Goal: Task Accomplishment & Management: Complete application form

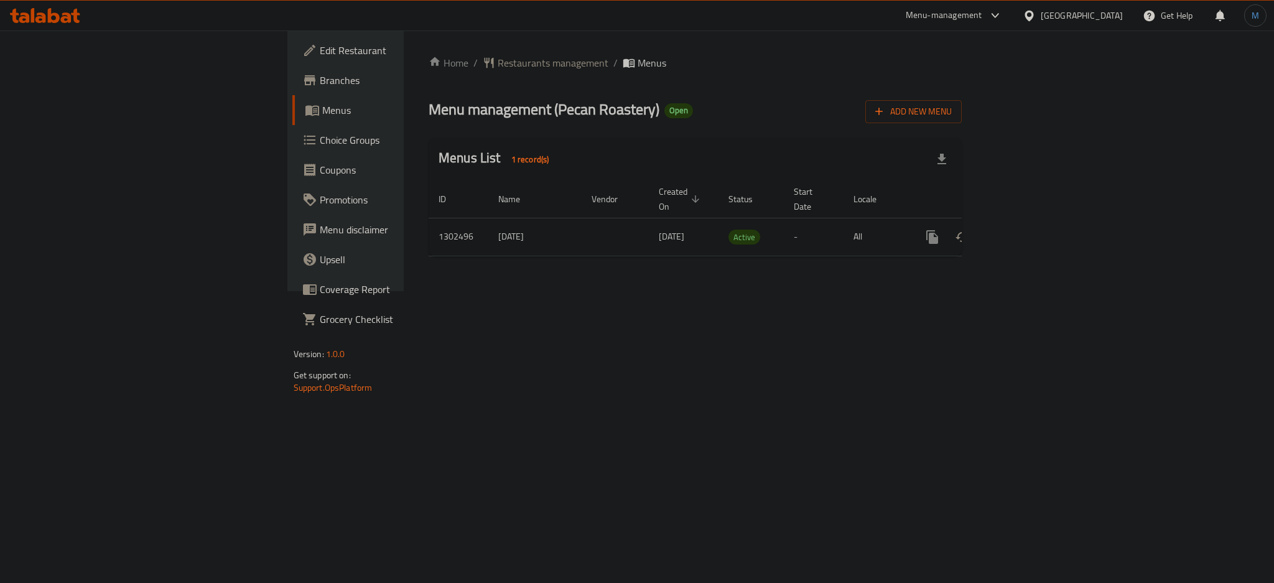
click at [320, 54] on span "Edit Restaurant" at bounding box center [405, 50] width 170 height 15
click at [1028, 231] on icon "enhanced table" at bounding box center [1021, 236] width 11 height 11
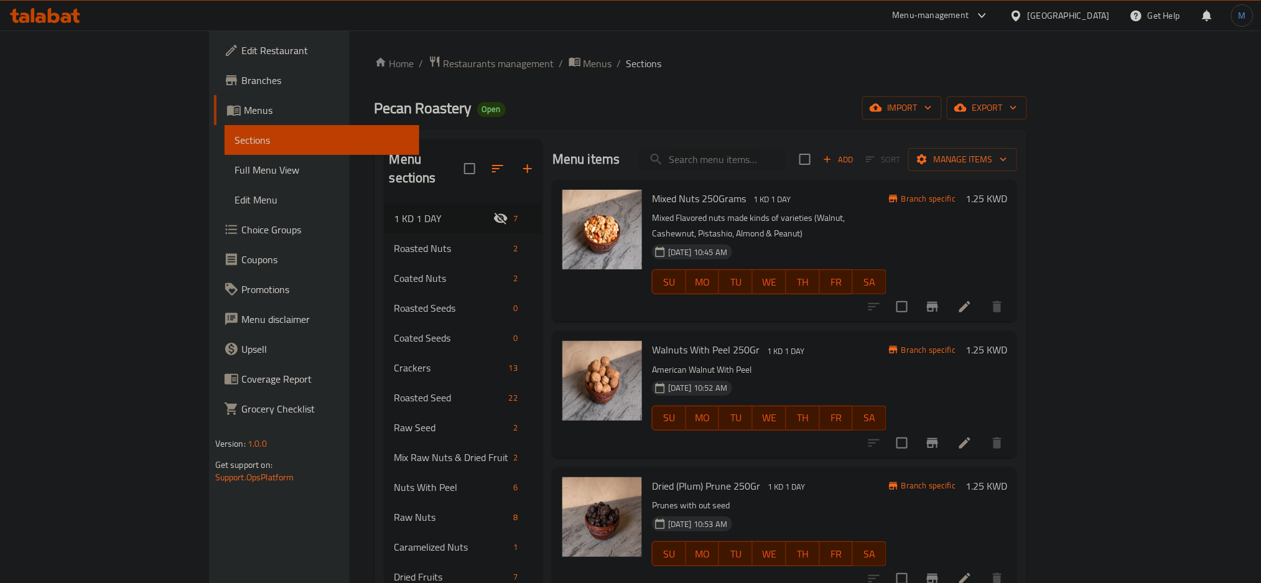
click at [819, 178] on div "Menu items Add Sort Manage items" at bounding box center [784, 159] width 465 height 40
click at [786, 168] on input "search" at bounding box center [712, 160] width 147 height 22
paste input "Peanuts Peeled - Plain"
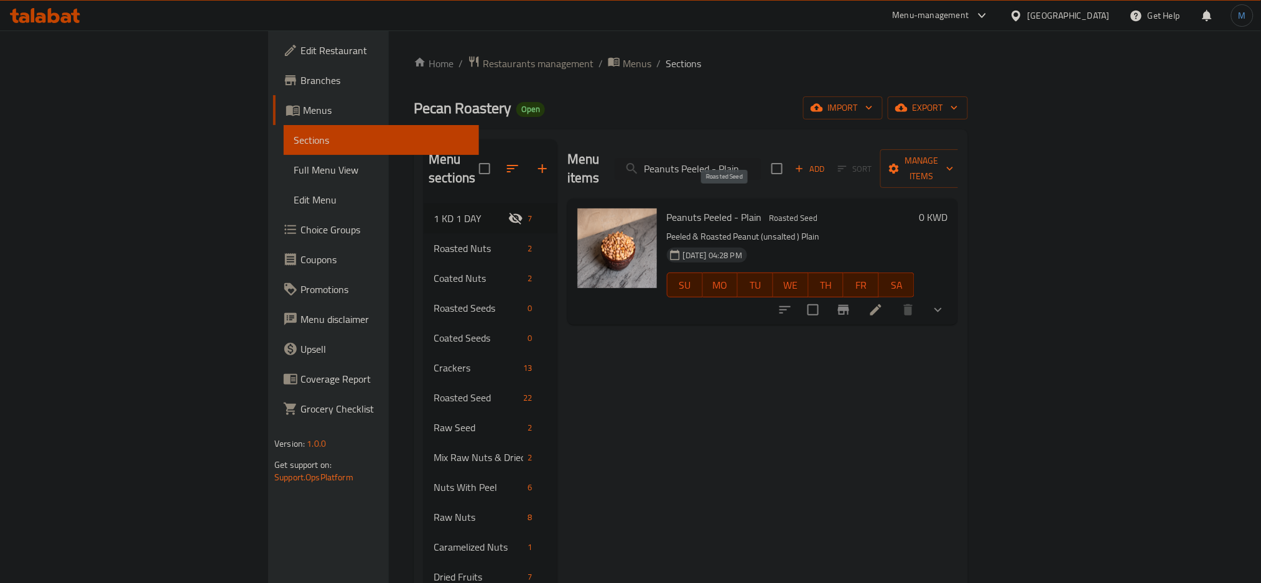
type input "Peanuts Peeled - Plain"
click at [764, 211] on span "Roasted Seed" at bounding box center [793, 218] width 58 height 14
copy span "Roasted Seed"
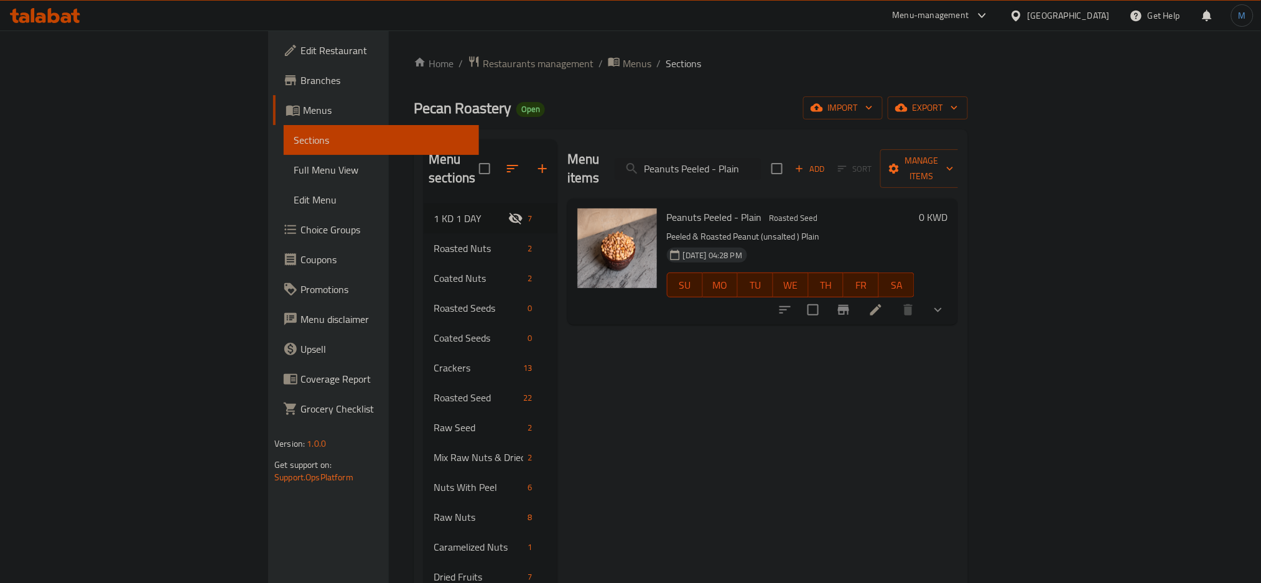
drag, startPoint x: 1092, startPoint y: 4, endPoint x: 808, endPoint y: 406, distance: 491.8
click at [808, 406] on div "Menu items Peanuts Peeled - Plain Add Sort Manage items Peanuts Peeled - Plain …" at bounding box center [757, 430] width 401 height 583
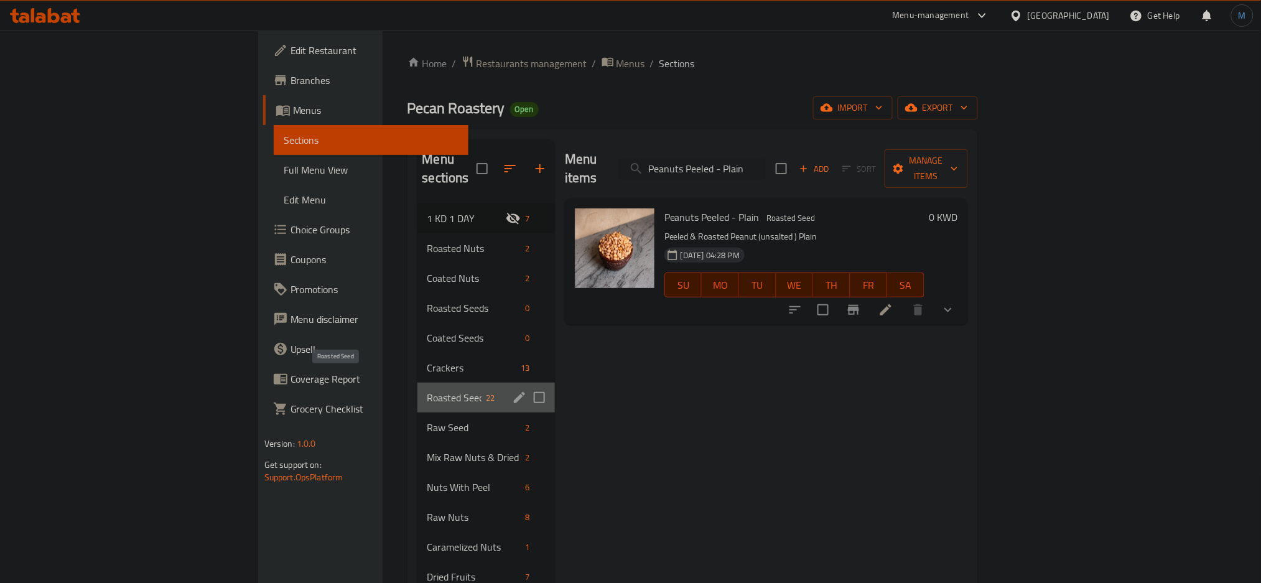
click at [427, 390] on span "Roasted Seed" at bounding box center [454, 397] width 54 height 15
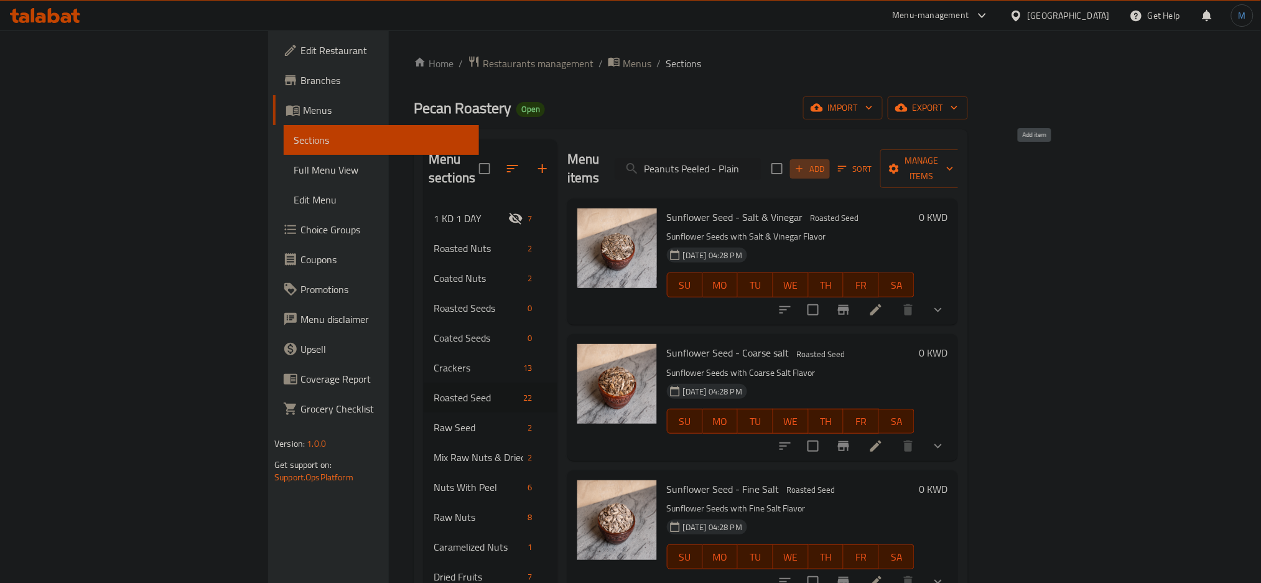
click at [827, 165] on span "Add" at bounding box center [810, 169] width 34 height 14
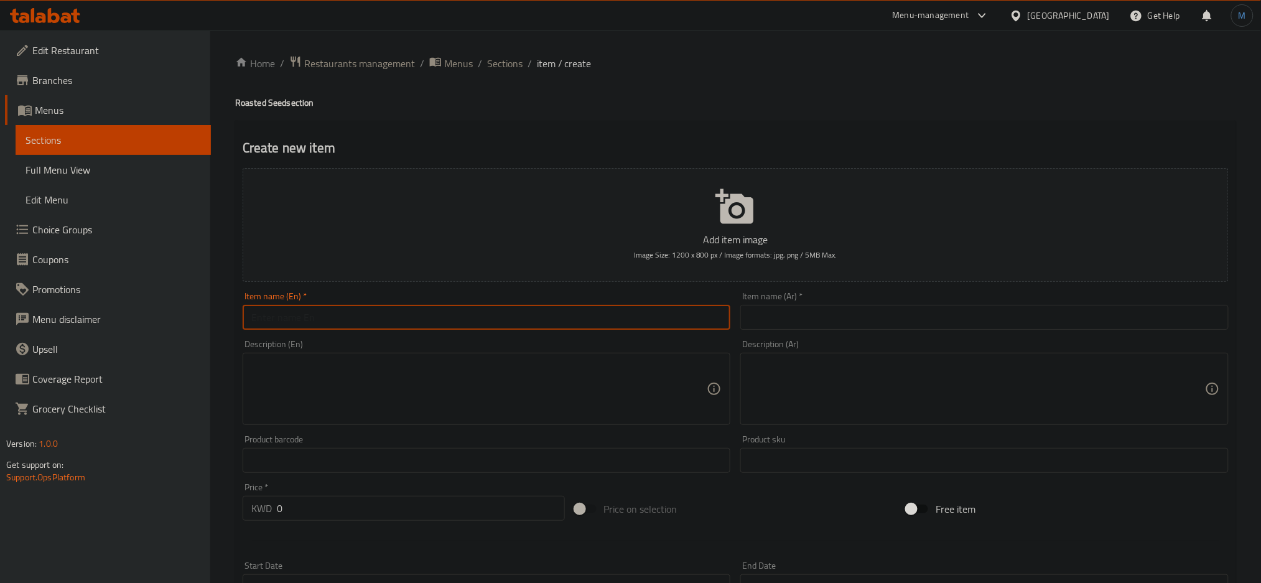
paste input "Peanuts with Shells - Salted"
type input "Peanuts with Shells - Salted"
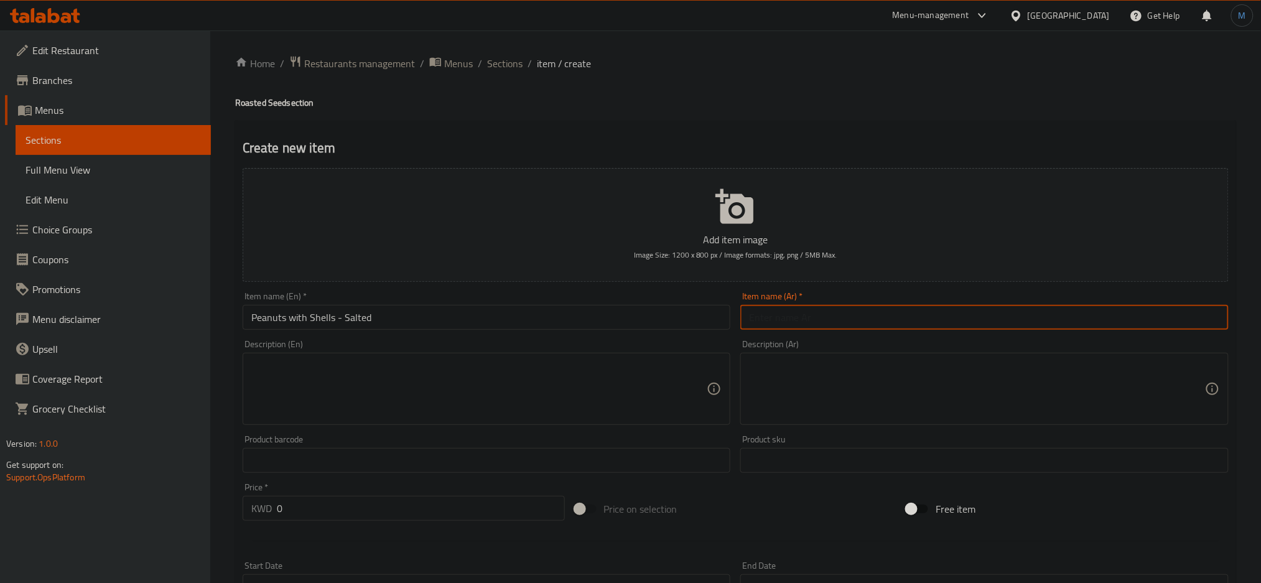
click at [787, 325] on input "text" at bounding box center [984, 317] width 488 height 25
paste input "فول سوداني بقشر - مالح"
type input "فول سوداني بقشر - مالح"
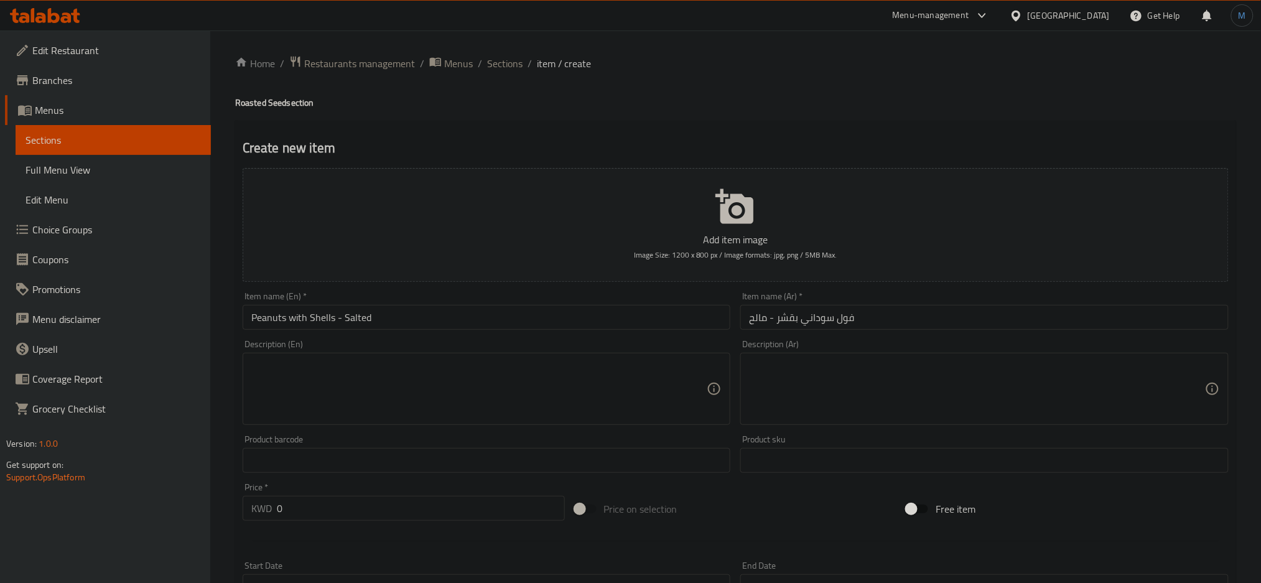
click at [510, 53] on div "Home / Restaurants management / Menus / Sections / item / create Roasted Seed s…" at bounding box center [735, 454] width 1051 height 848
click at [510, 67] on span "Sections" at bounding box center [504, 63] width 35 height 15
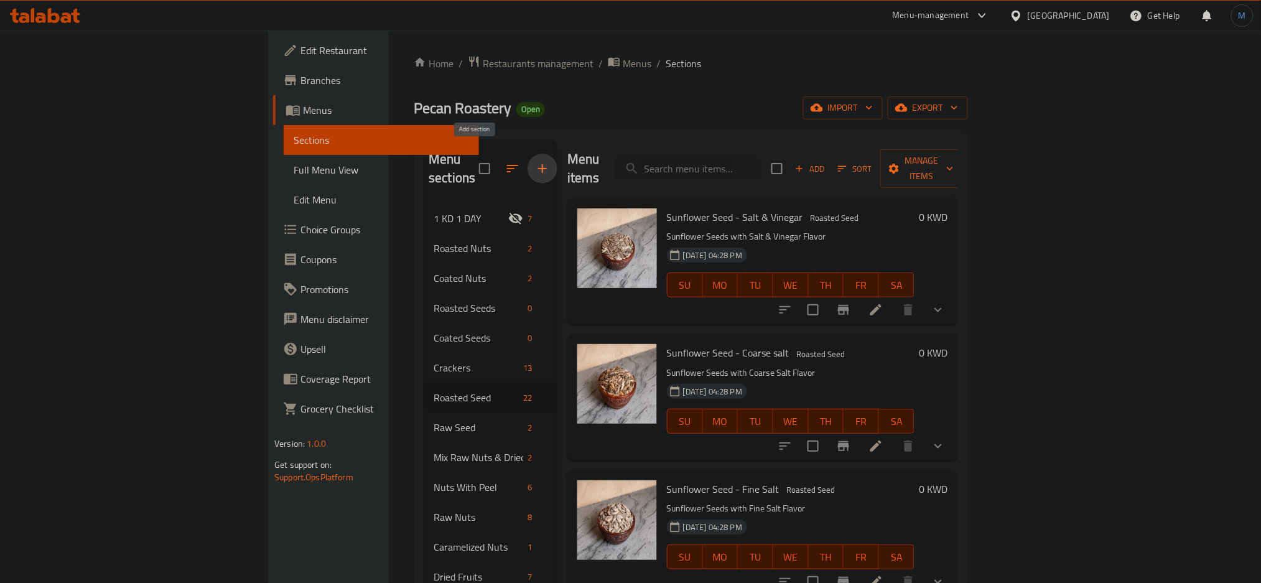
click at [535, 161] on icon "button" at bounding box center [542, 168] width 15 height 15
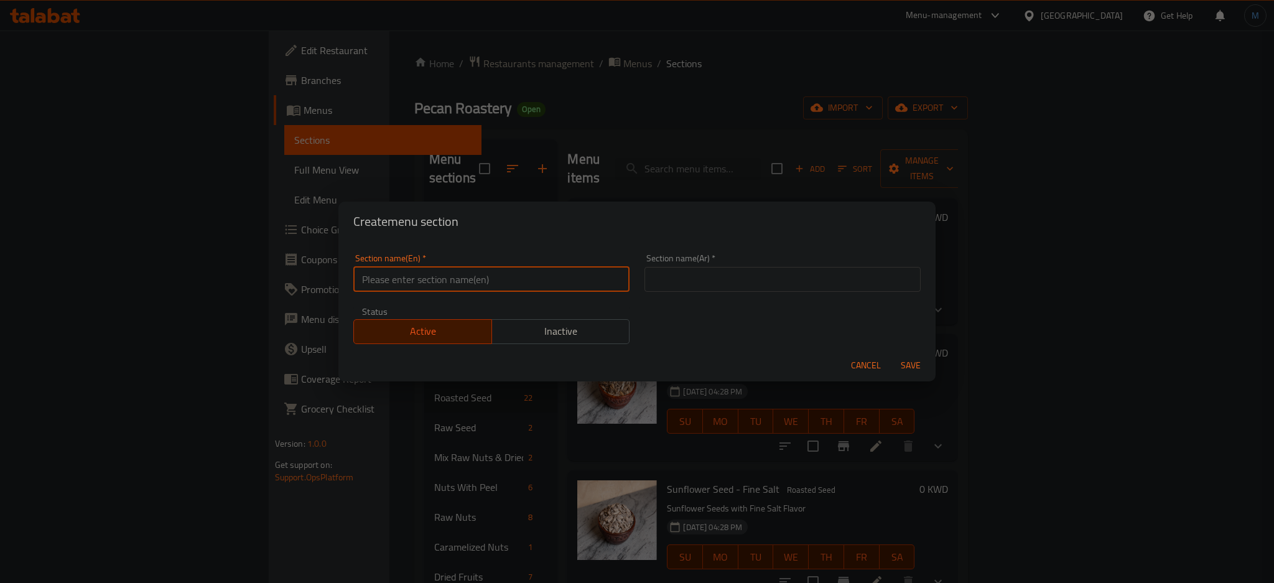
click at [530, 282] on input "text" at bounding box center [491, 279] width 276 height 25
paste input "Nuts in Shell"
type input "Nuts in Shell"
click at [746, 292] on div "Section name(Ar)   * Section name(Ar) *" at bounding box center [782, 272] width 291 height 53
click at [754, 277] on input "text" at bounding box center [782, 279] width 276 height 25
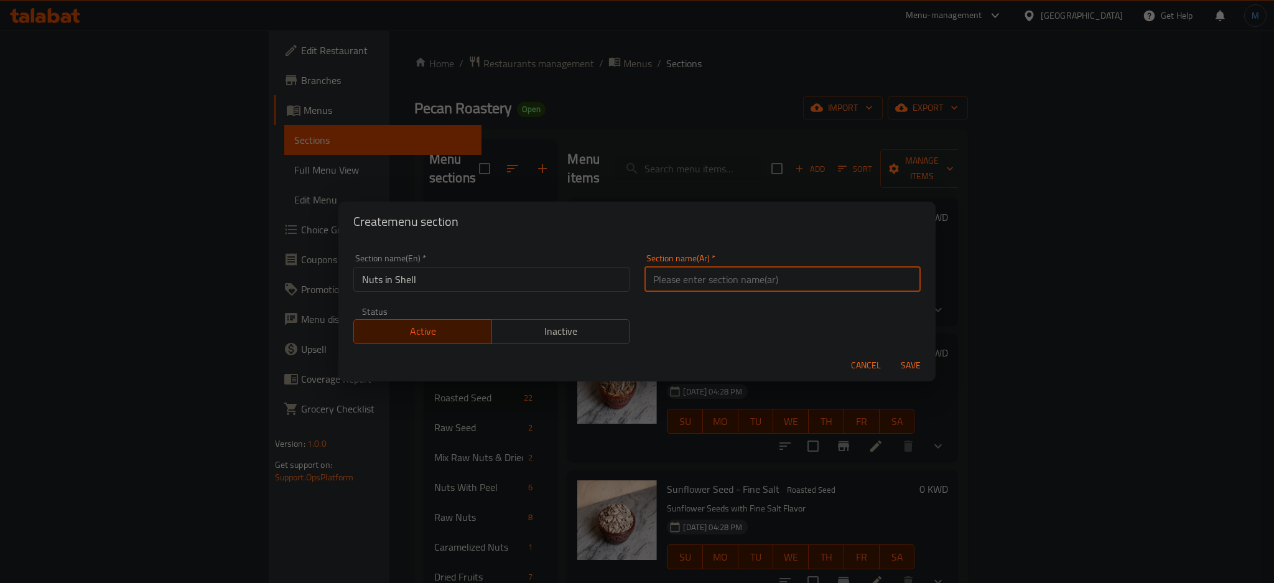
paste input "مكسرات بالقشور"
type input "مكسرات بالقشور"
click at [922, 365] on span "Save" at bounding box center [911, 366] width 30 height 16
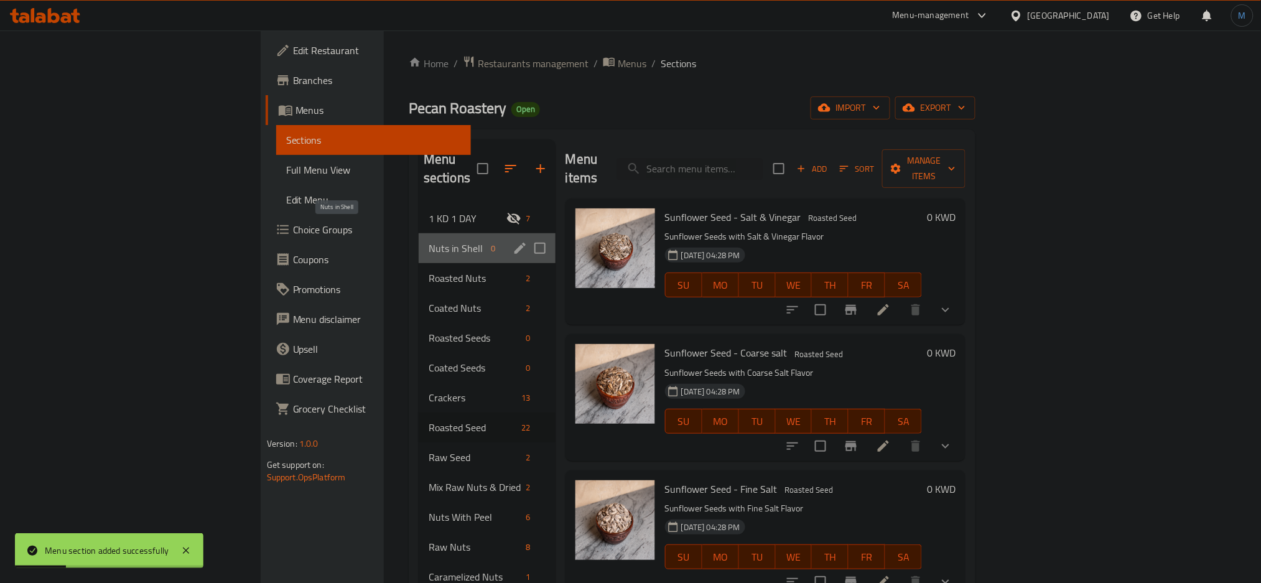
click at [429, 241] on span "Nuts in Shell" at bounding box center [458, 248] width 58 height 15
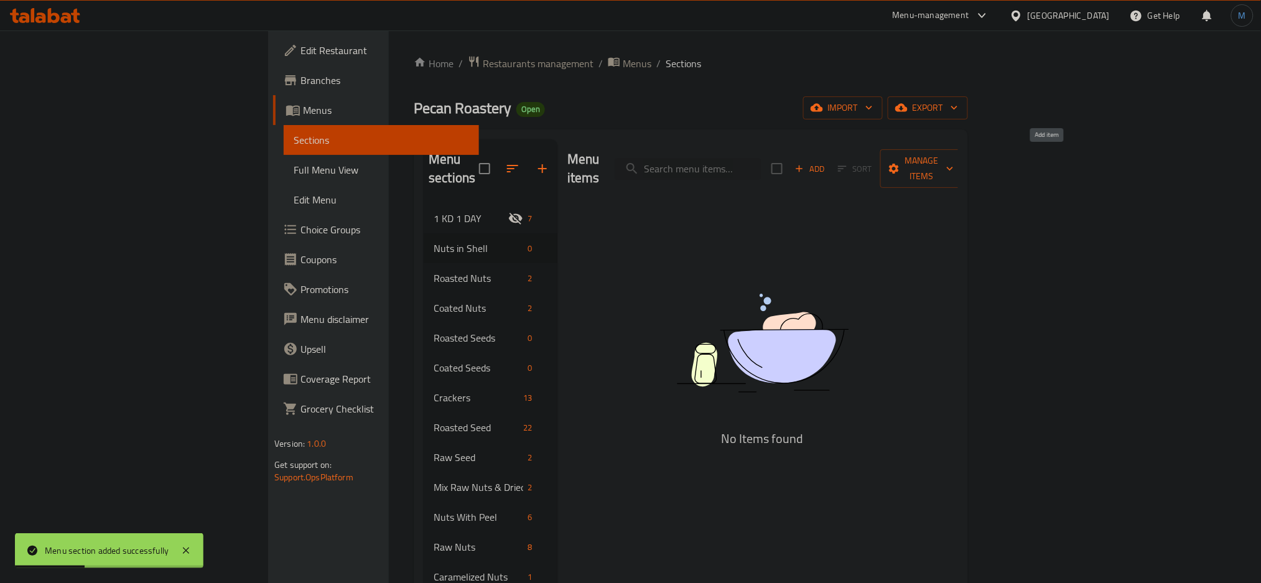
click at [805, 163] on icon "button" at bounding box center [799, 168] width 11 height 11
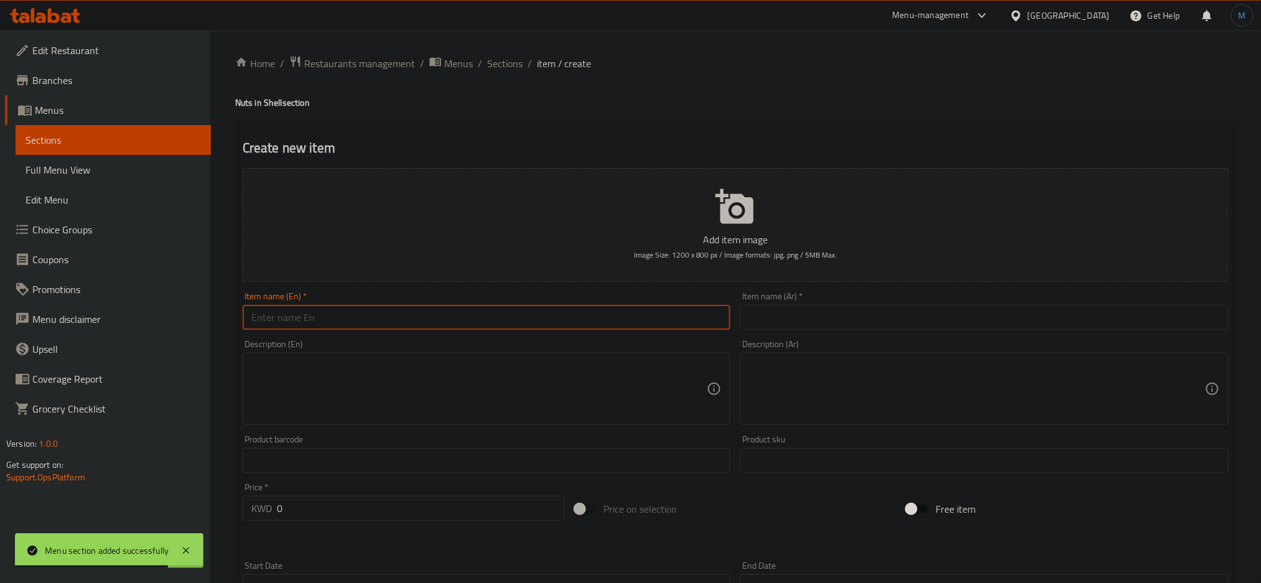
paste input "Peanuts with Shells - Salted"
click at [644, 307] on input "Peanuts with Shells - Salted" at bounding box center [487, 317] width 488 height 25
type input "Peanuts with Shells - Salted"
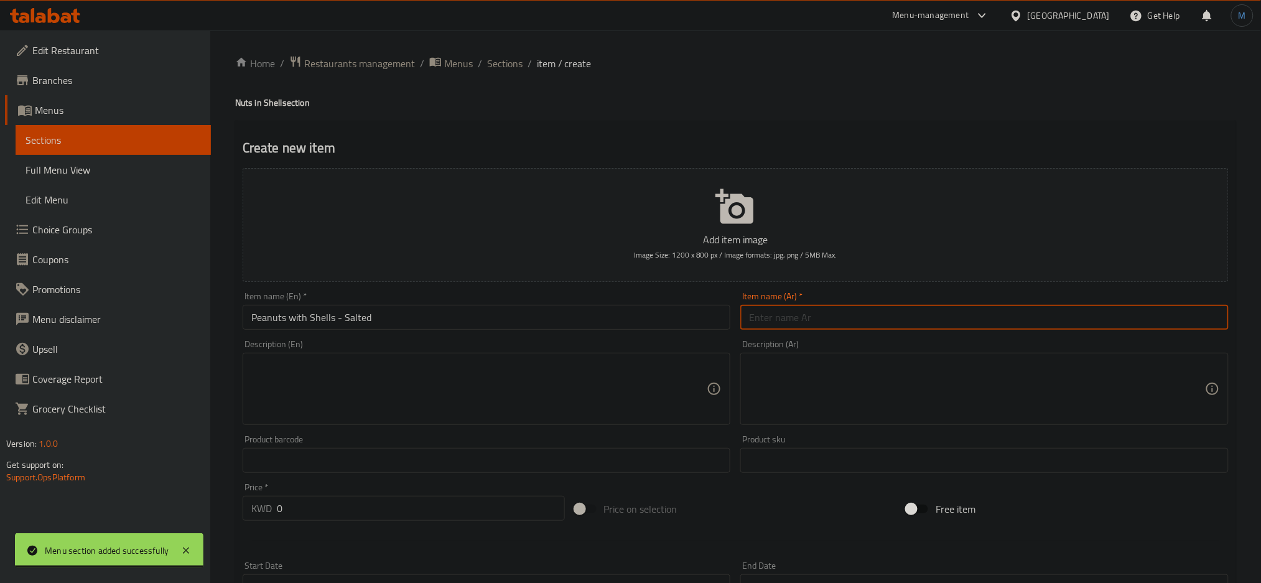
paste input "فول سوداني بقشر - مالح"
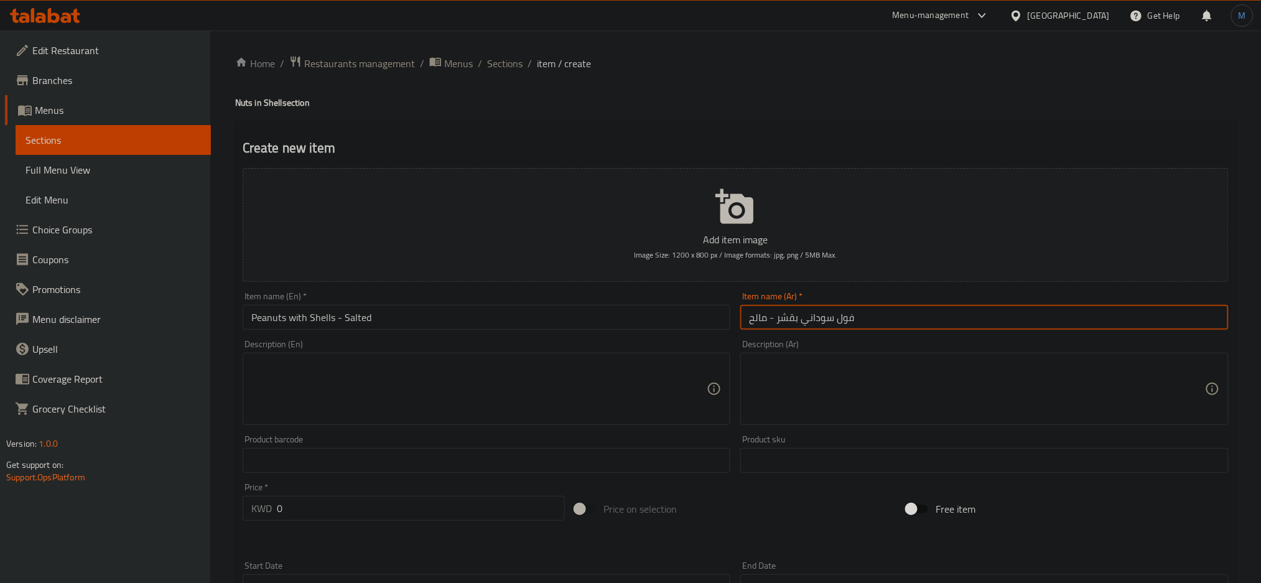
type input "فول سوداني بقشر - مالح"
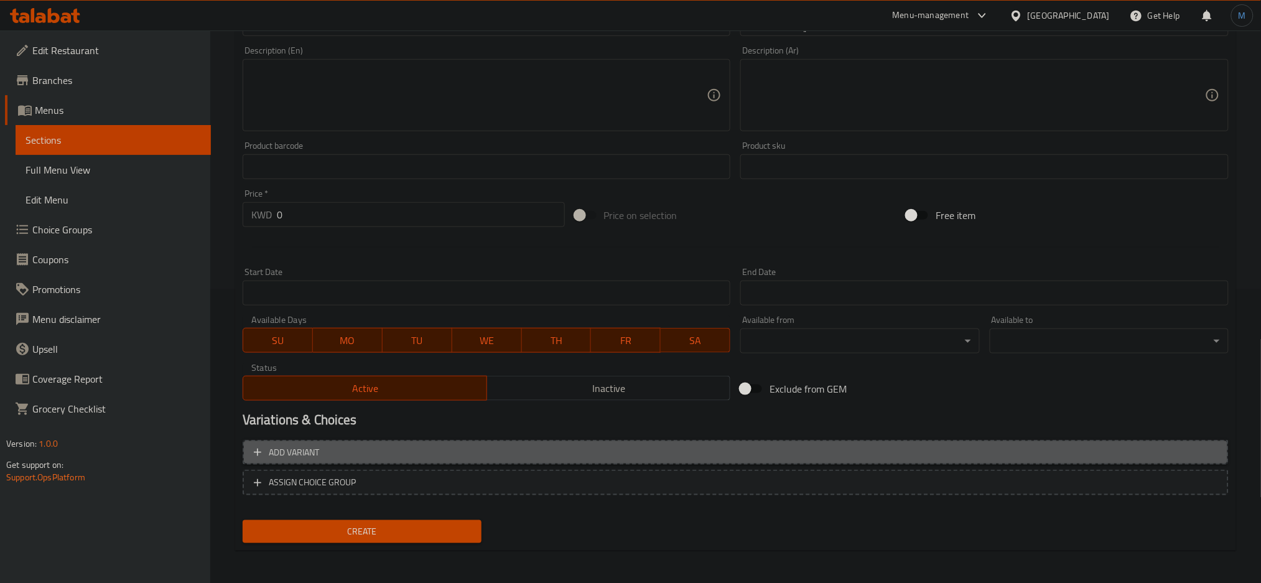
click at [707, 461] on button "Add variant" at bounding box center [736, 453] width 986 height 26
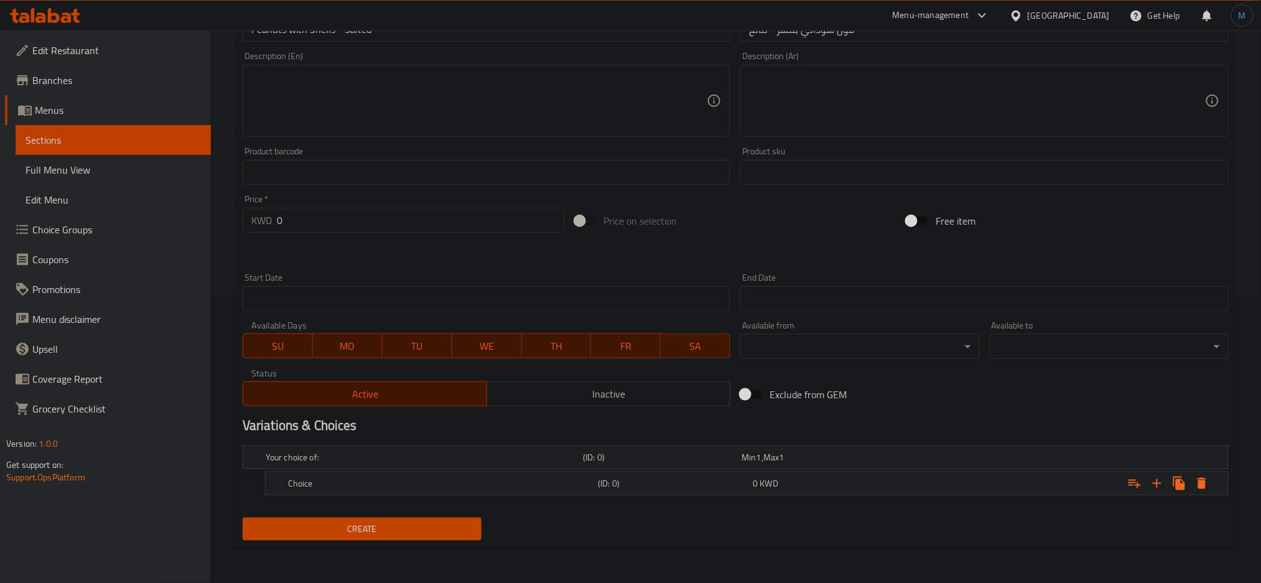
scroll to position [287, 0]
click at [1156, 485] on icon "Expand" at bounding box center [1156, 484] width 15 height 15
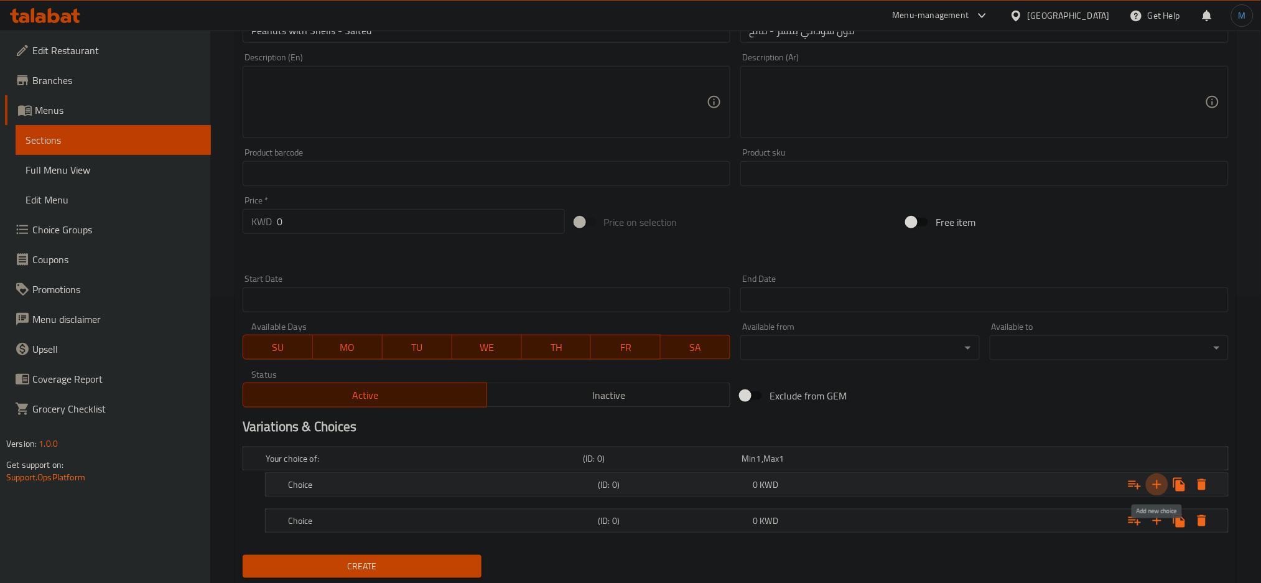
click at [1156, 485] on icon "Expand" at bounding box center [1156, 484] width 15 height 15
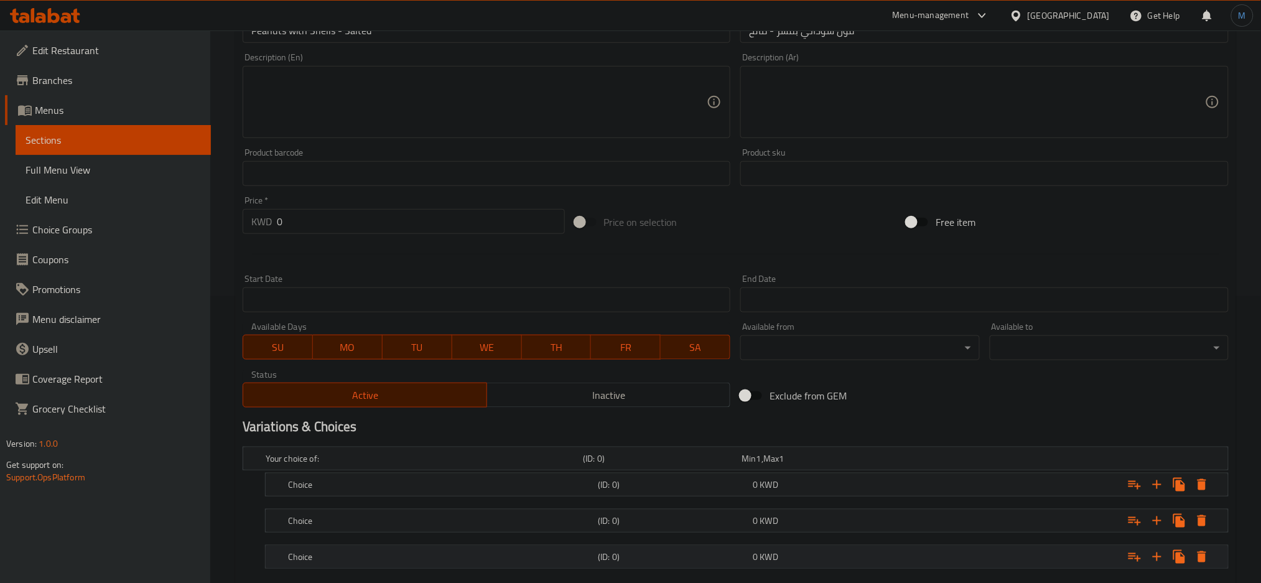
click at [371, 554] on h5 "Choice" at bounding box center [440, 556] width 305 height 12
click at [388, 527] on div "Choice" at bounding box center [440, 520] width 310 height 17
click at [401, 485] on h5 "Choice" at bounding box center [440, 484] width 305 height 12
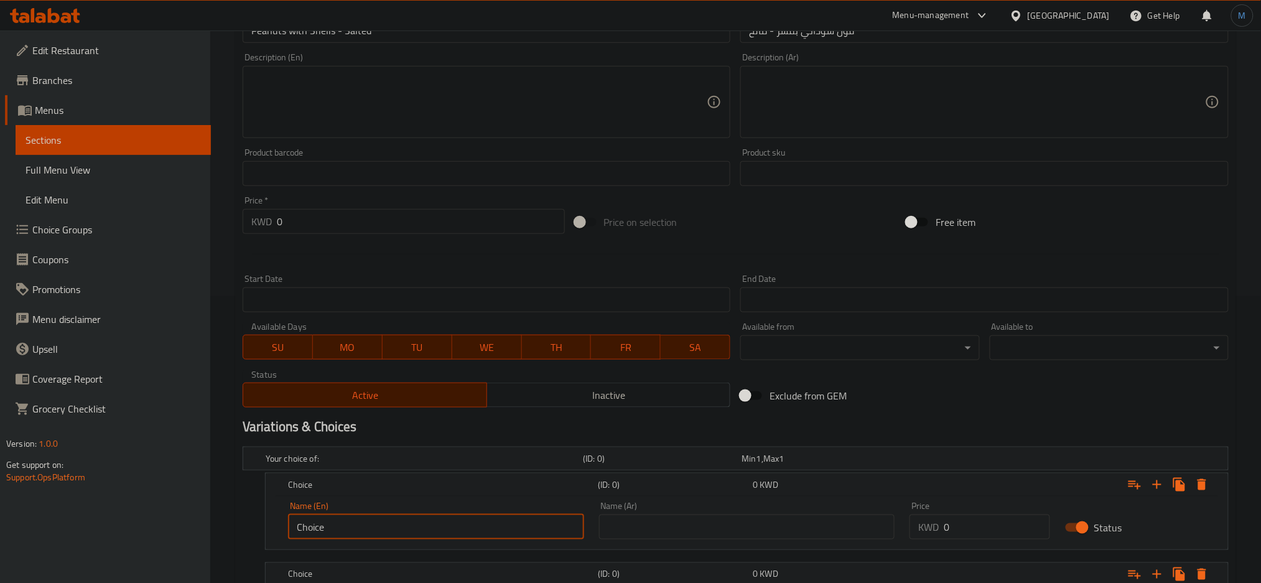
click at [374, 527] on input "Choice" at bounding box center [436, 526] width 296 height 25
type input "250 G"
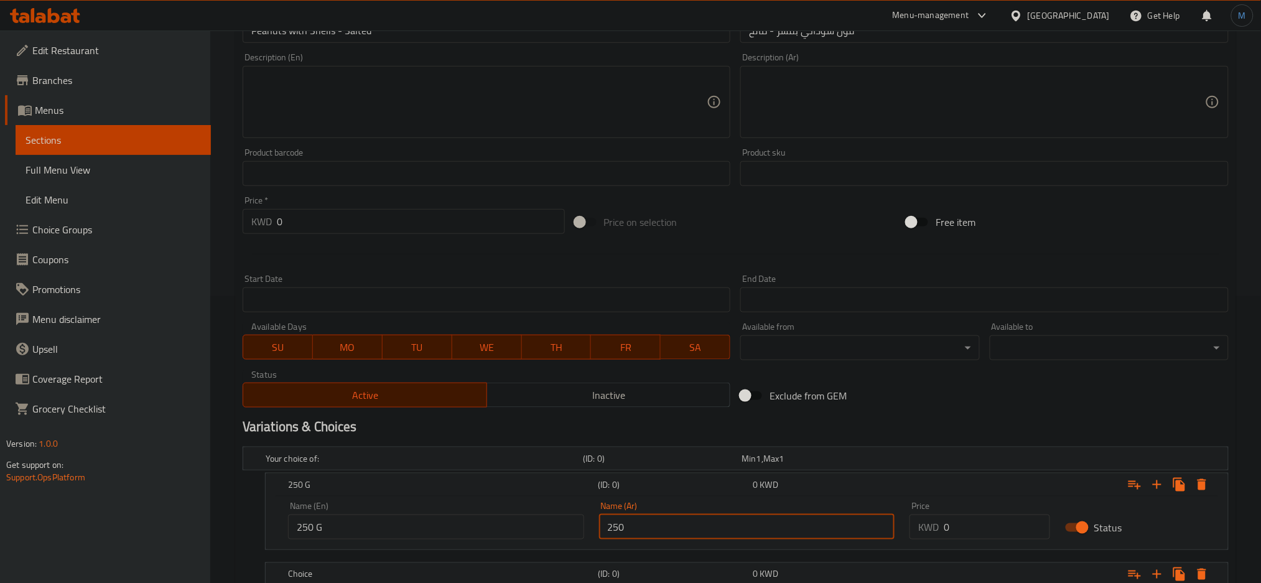
type input "250"
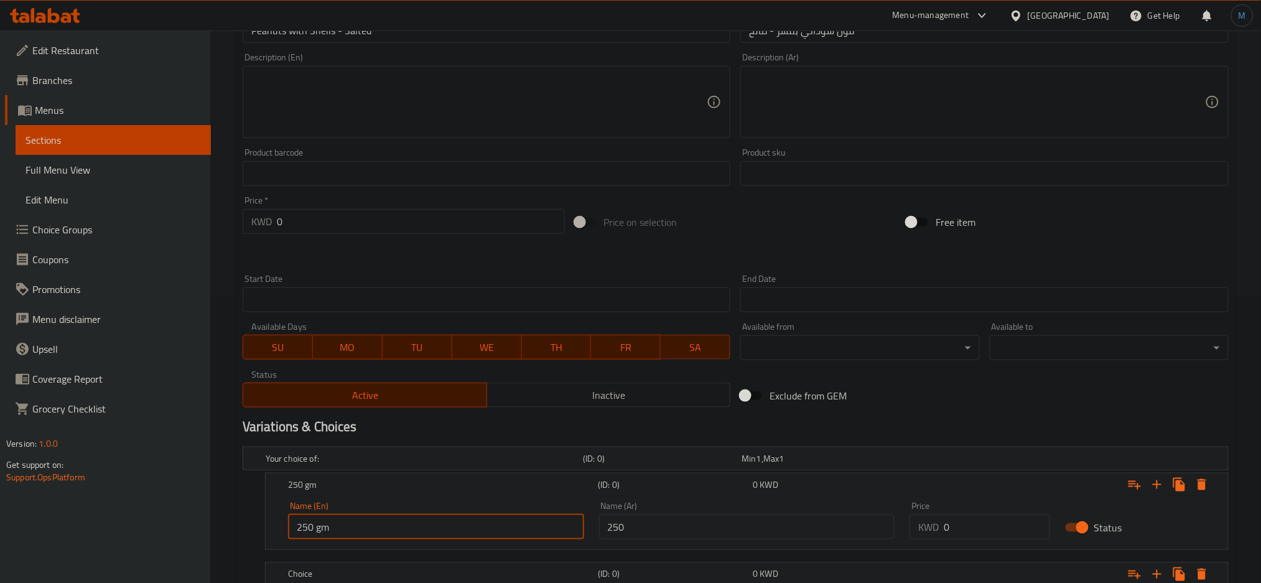
type input "250 gm"
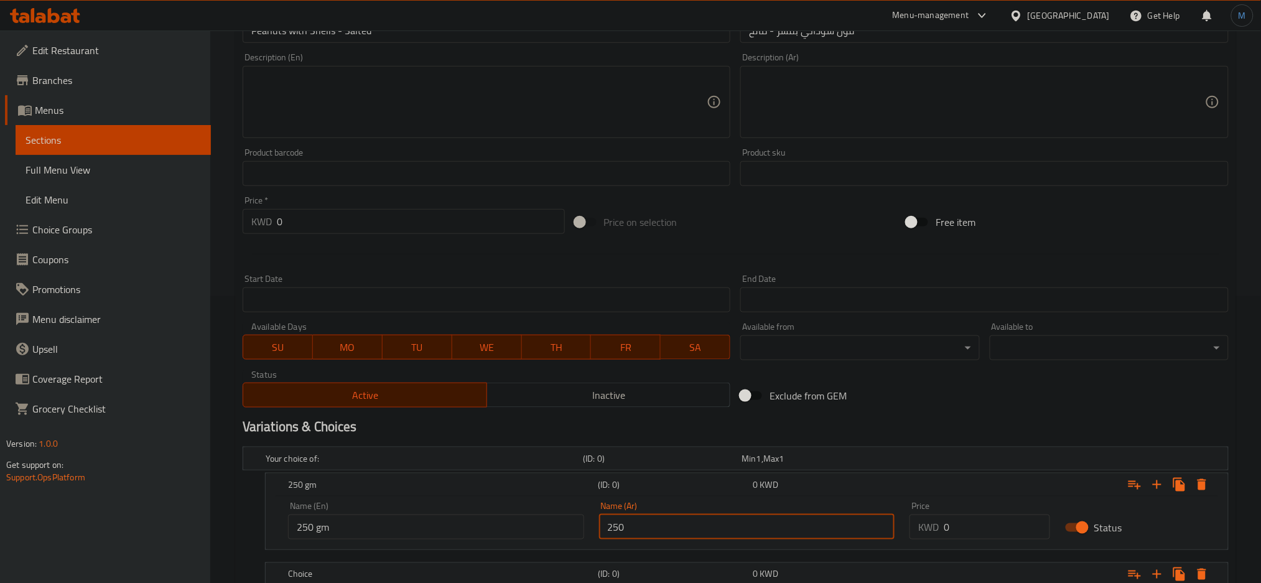
type input "250 جرام"
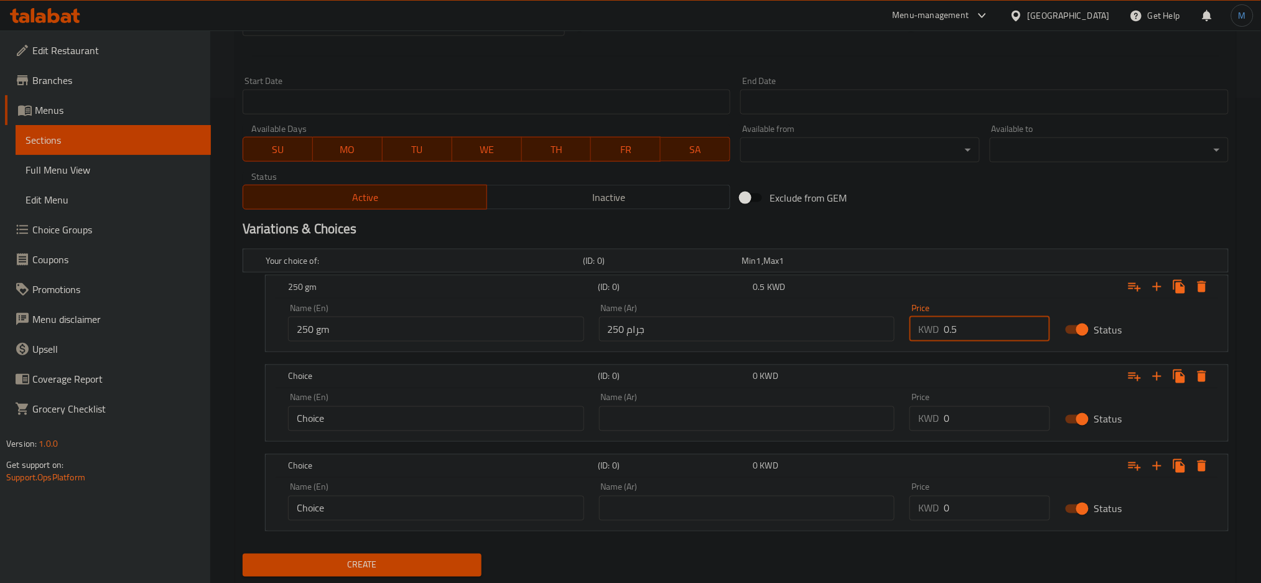
scroll to position [520, 0]
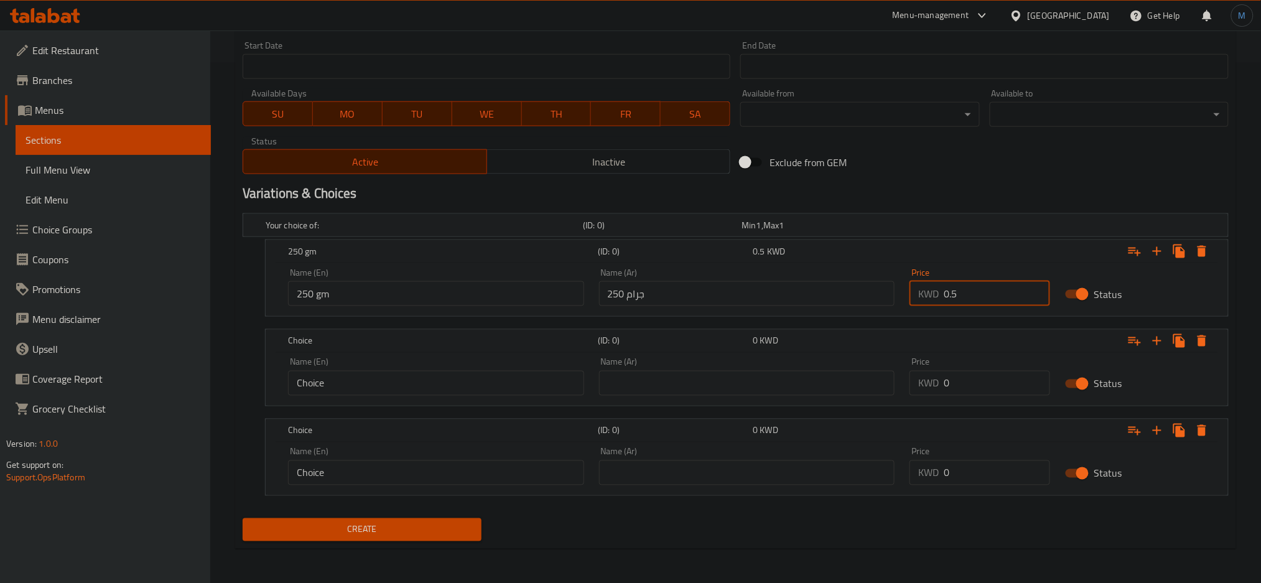
type input "0.5"
click at [313, 379] on input "Choice" at bounding box center [436, 383] width 296 height 25
type input "500 gm"
click at [674, 394] on input "500" at bounding box center [747, 383] width 296 height 25
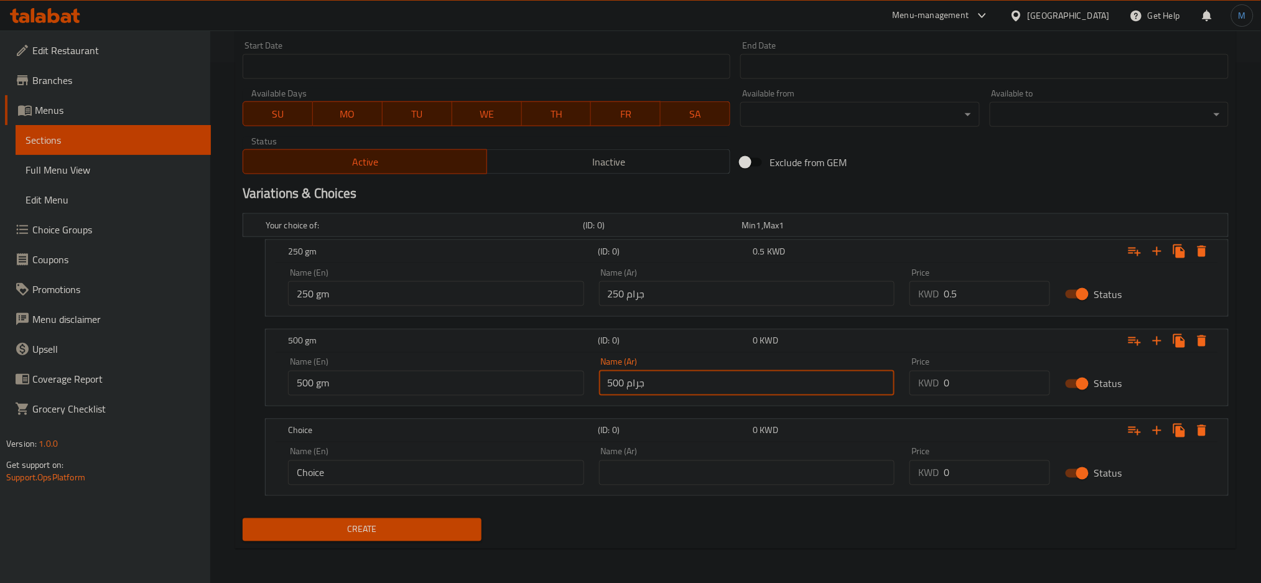
type input "500 جرام"
type input "1"
click at [596, 173] on button "Inactive" at bounding box center [608, 161] width 244 height 25
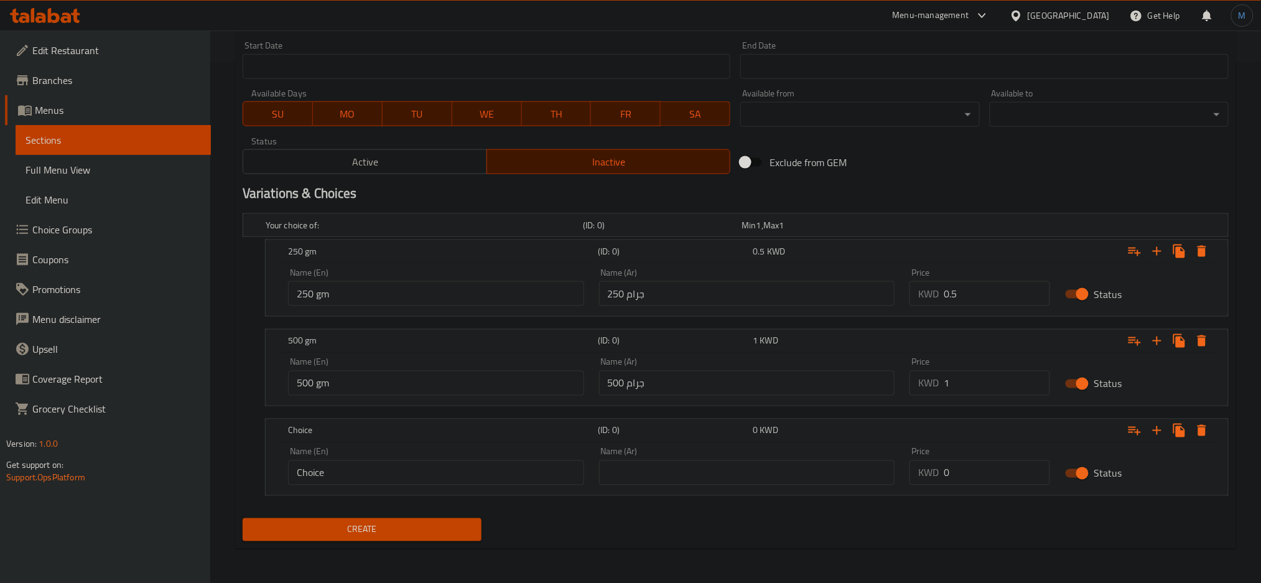
type button "1"
click at [1151, 429] on icon "Expand" at bounding box center [1156, 430] width 15 height 15
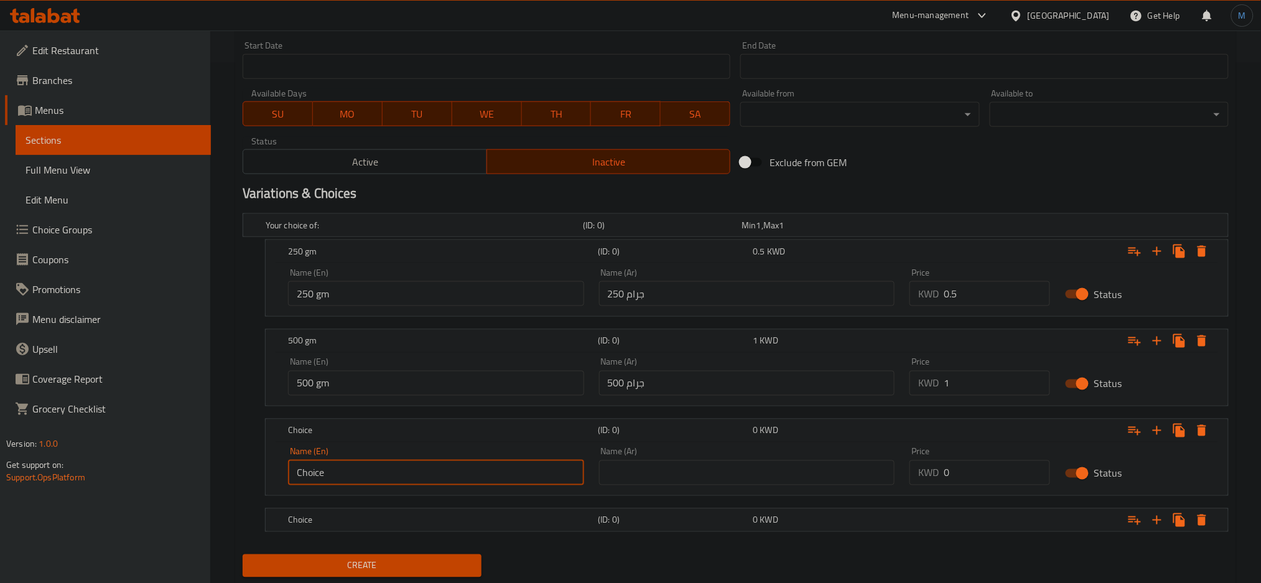
click at [389, 479] on input "Choice" at bounding box center [436, 472] width 296 height 25
type input "750 gm"
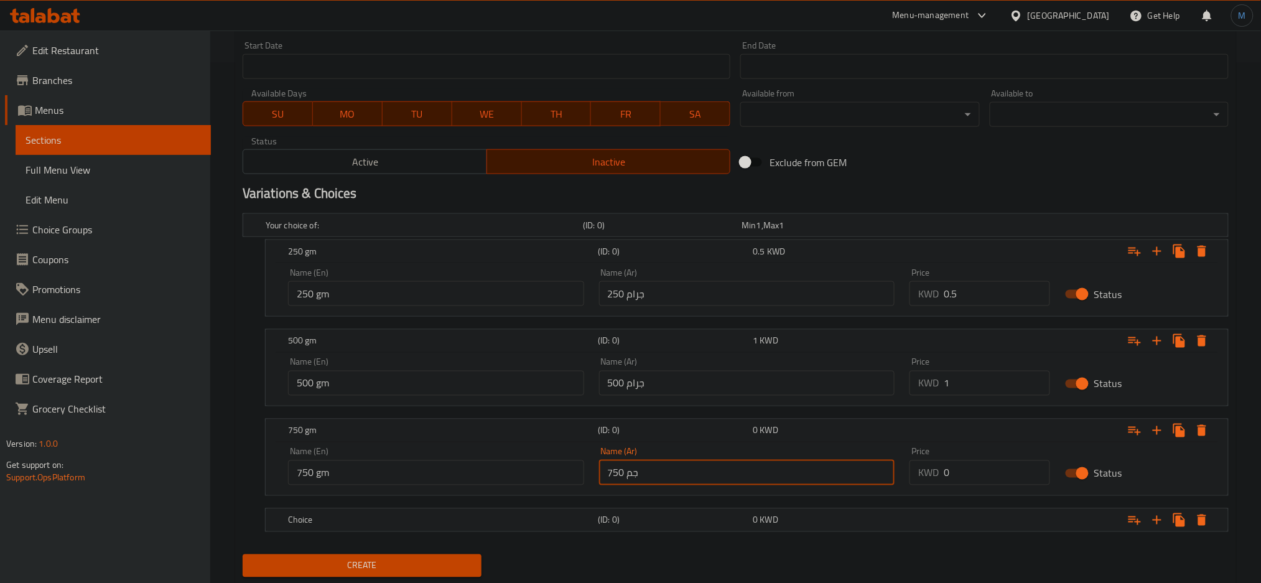
type input "750 جم"
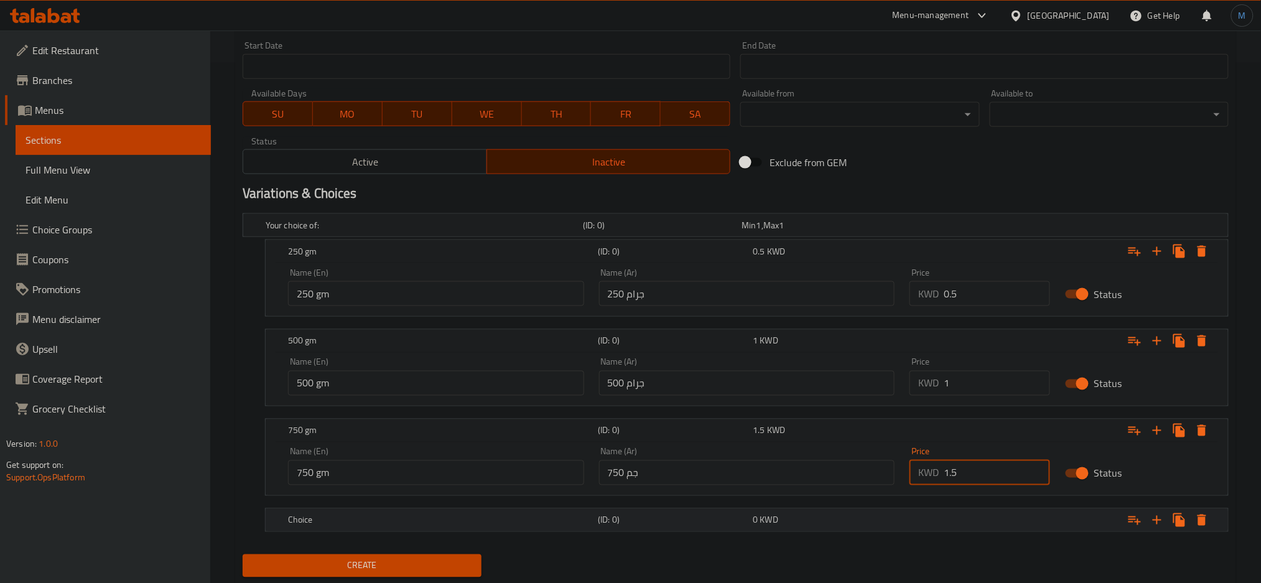
type input "1.5"
click at [366, 510] on div "Choice (ID: 0) 0 KWD" at bounding box center [750, 519] width 930 height 27
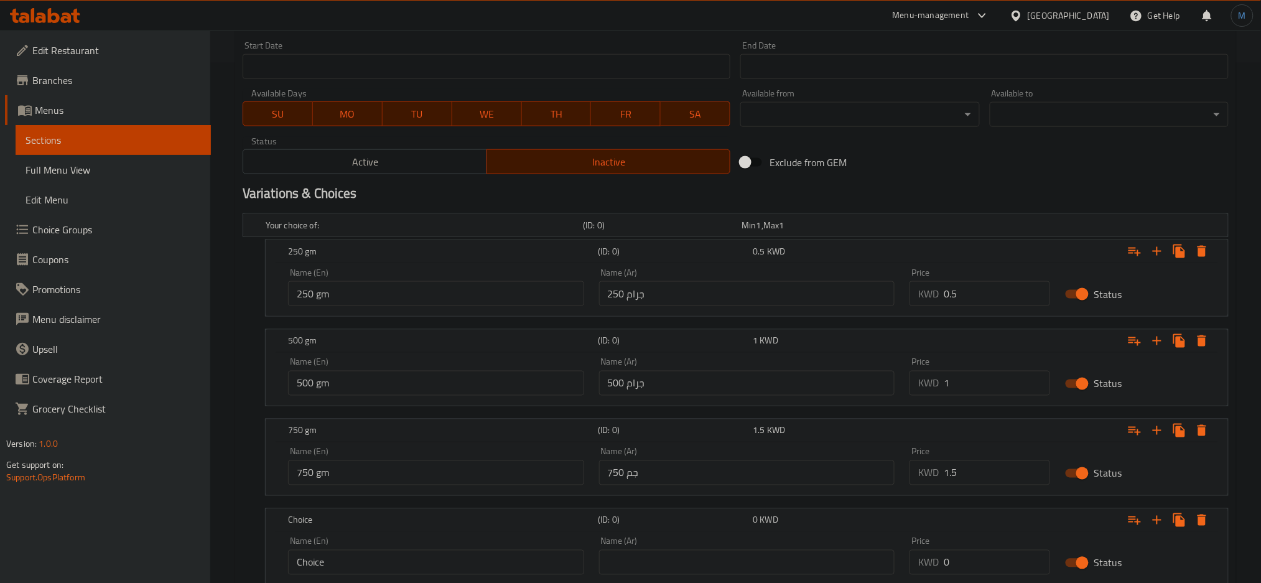
click at [392, 546] on div "Name (En) Choice Name (En)" at bounding box center [436, 556] width 296 height 38
click at [394, 549] on div "Name (En) Choice Name (En)" at bounding box center [436, 556] width 296 height 38
click at [401, 550] on input "Choice" at bounding box center [436, 562] width 296 height 25
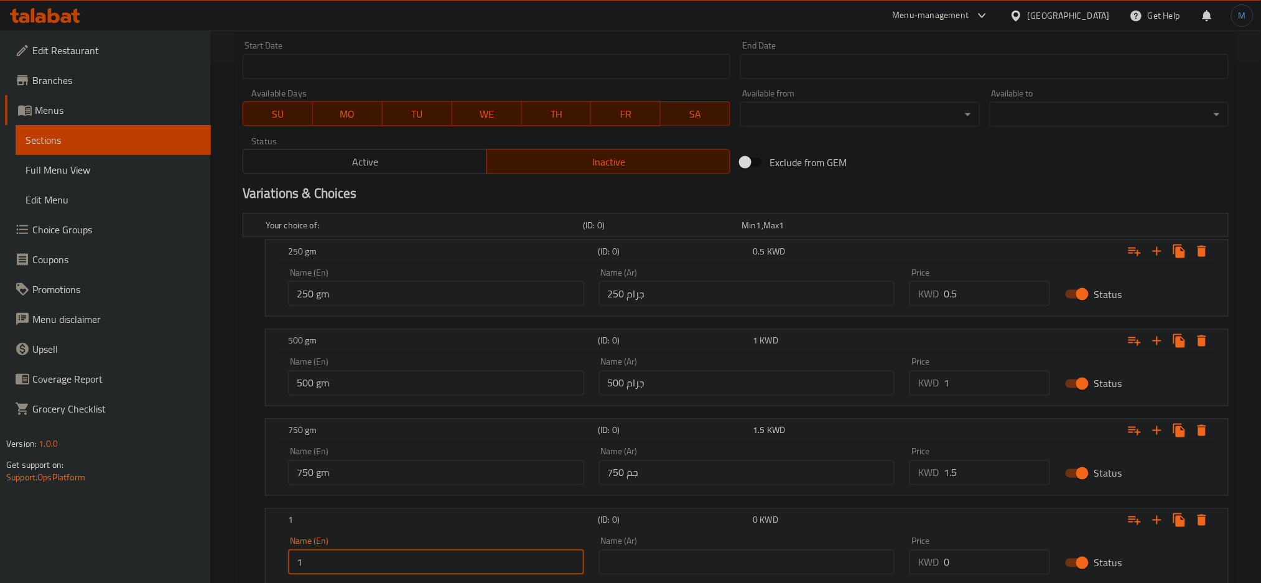
type input "1 Kilo"
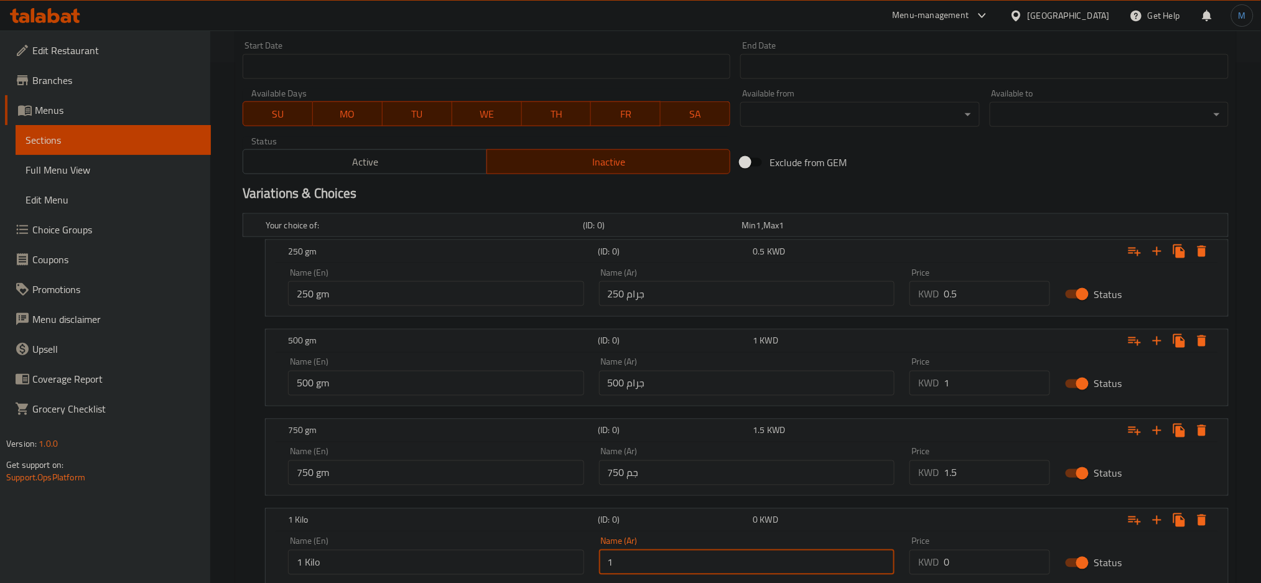
type input "1 كيلو"
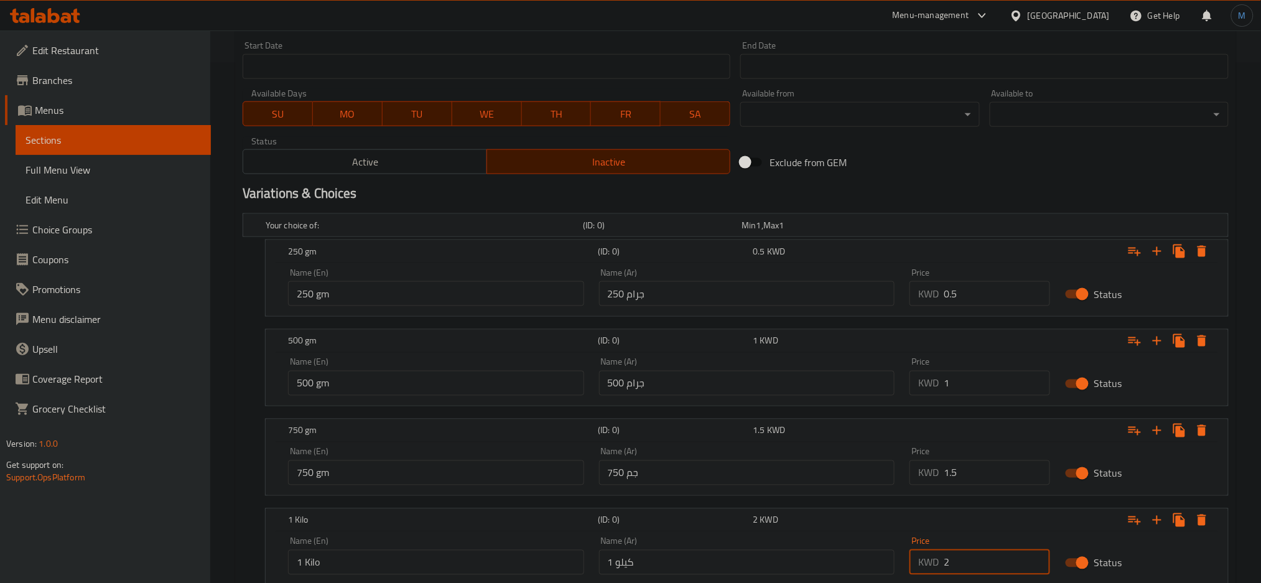
type input "2"
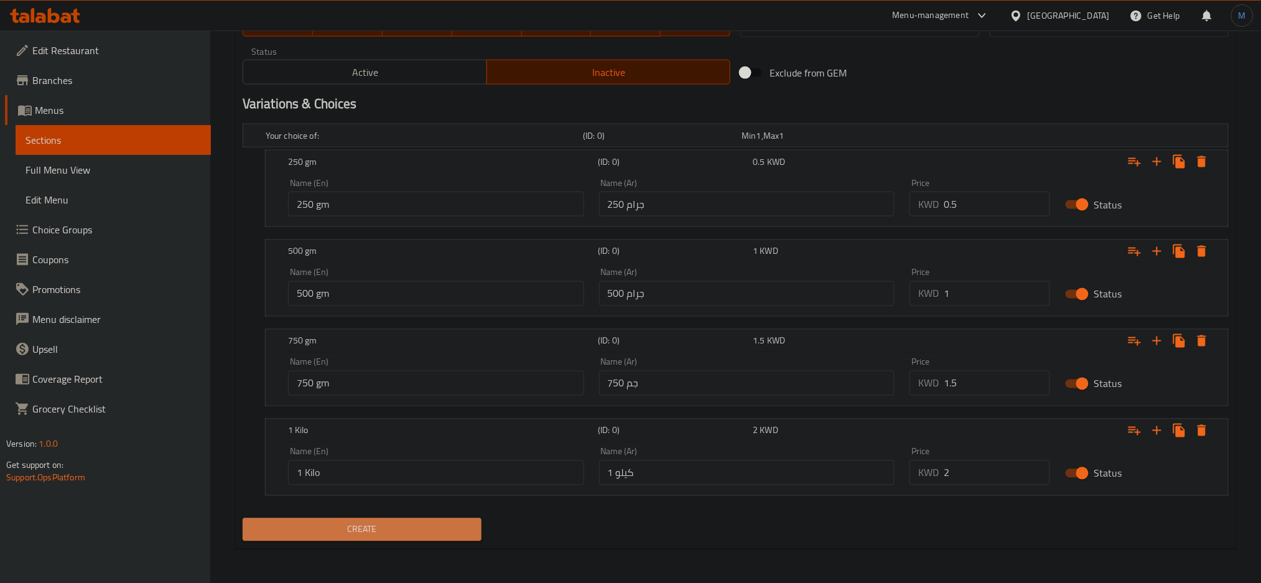
click at [438, 535] on span "Create" at bounding box center [362, 530] width 219 height 16
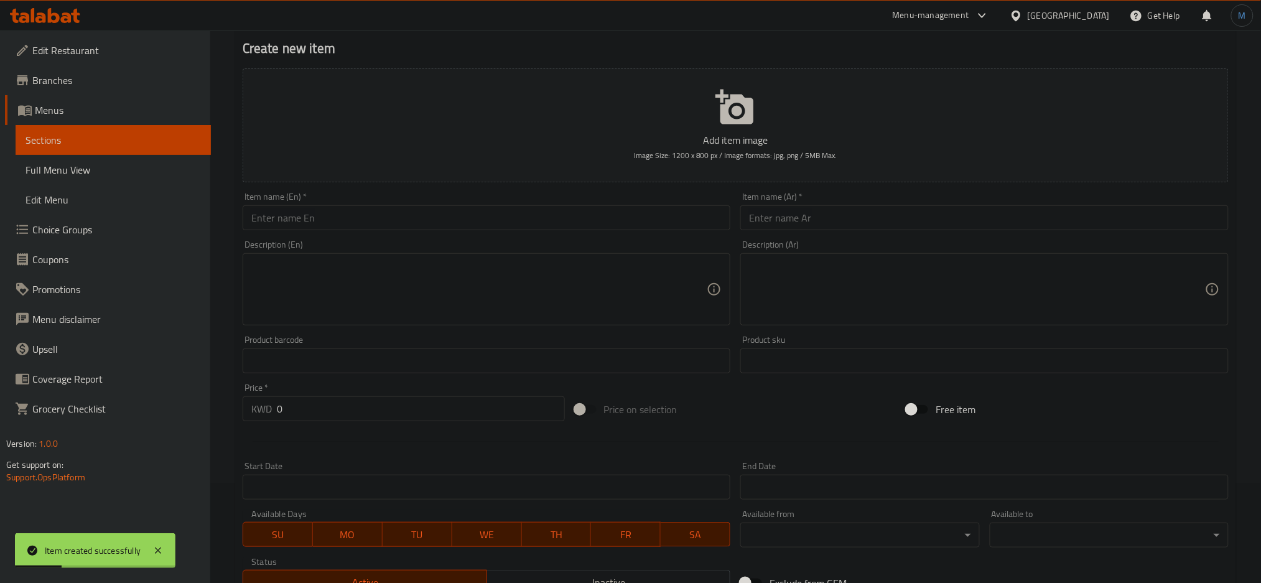
scroll to position [0, 0]
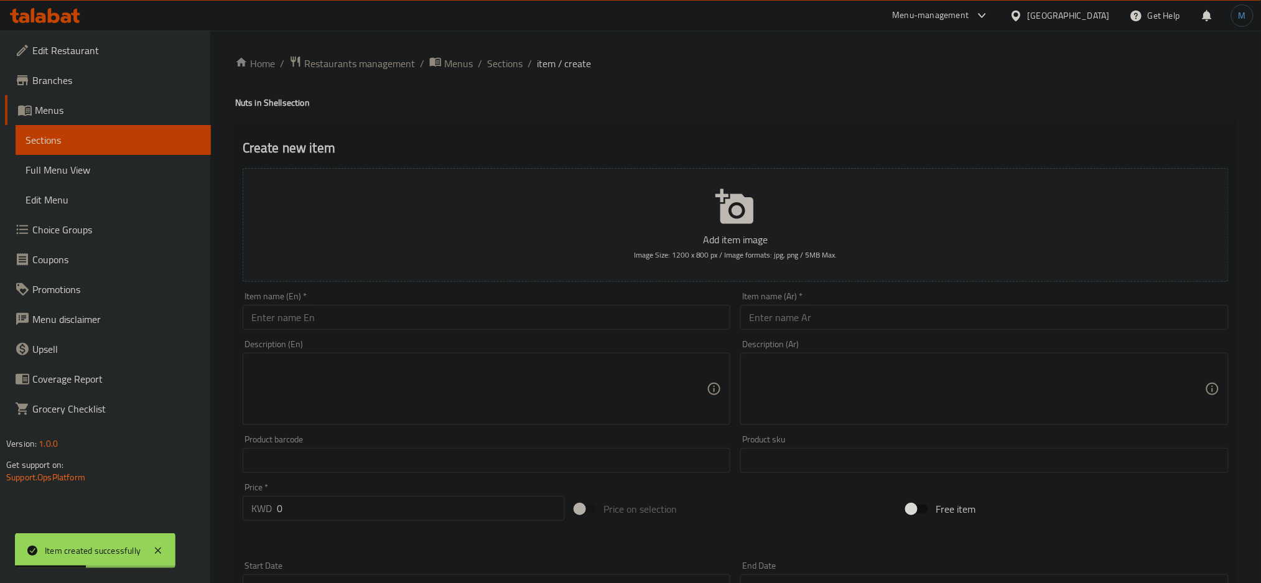
click at [404, 322] on input "text" at bounding box center [487, 317] width 488 height 25
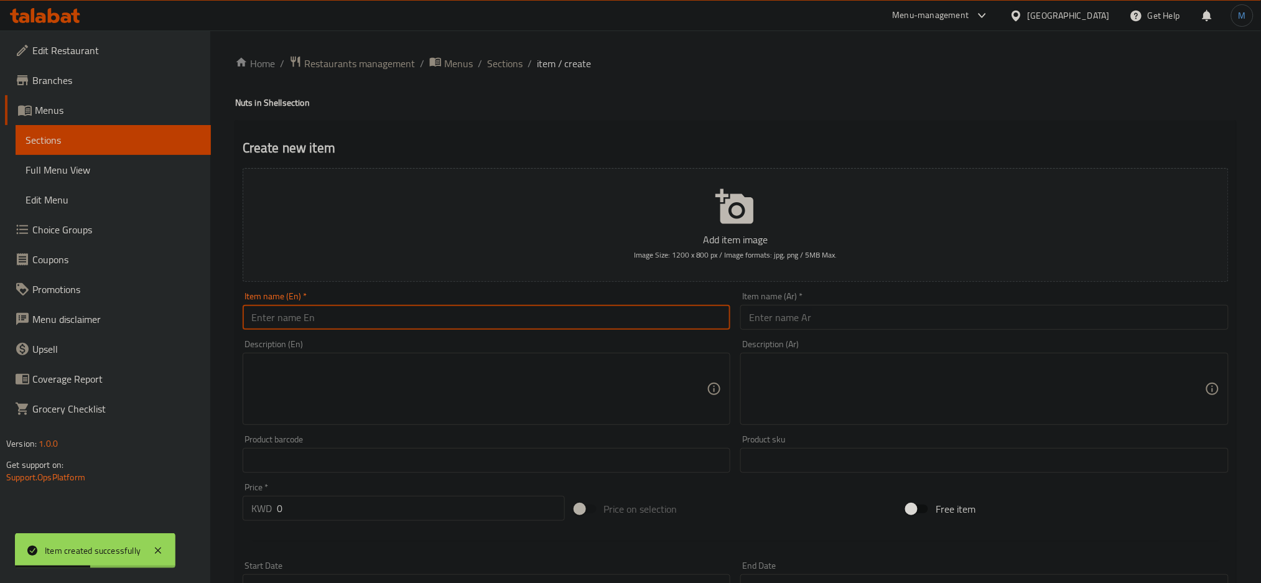
paste input "Peanuts with Shells - Lemon"
type input "Peanuts with Shells - Lemon"
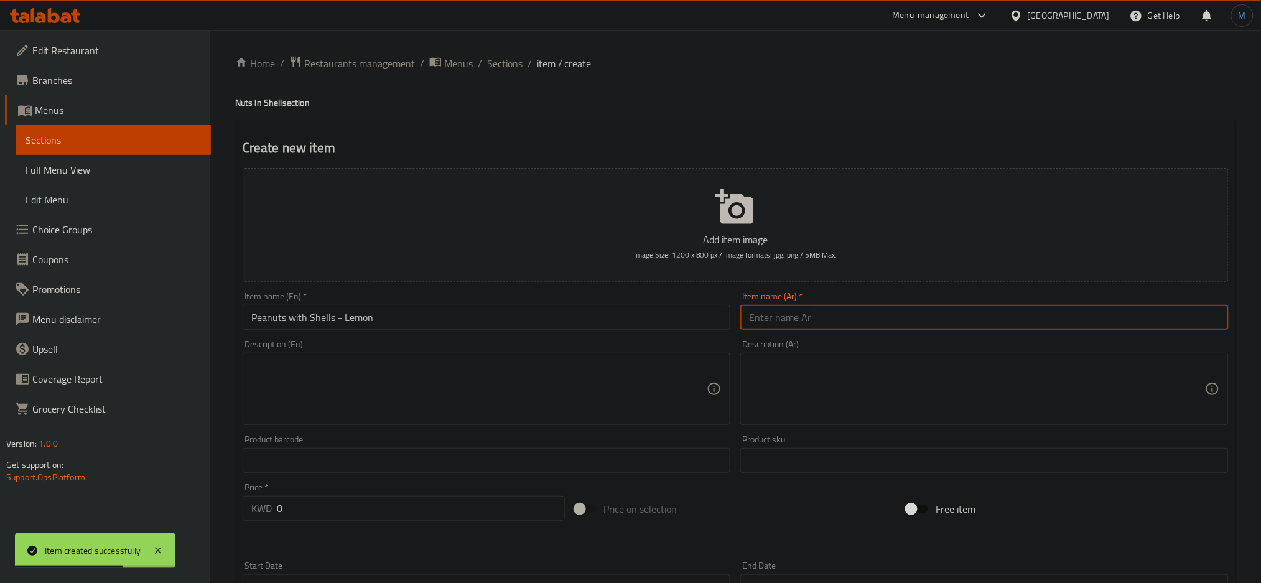
paste input "فول سوداني بقشر - ليمون"
type input "فول سوداني بقشر - ليمون"
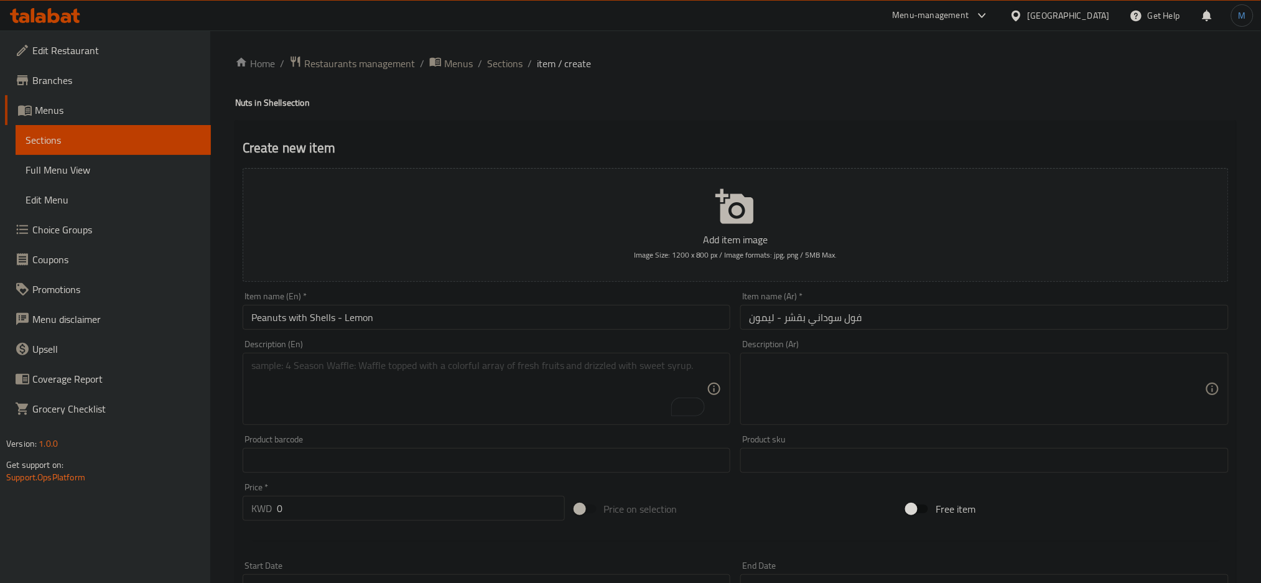
drag, startPoint x: 1258, startPoint y: 87, endPoint x: 1261, endPoint y: 96, distance: 9.1
click at [1261, 96] on html "​ Menu-management [GEOGRAPHIC_DATA] Get Help M Edit Restaurant Branches Menus S…" at bounding box center [630, 291] width 1261 height 583
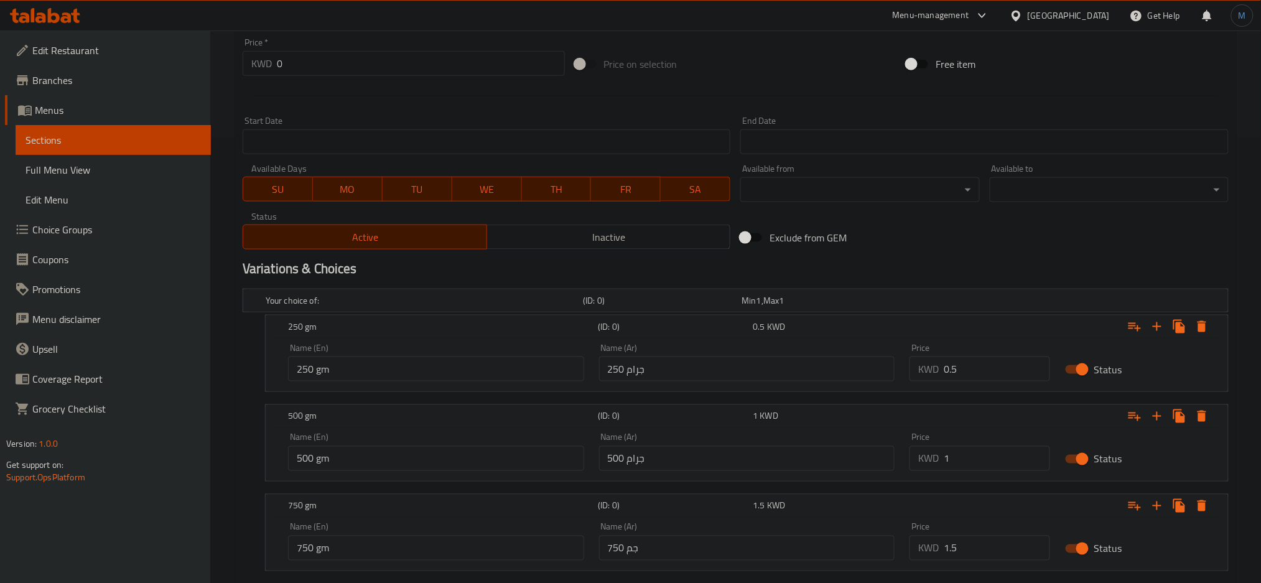
scroll to position [610, 0]
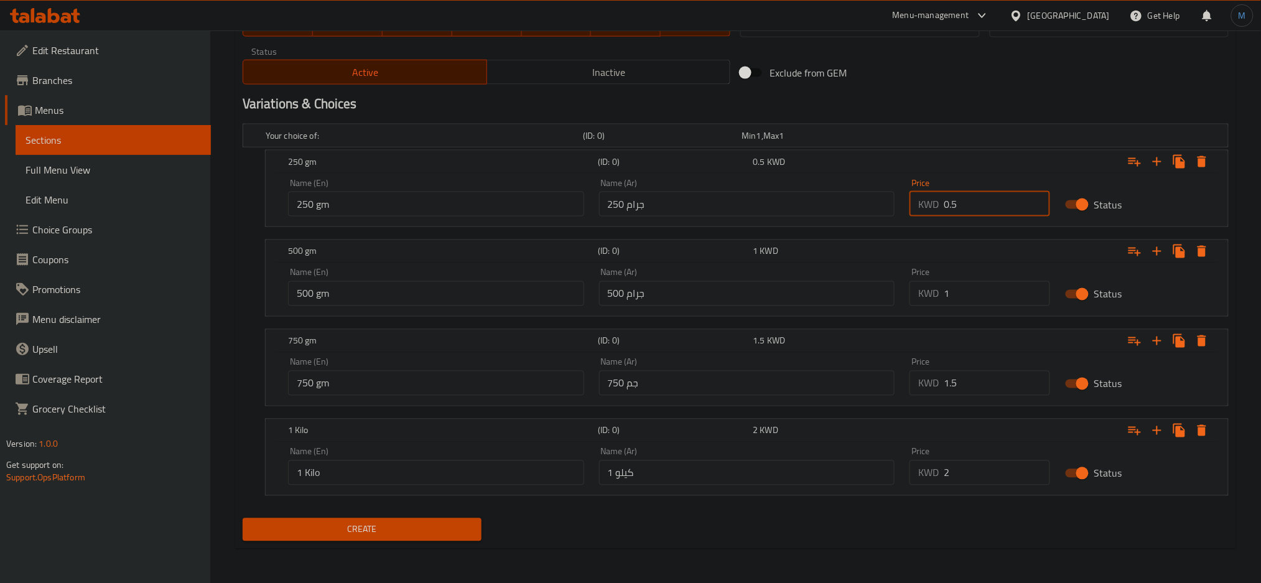
click at [1009, 200] on input "0.5" at bounding box center [997, 204] width 106 height 25
type input "0.5"
click at [995, 285] on input "1" at bounding box center [997, 293] width 106 height 25
type input "1"
click at [981, 382] on input "1.5" at bounding box center [997, 383] width 106 height 25
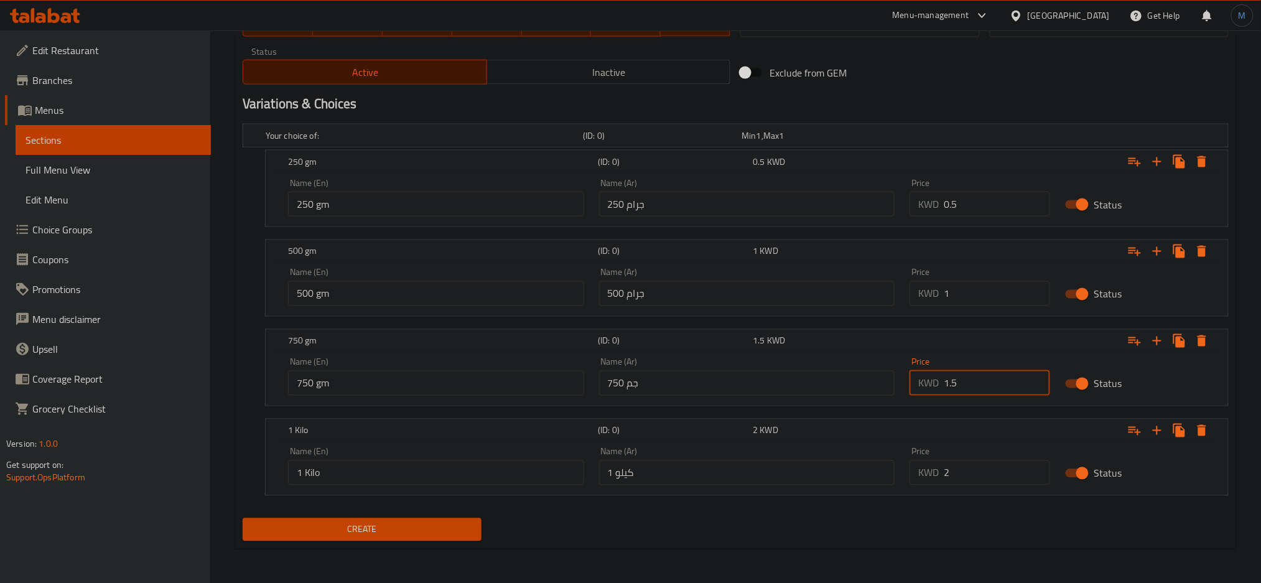
type input "1.5"
click at [985, 483] on input "2" at bounding box center [997, 472] width 106 height 25
type input "2"
click at [243, 518] on button "Create" at bounding box center [362, 529] width 239 height 23
type input "0"
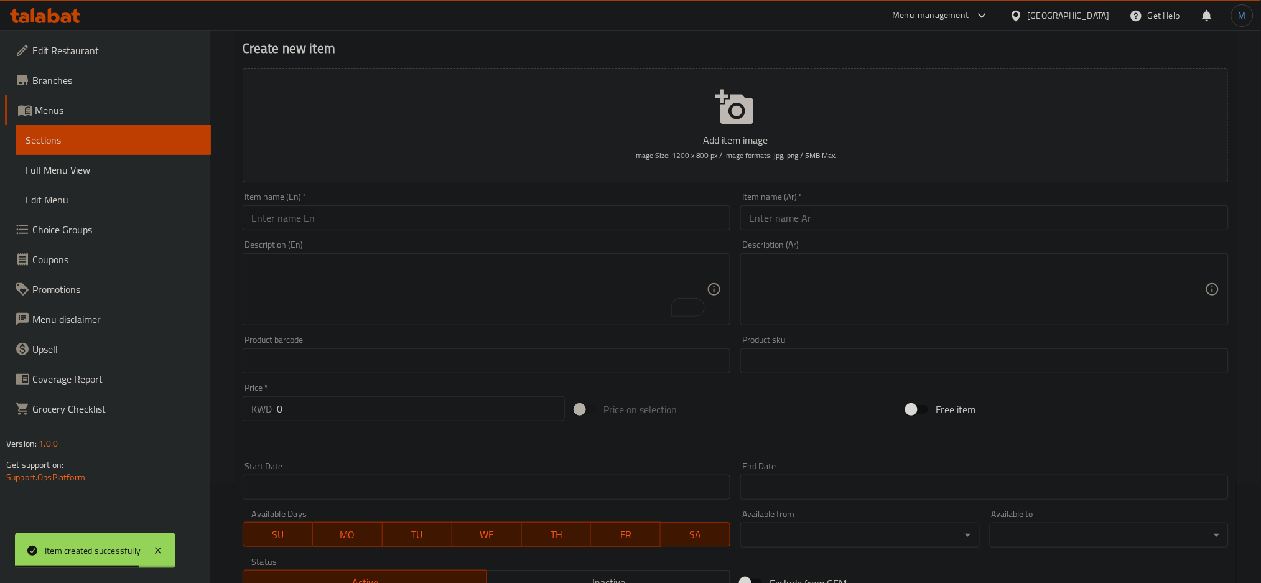
scroll to position [0, 0]
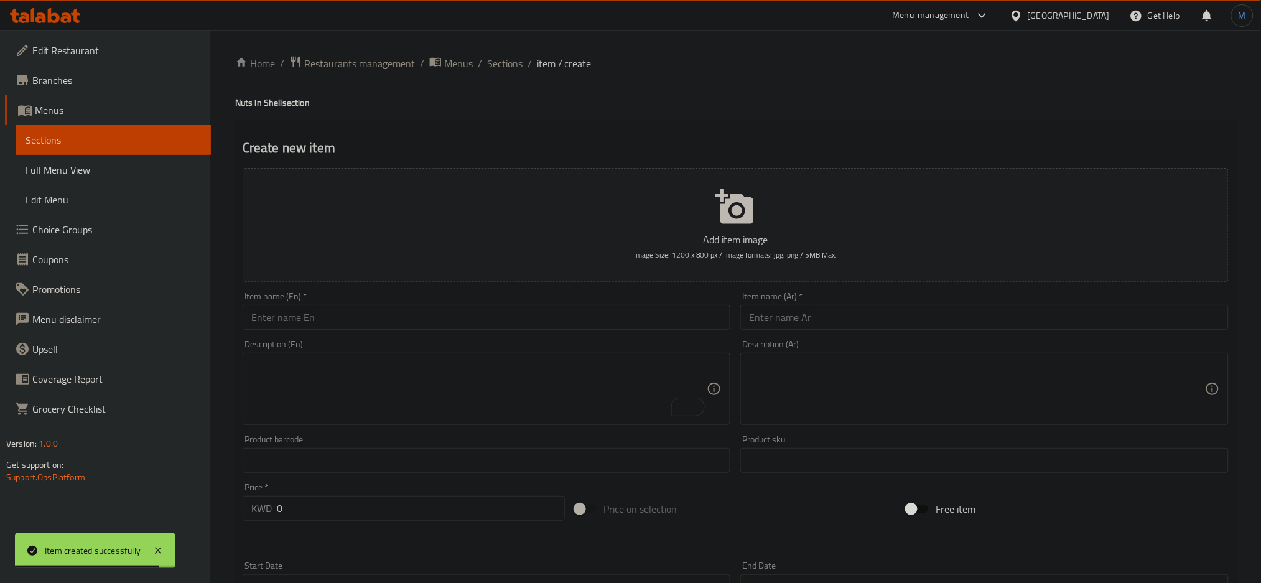
click at [527, 68] on li "/" at bounding box center [529, 63] width 4 height 15
click at [502, 62] on span "Sections" at bounding box center [504, 63] width 35 height 15
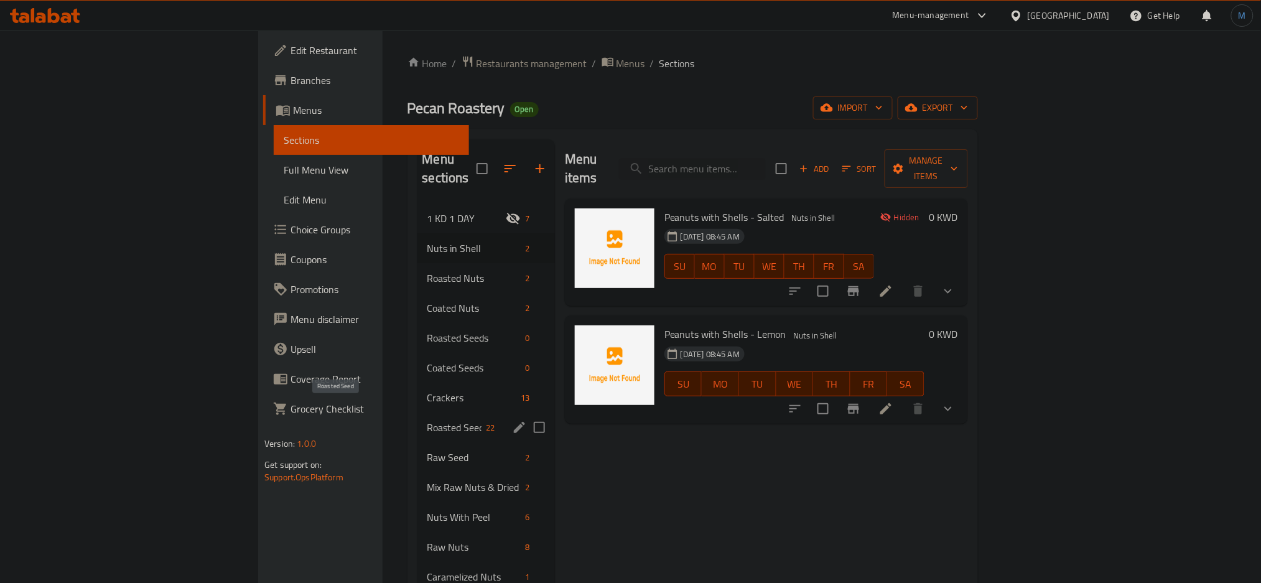
click at [427, 420] on span "Roasted Seed" at bounding box center [454, 427] width 54 height 15
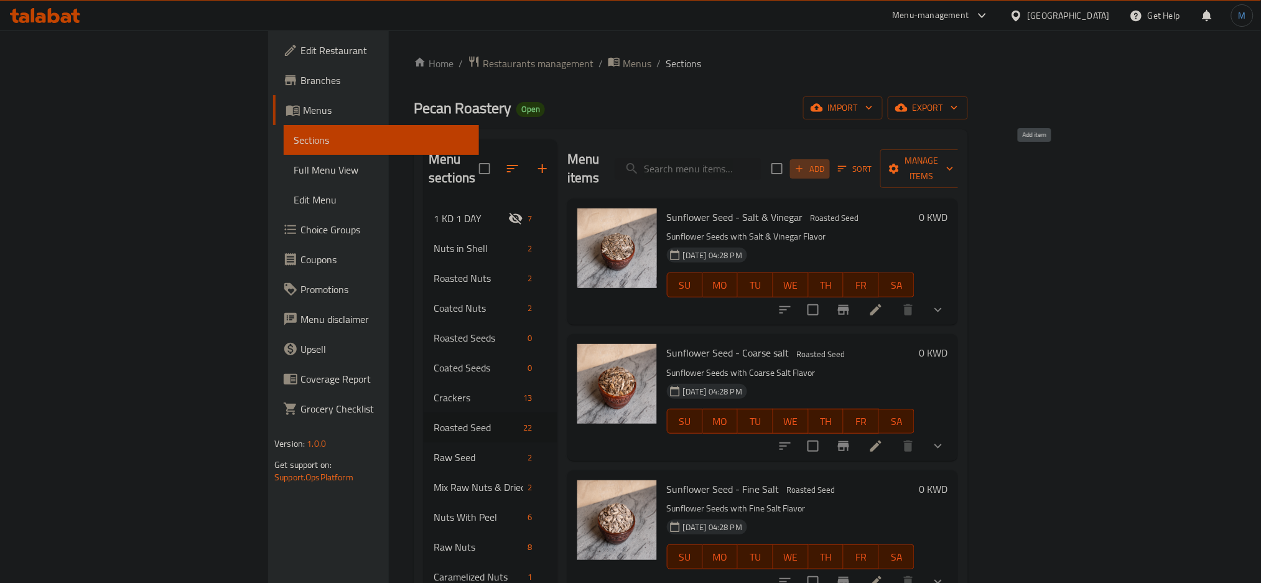
click at [827, 162] on span "Add" at bounding box center [810, 169] width 34 height 14
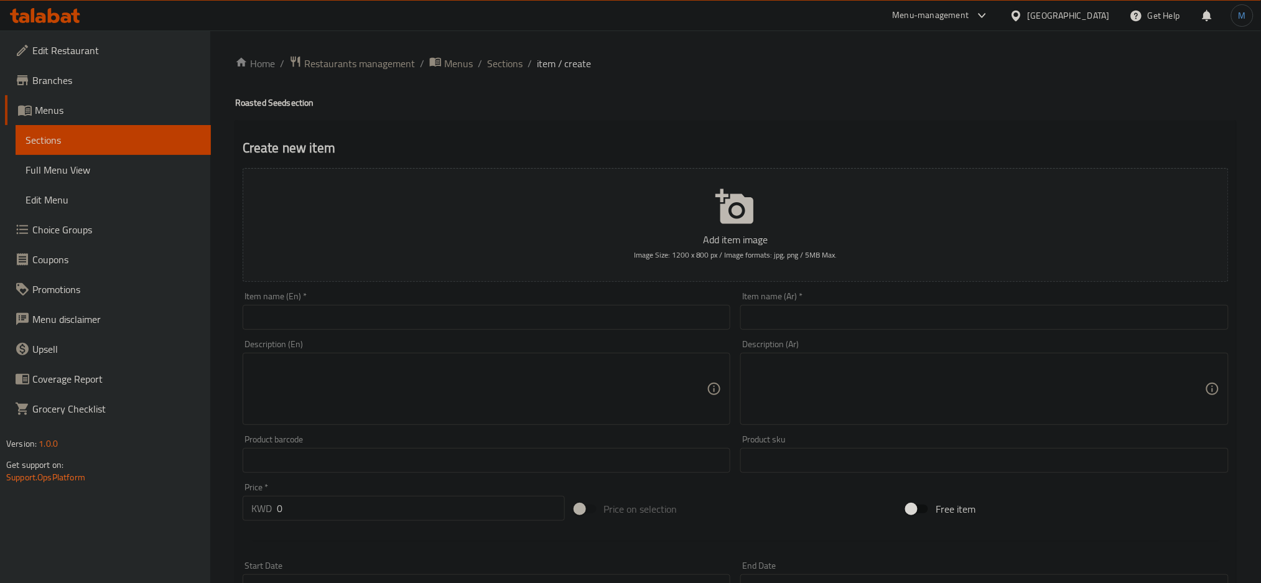
click at [320, 312] on input "text" at bounding box center [487, 317] width 488 height 25
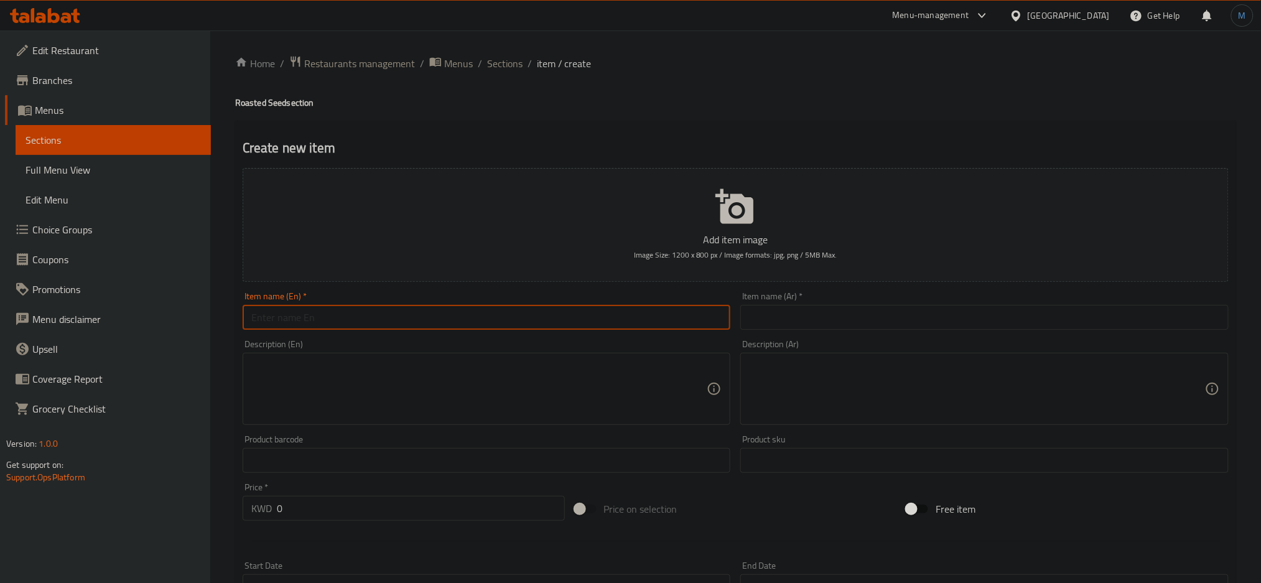
paste input "Zucchini Seed - Smoked"
type input "Zucchini Seed - Smoked"
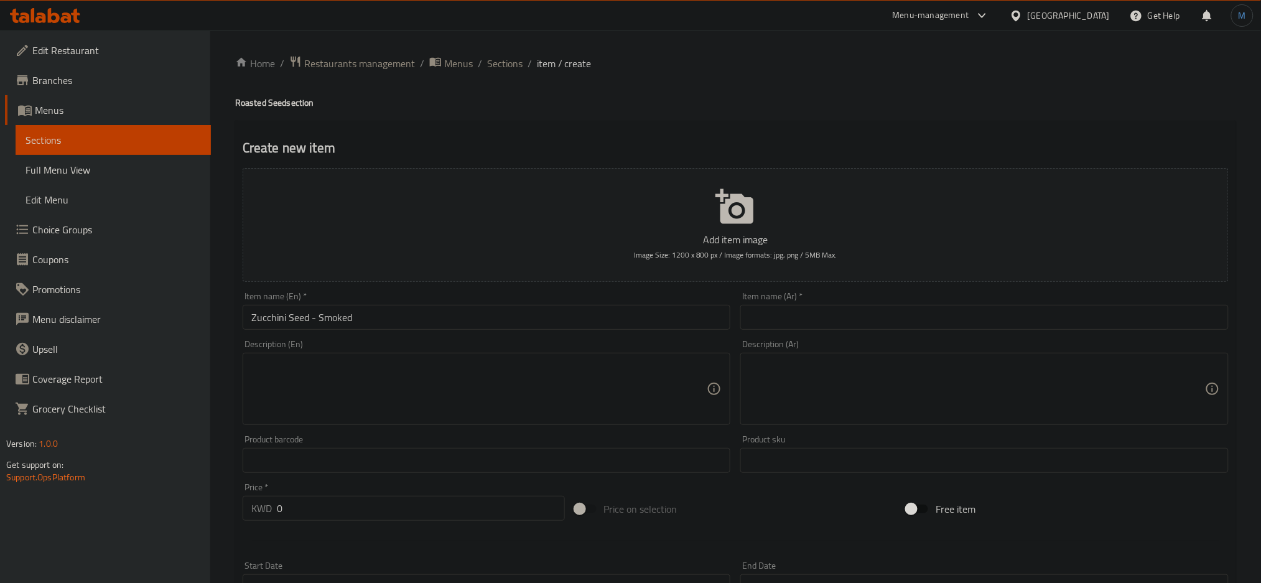
drag, startPoint x: 992, startPoint y: 343, endPoint x: 991, endPoint y: 335, distance: 8.2
click at [991, 336] on div "Description (Ar) Description (Ar)" at bounding box center [984, 382] width 498 height 95
click at [983, 318] on div at bounding box center [983, 318] width 0 height 0
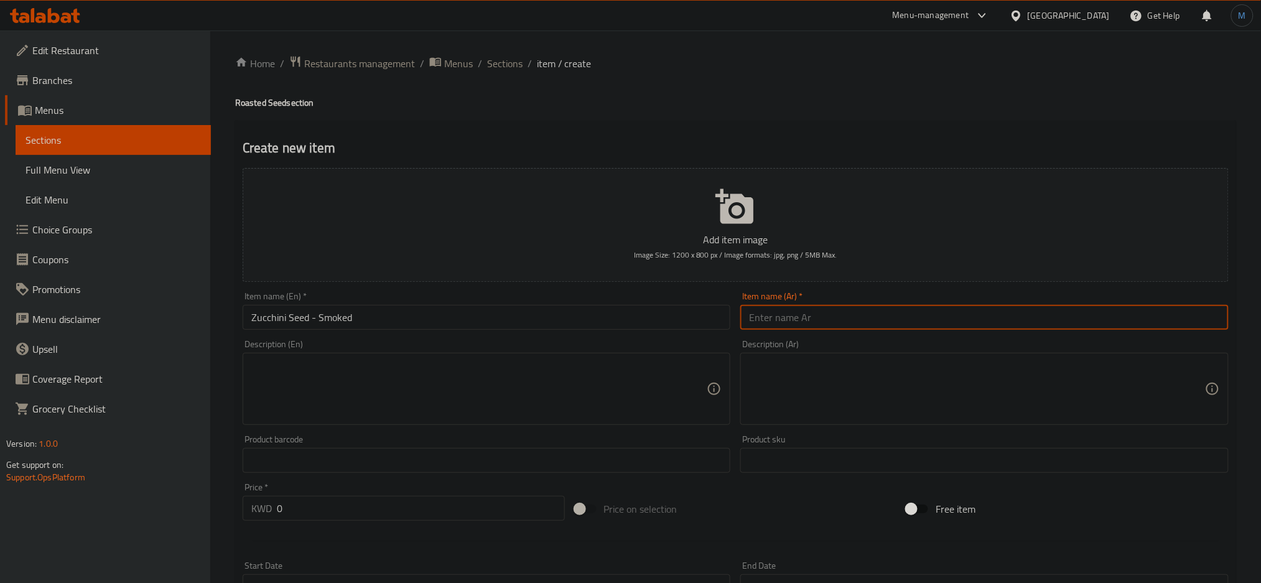
click at [973, 322] on input "text" at bounding box center [984, 317] width 488 height 25
paste input "بذور الكوسا - مدخن"
click at [972, 322] on input "بذور الكوسا - مدخن" at bounding box center [984, 317] width 488 height 25
type input "بذور الكوسا - مدخن"
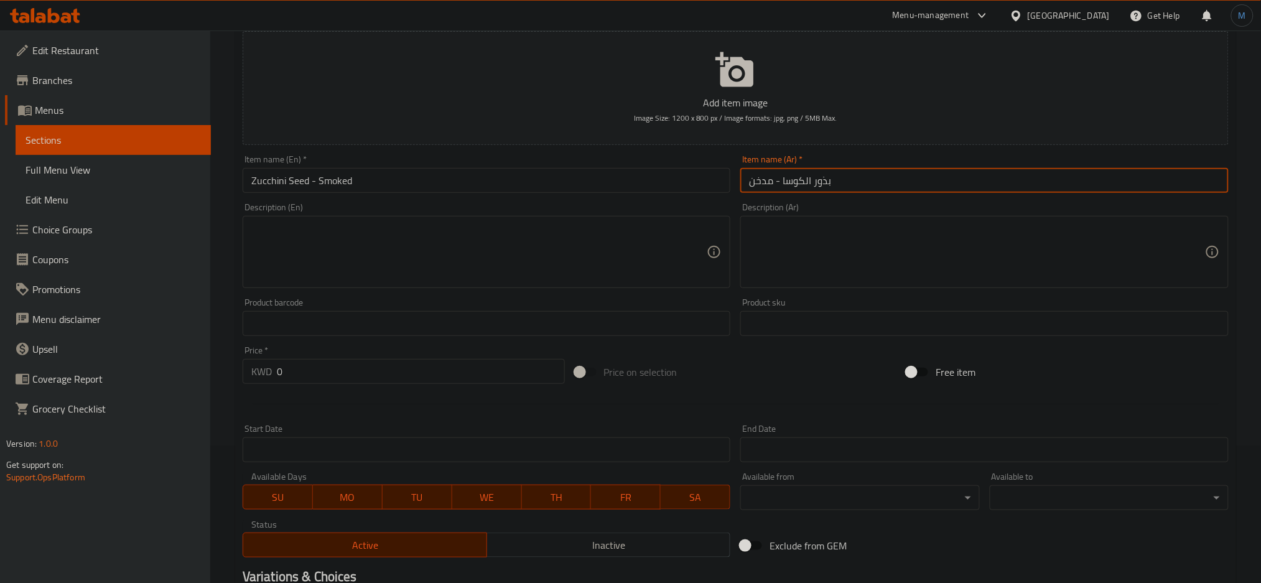
scroll to position [294, 0]
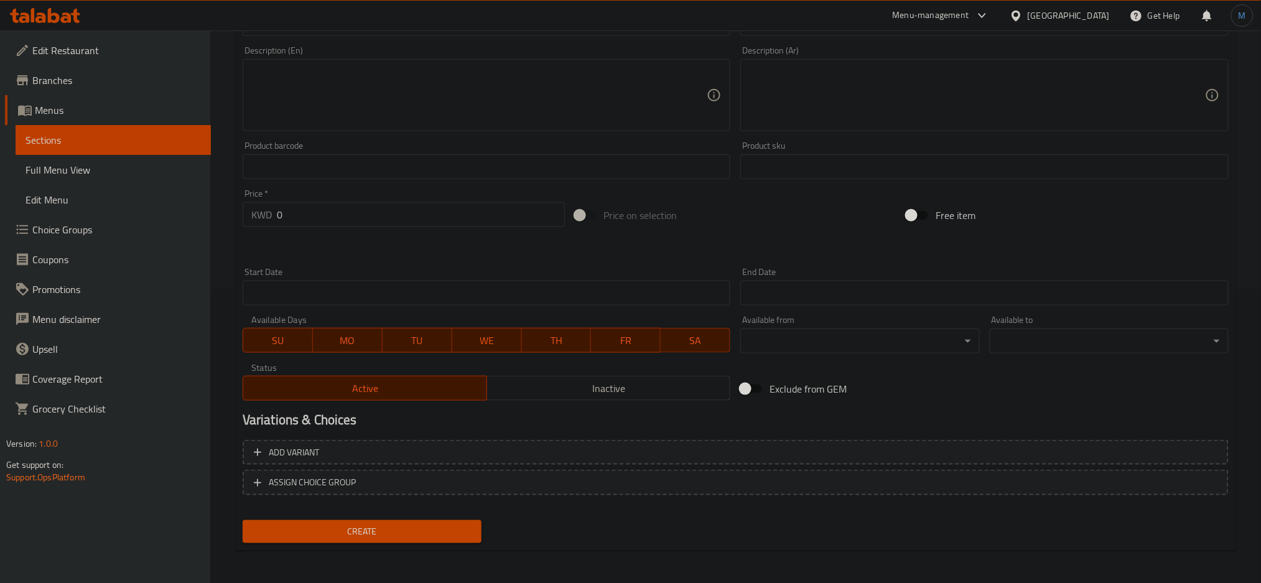
click at [523, 404] on div "Status Active Inactive" at bounding box center [487, 381] width 498 height 47
click at [536, 391] on span "Inactive" at bounding box center [609, 388] width 234 height 18
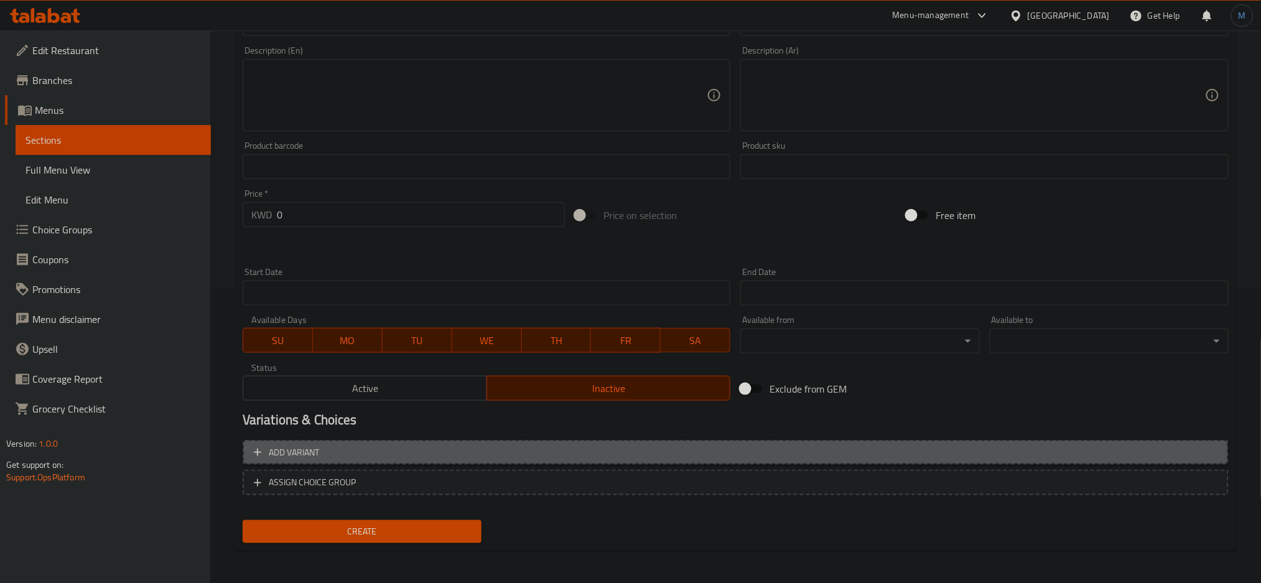
click at [591, 453] on span "Add variant" at bounding box center [735, 453] width 963 height 16
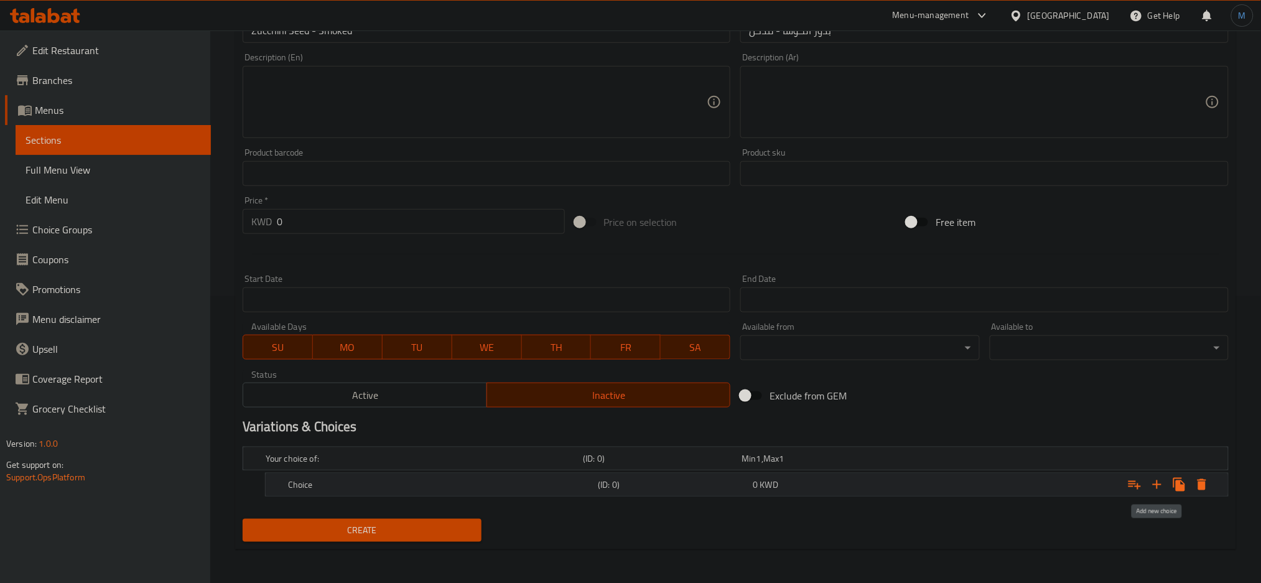
click at [1153, 488] on icon "Expand" at bounding box center [1156, 484] width 15 height 15
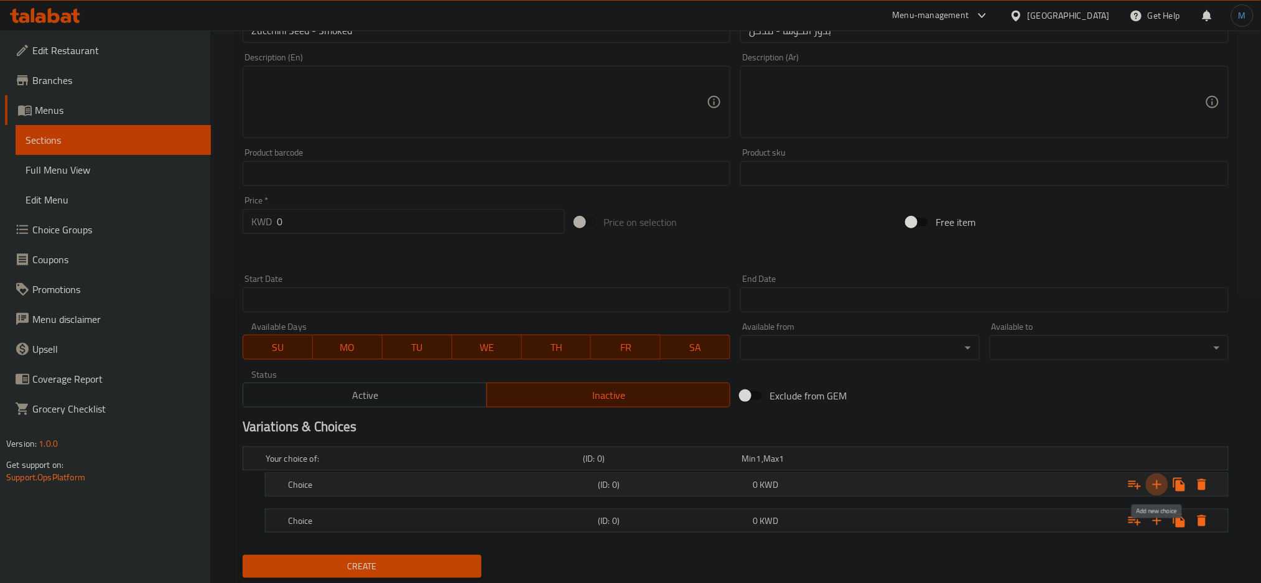
click at [1153, 488] on icon "Expand" at bounding box center [1156, 484] width 15 height 15
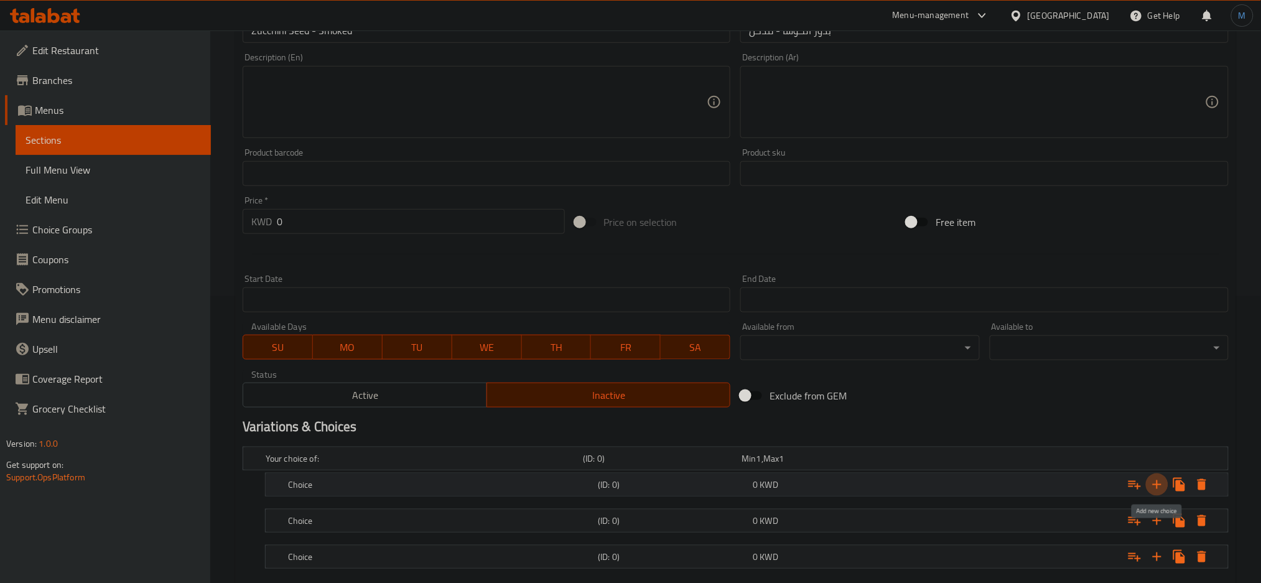
click at [1153, 488] on icon "Expand" at bounding box center [1156, 484] width 15 height 15
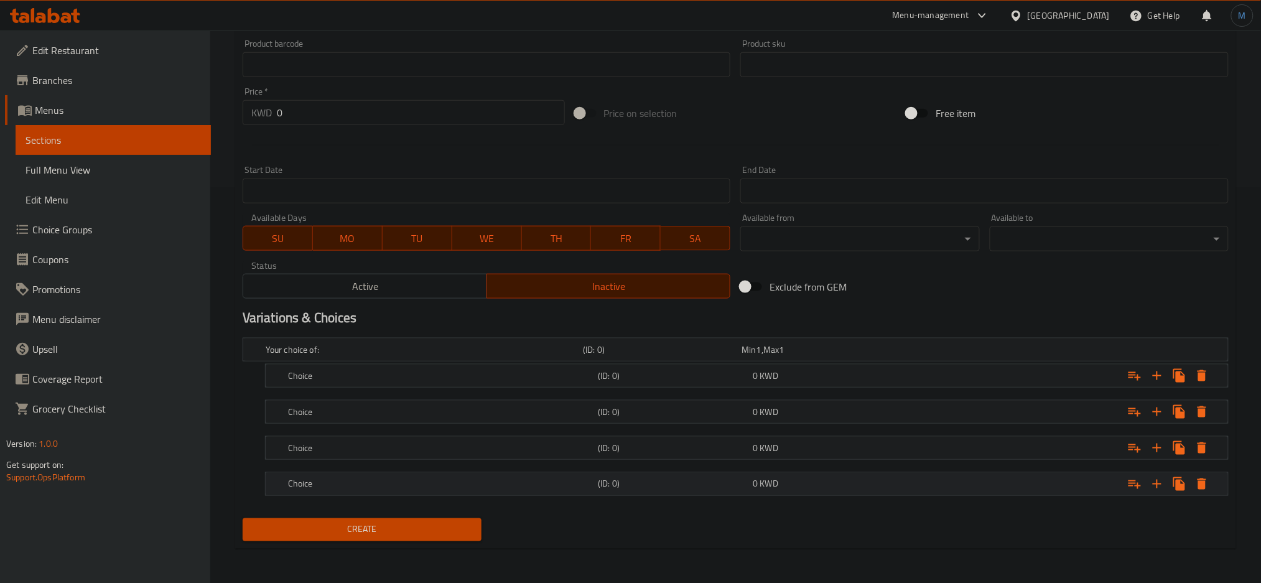
click at [508, 481] on h5 "Choice" at bounding box center [440, 484] width 305 height 12
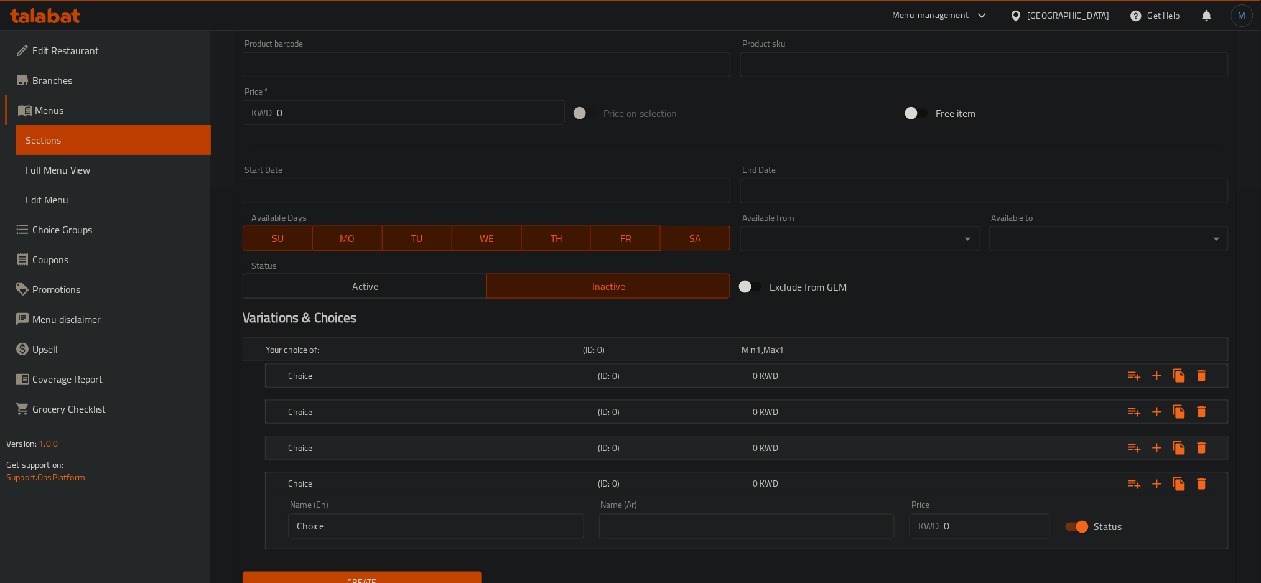
click at [514, 450] on h5 "Choice" at bounding box center [440, 448] width 305 height 12
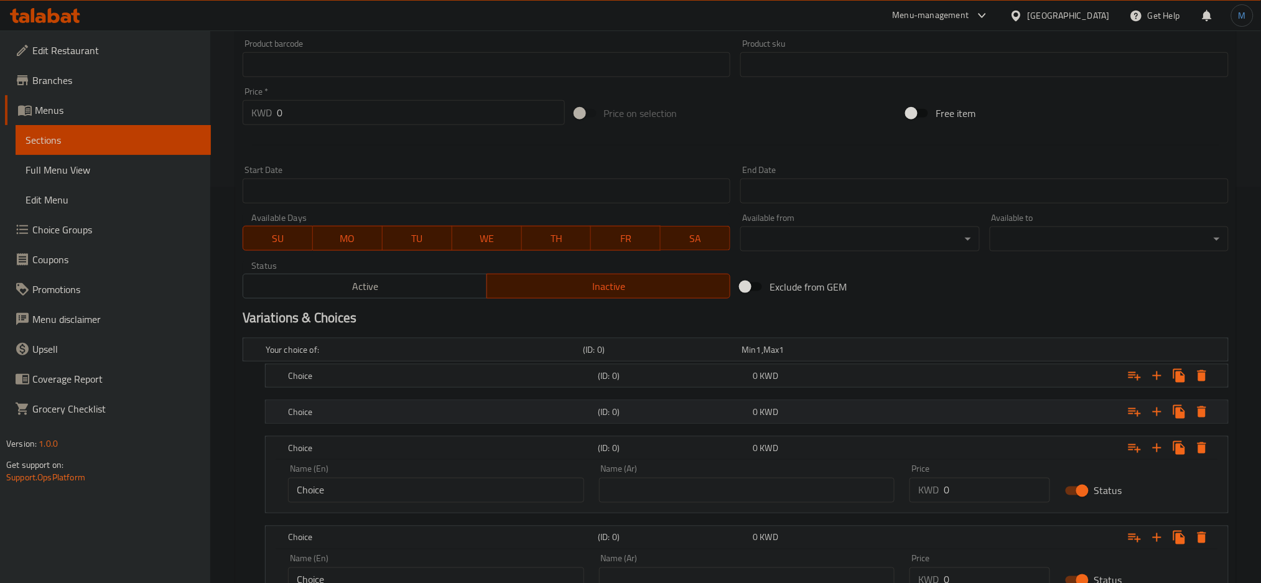
click at [522, 419] on div "Choice" at bounding box center [440, 411] width 310 height 17
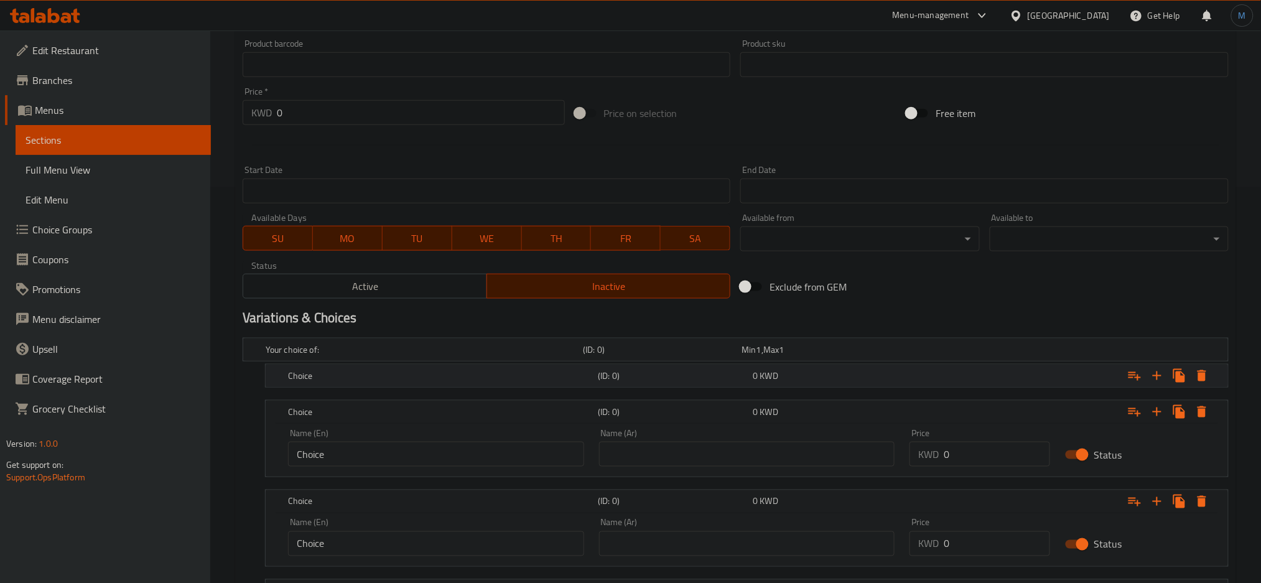
click at [530, 388] on div "Choice (ID: 0) 0 KWD" at bounding box center [750, 375] width 930 height 27
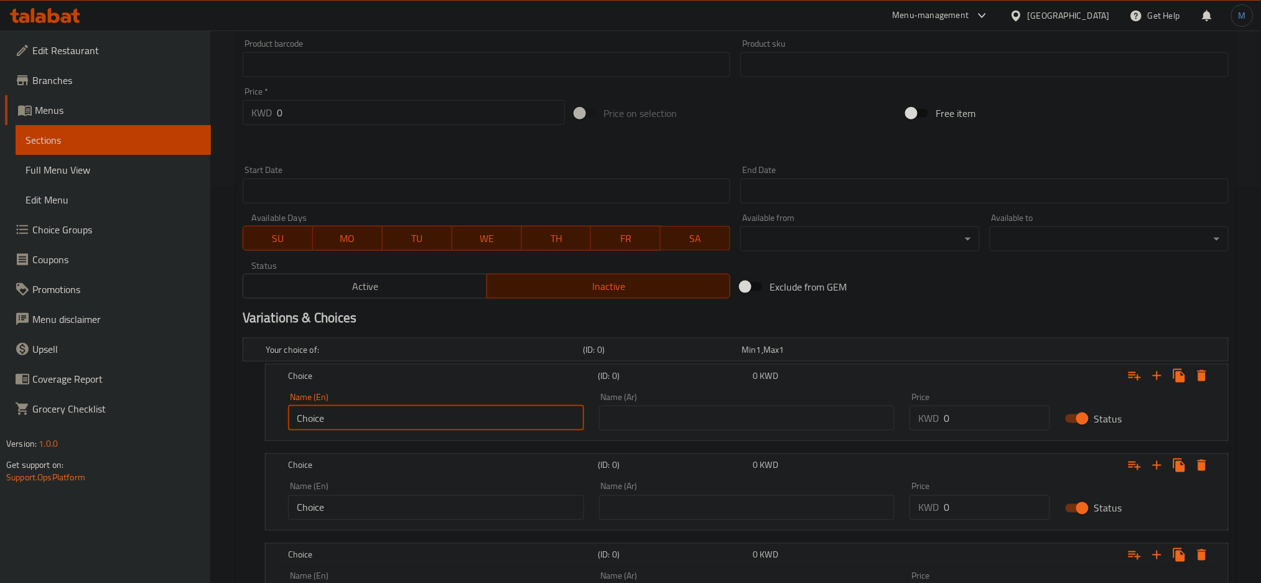
click at [462, 414] on input "Choice" at bounding box center [436, 418] width 296 height 25
click at [461, 415] on input "Choice" at bounding box center [436, 418] width 296 height 25
type input "250 gm"
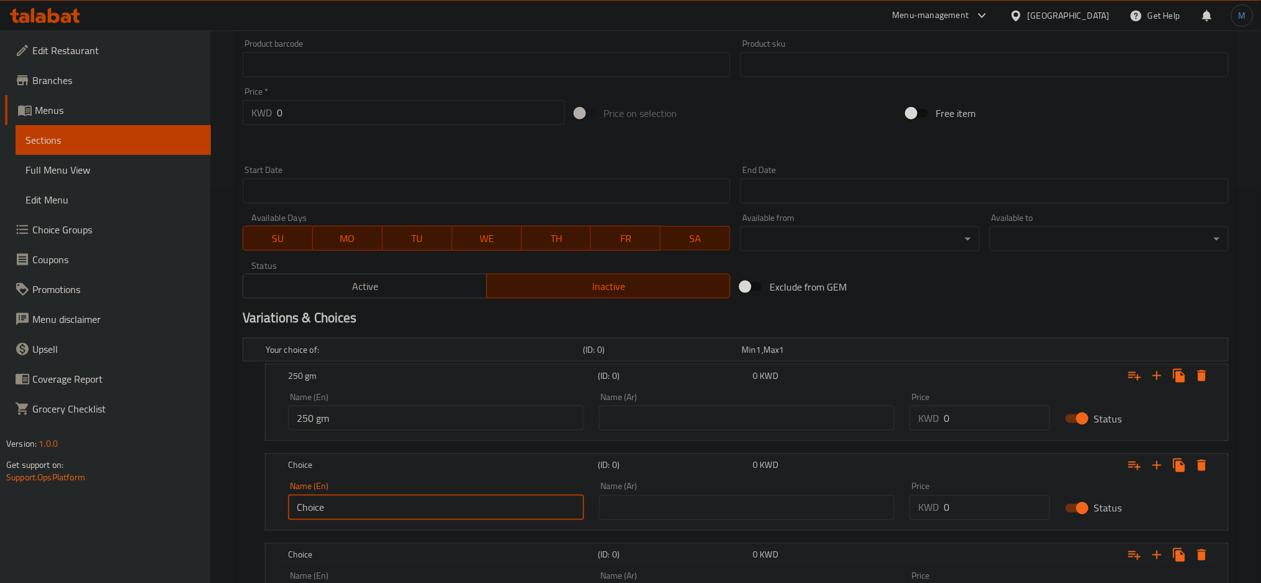
click at [376, 495] on input "Choice" at bounding box center [436, 507] width 296 height 25
type input "500 gm"
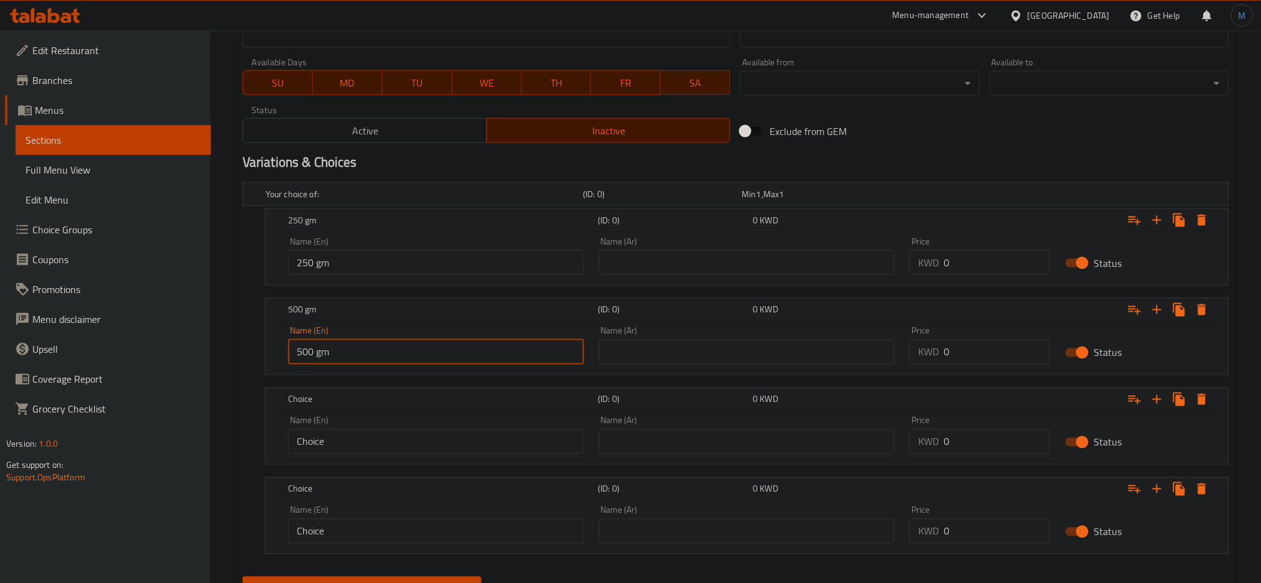
scroll to position [610, 0]
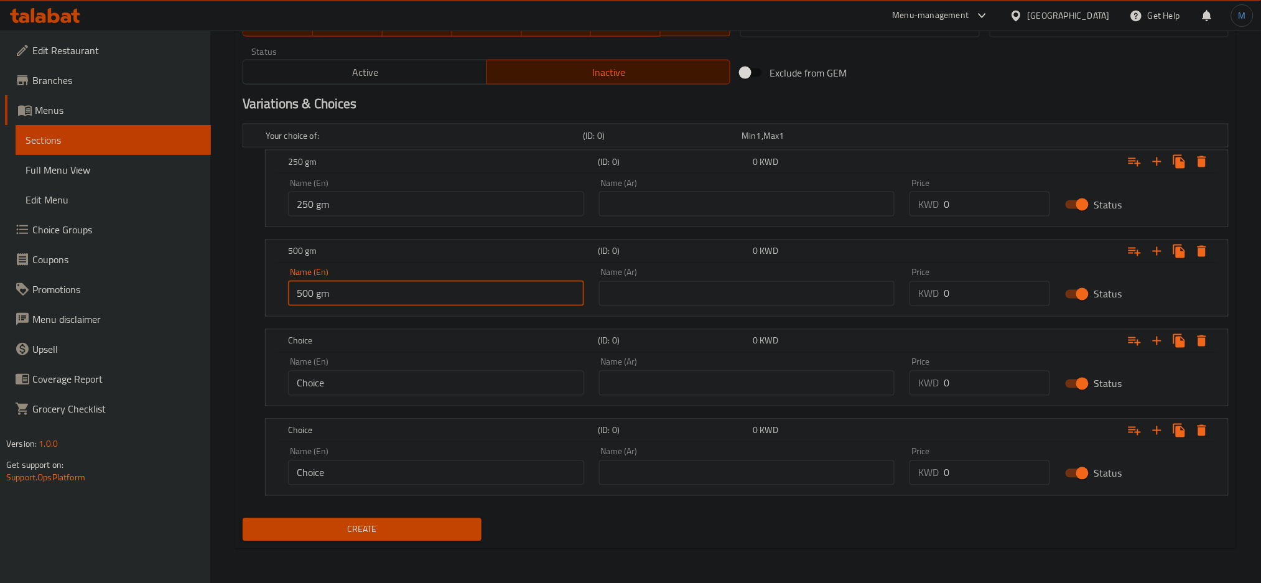
click at [519, 375] on input "Choice" at bounding box center [436, 383] width 296 height 25
type input "750 gm"
click at [435, 471] on input "Choice" at bounding box center [436, 472] width 296 height 25
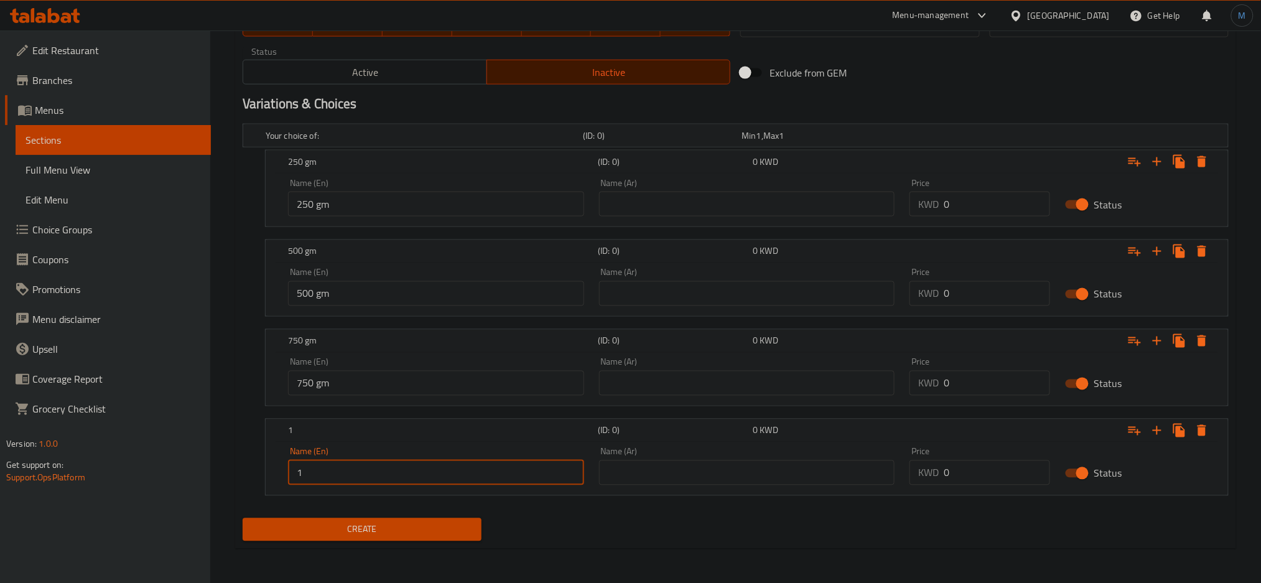
type input "1 Kilo"
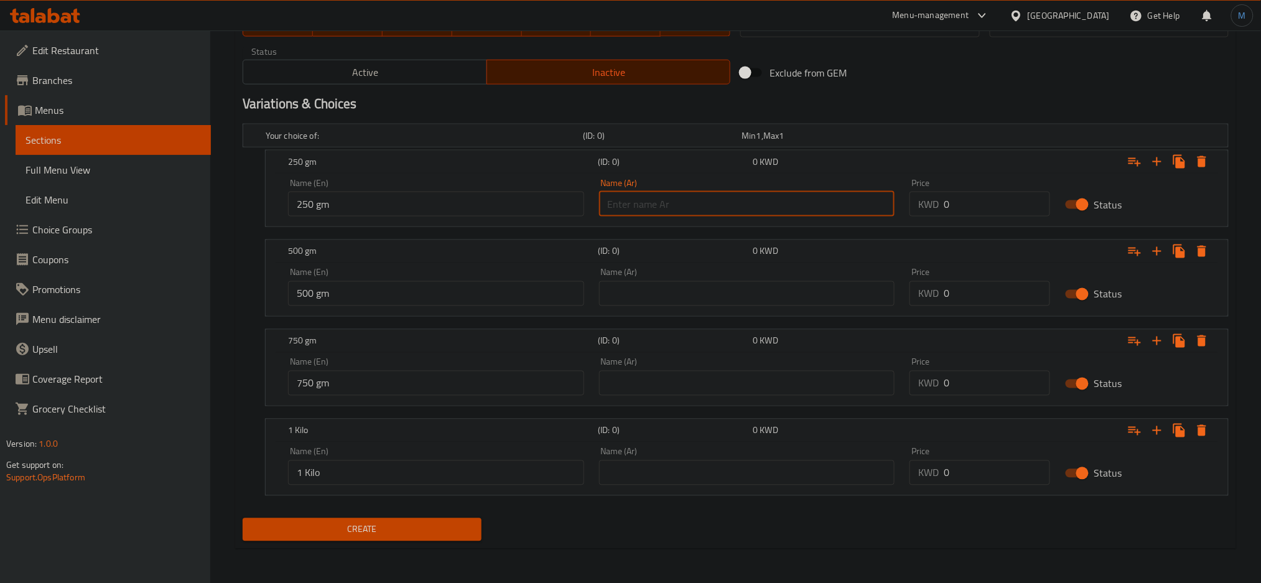
click at [725, 203] on input "text" at bounding box center [747, 204] width 296 height 25
type input "250 جرام"
click at [718, 288] on input "text" at bounding box center [747, 293] width 296 height 25
type input "500 جرام"
click at [694, 364] on div "Name (Ar) Name (Ar)" at bounding box center [747, 377] width 296 height 38
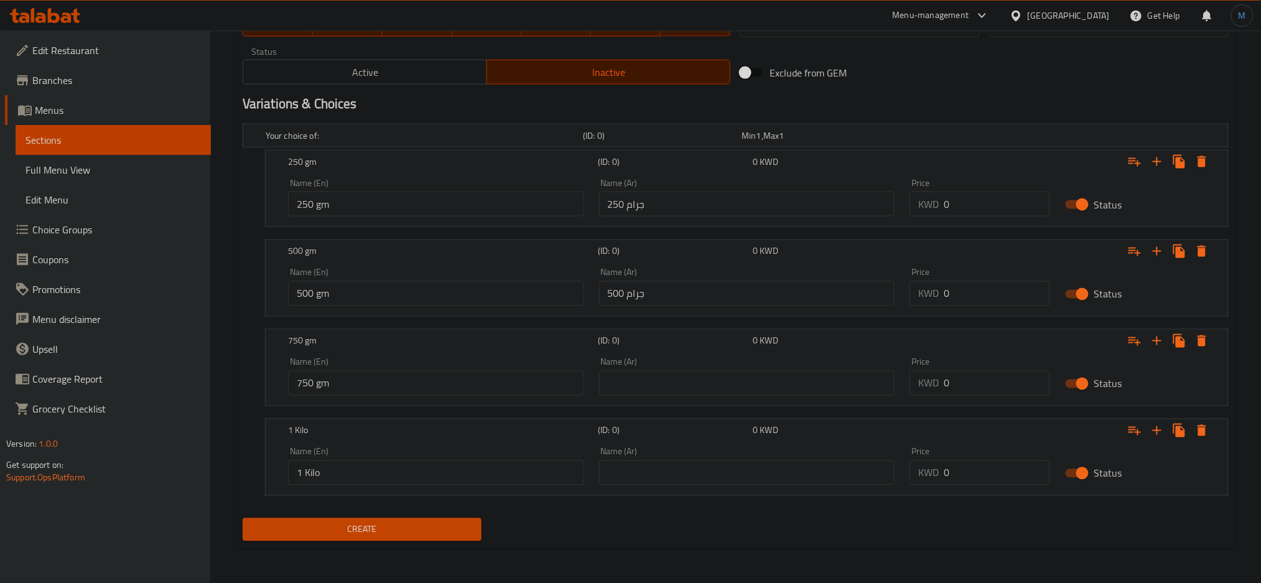
click at [692, 368] on div "Name (Ar) Name (Ar)" at bounding box center [747, 377] width 296 height 38
click at [690, 377] on input "text" at bounding box center [747, 383] width 296 height 25
type input "750 جم"
click at [674, 458] on div "Name (Ar) Name (Ar)" at bounding box center [747, 466] width 296 height 38
click at [673, 466] on input "text" at bounding box center [747, 472] width 296 height 25
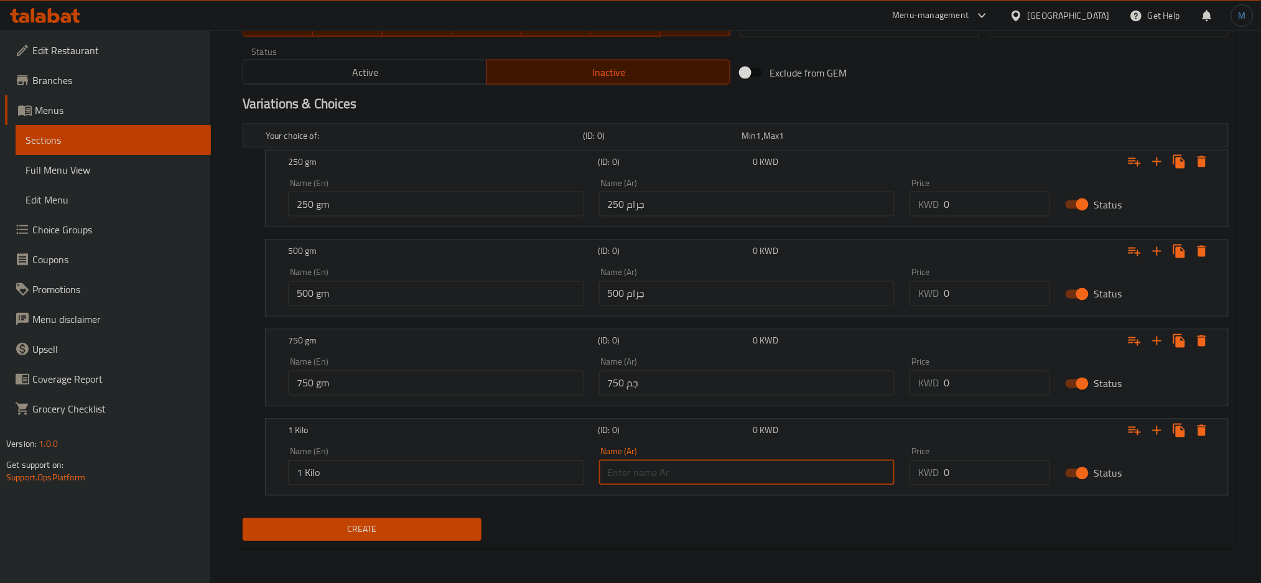
type input "1 كيلو"
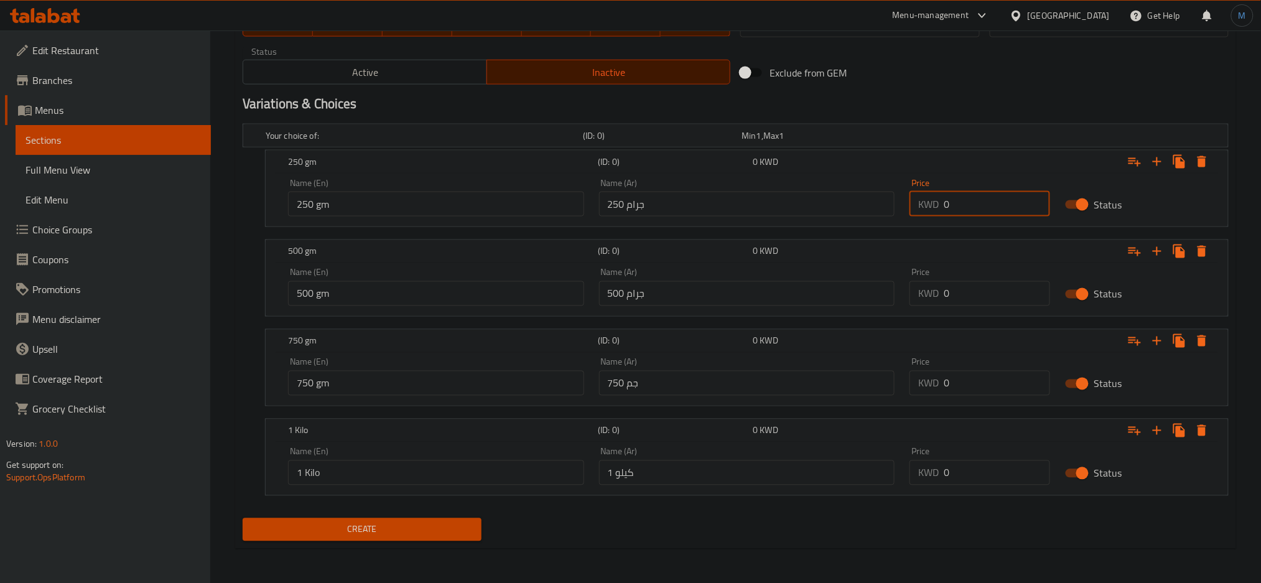
click at [969, 209] on input "0" at bounding box center [997, 204] width 106 height 25
type input "1"
drag, startPoint x: 975, startPoint y: 292, endPoint x: 858, endPoint y: 294, distance: 116.9
click at [858, 294] on div "Name (En) 500 gm Name (En) Name (Ar) 500 جرام Name (Ar) Price KWD 0 Price Status" at bounding box center [747, 287] width 932 height 53
type input "2"
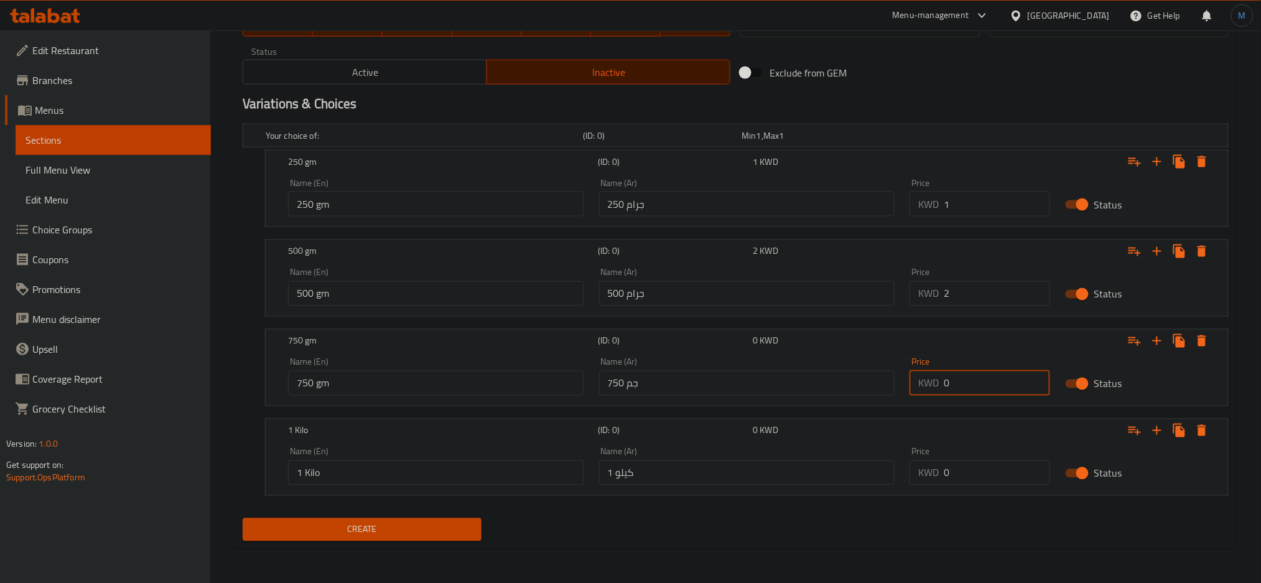
drag, startPoint x: 983, startPoint y: 381, endPoint x: 935, endPoint y: 382, distance: 47.9
click at [935, 382] on div "KWD 0 Price" at bounding box center [979, 383] width 141 height 25
type input "3"
drag, startPoint x: 955, startPoint y: 463, endPoint x: 930, endPoint y: 463, distance: 25.5
click at [930, 463] on div "KWD 0 Price" at bounding box center [979, 472] width 141 height 25
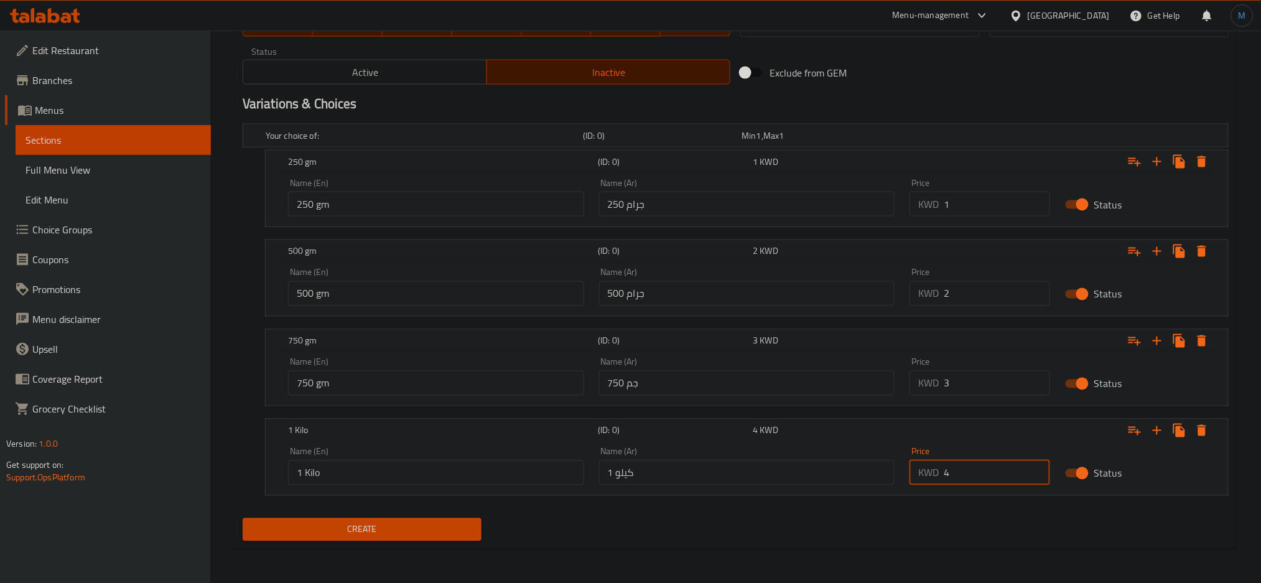
type input "4"
click at [425, 534] on span "Create" at bounding box center [362, 530] width 219 height 16
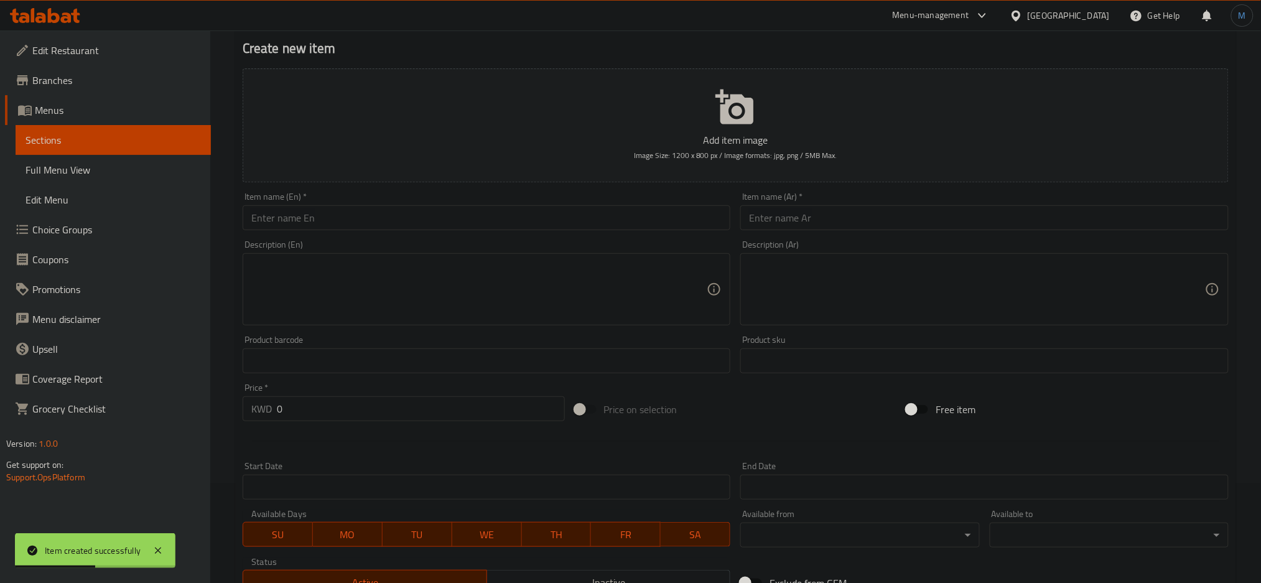
scroll to position [0, 0]
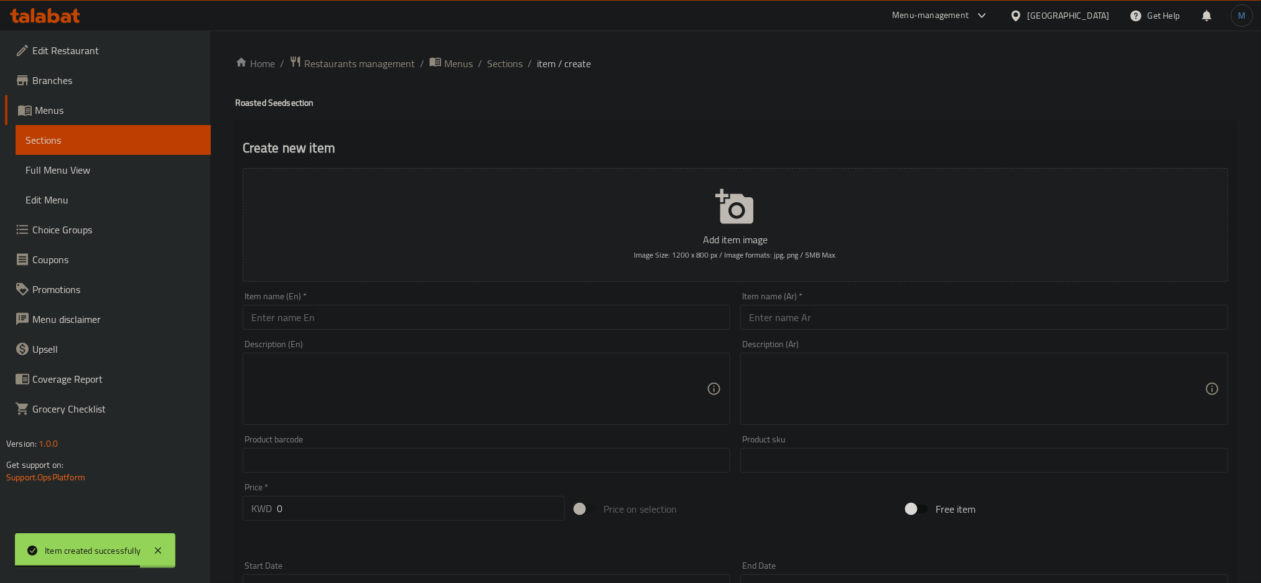
click at [403, 297] on div "Item name (En)   * Item name (En) *" at bounding box center [487, 311] width 488 height 38
click at [403, 302] on div "Item name (En)   * Item name (En) *" at bounding box center [487, 311] width 488 height 38
click at [404, 306] on input "text" at bounding box center [487, 317] width 488 height 25
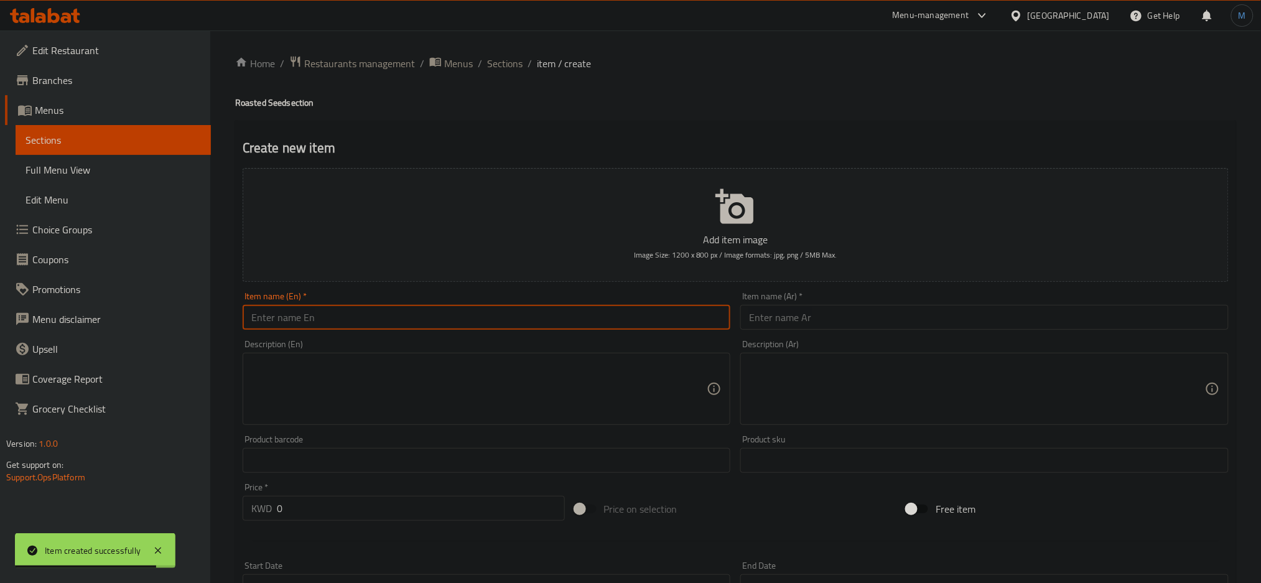
paste input "Zucchini Seed - Salty"
type input "Zucchini Seed - Salty"
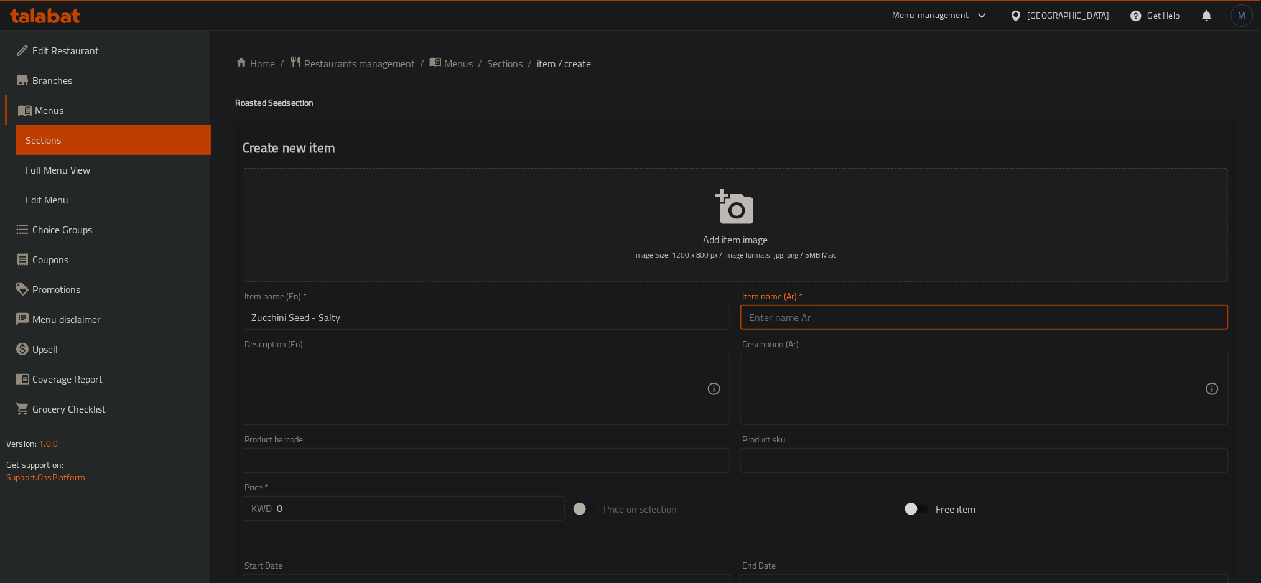
click at [845, 323] on input "text" at bounding box center [984, 317] width 488 height 25
paste input "بذور الكوسا - مملح"
type input "بذور الكوسا - مملح"
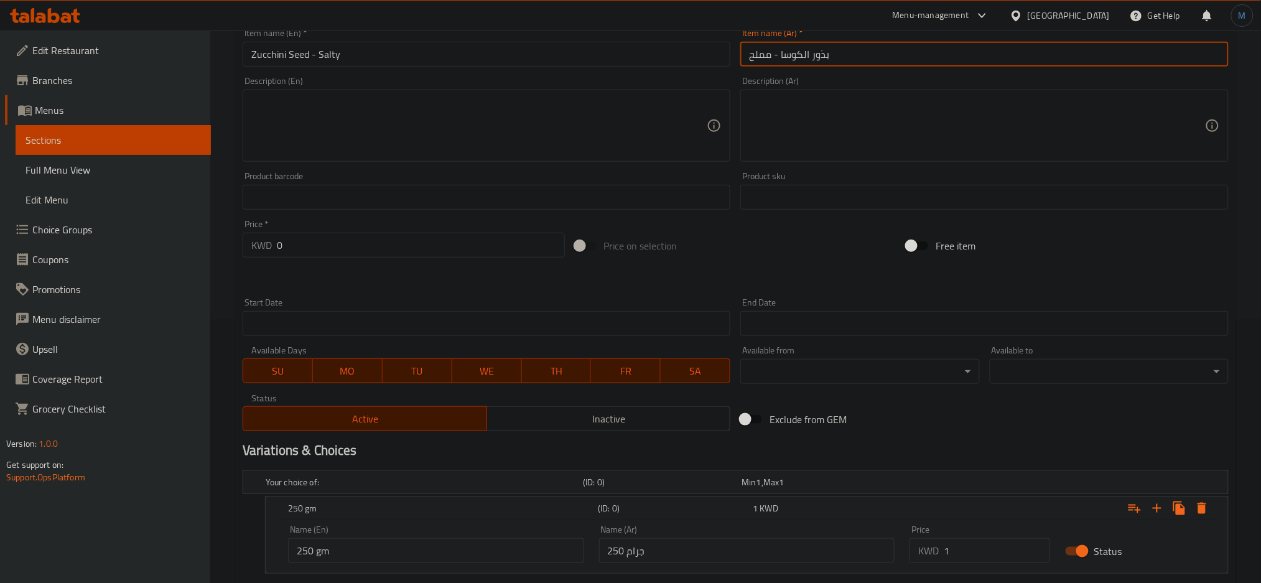
scroll to position [420, 0]
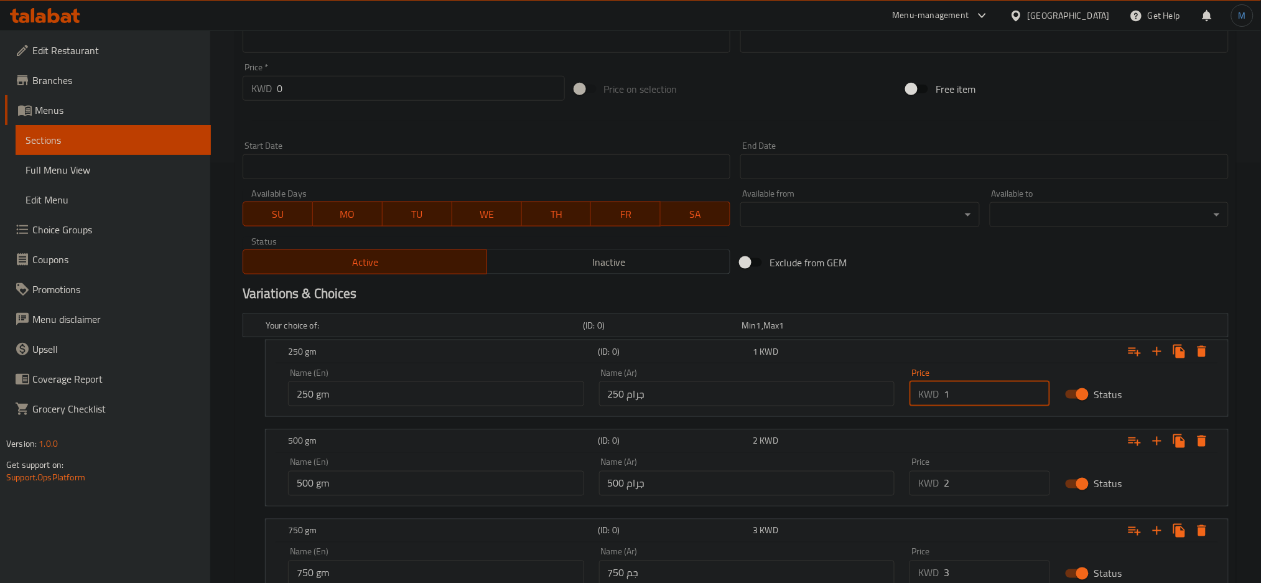
drag, startPoint x: 951, startPoint y: 404, endPoint x: 944, endPoint y: 403, distance: 7.5
click at [944, 403] on input "1" at bounding box center [997, 393] width 106 height 25
type input "1"
drag, startPoint x: 954, startPoint y: 489, endPoint x: 889, endPoint y: 513, distance: 69.5
click at [873, 490] on div "Name (En) 500 gm Name (En) Name (Ar) 500 جرام Name (Ar) Price KWD 2 Price Status" at bounding box center [747, 476] width 932 height 53
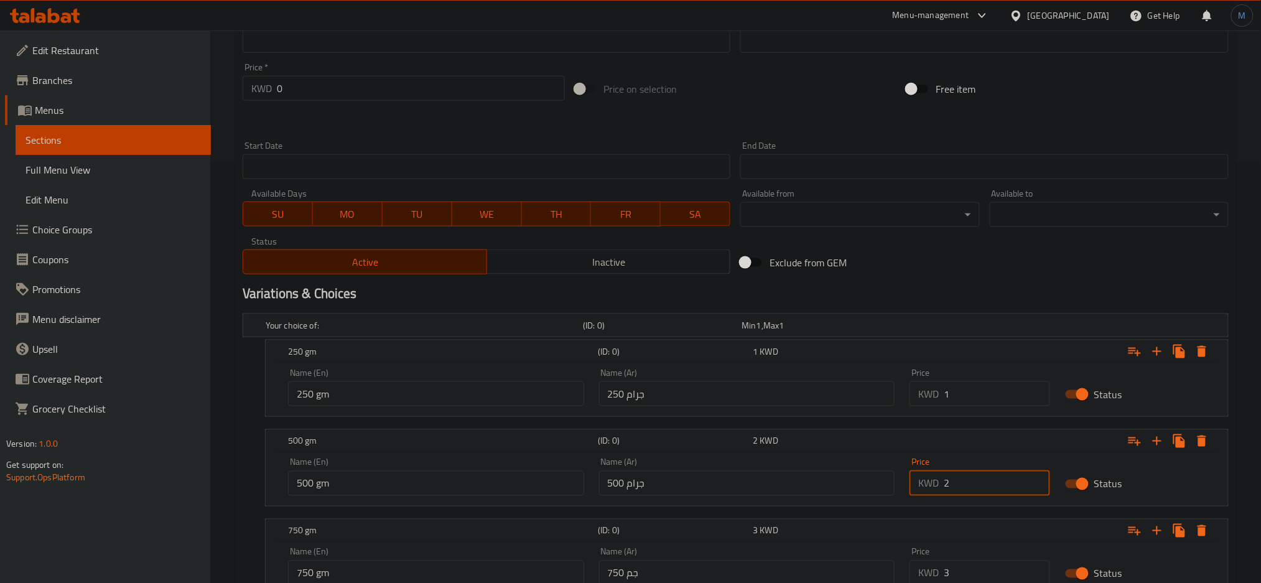
type input "2"
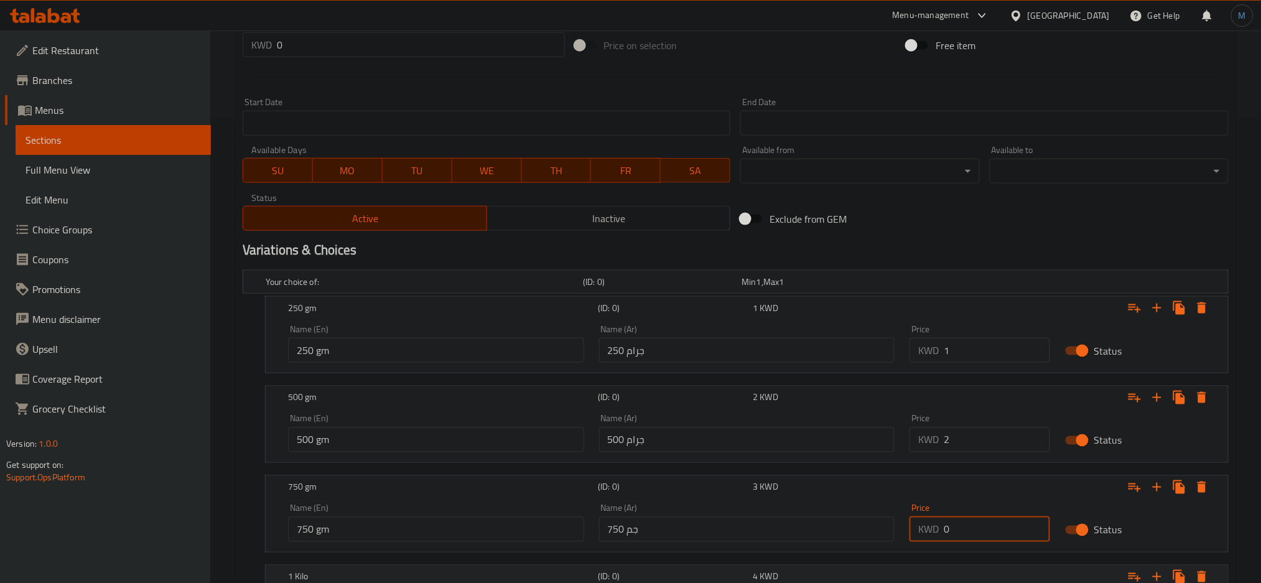
drag, startPoint x: 969, startPoint y: 580, endPoint x: 906, endPoint y: 568, distance: 64.6
click at [904, 571] on div "Your choice of: (ID: 0) Min 1 , Max 1 Name (En) Your choice of: Name (En) Name …" at bounding box center [736, 462] width 996 height 394
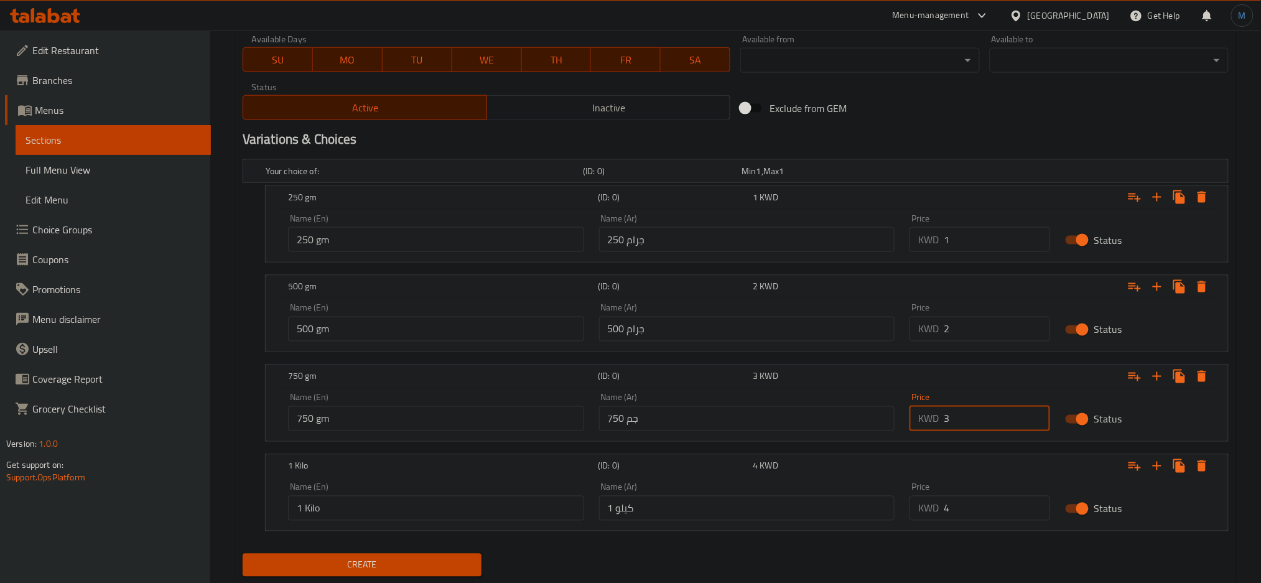
scroll to position [610, 0]
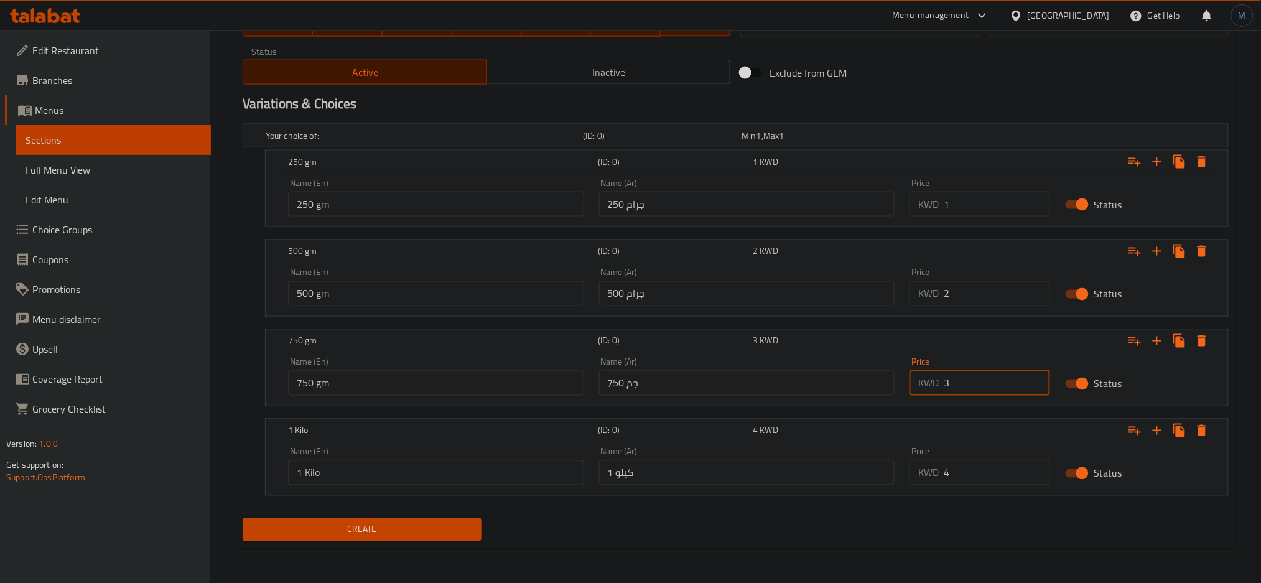
type input "3"
click at [963, 485] on div "Price KWD 4 Price" at bounding box center [979, 466] width 155 height 53
drag, startPoint x: 964, startPoint y: 473, endPoint x: 932, endPoint y: 473, distance: 31.7
click at [932, 473] on div "KWD 4 Price" at bounding box center [979, 472] width 141 height 25
type input "4"
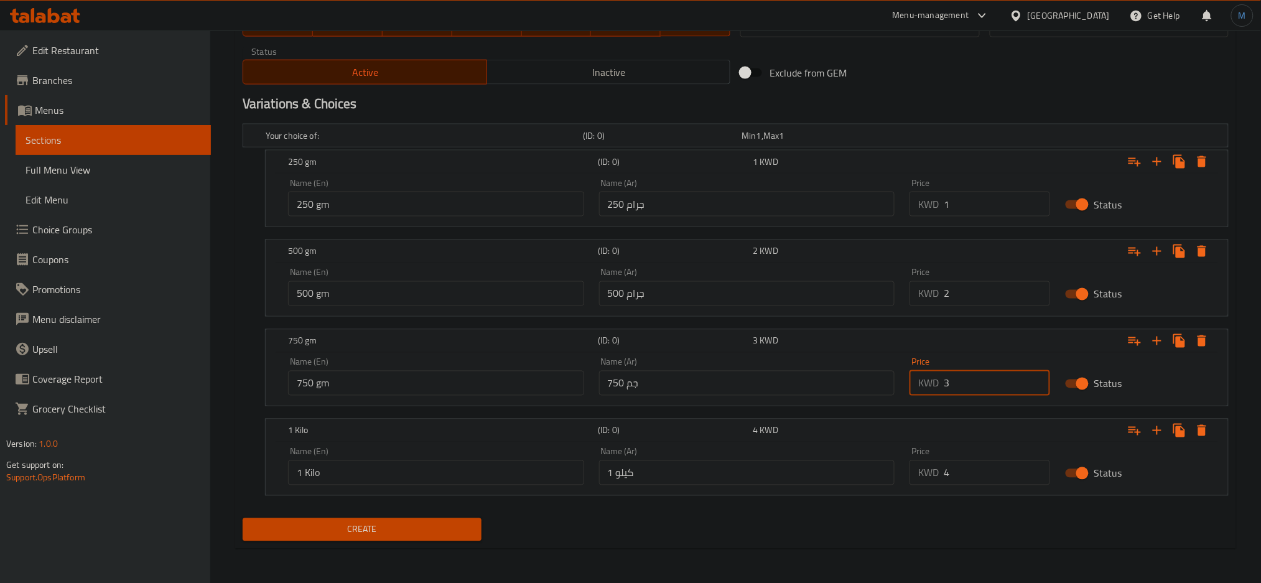
click at [991, 394] on input "3" at bounding box center [997, 383] width 106 height 25
type input "2.7"
click at [970, 485] on input "4" at bounding box center [997, 472] width 106 height 25
type input "3.6"
click at [504, 63] on span "Inactive" at bounding box center [609, 72] width 234 height 18
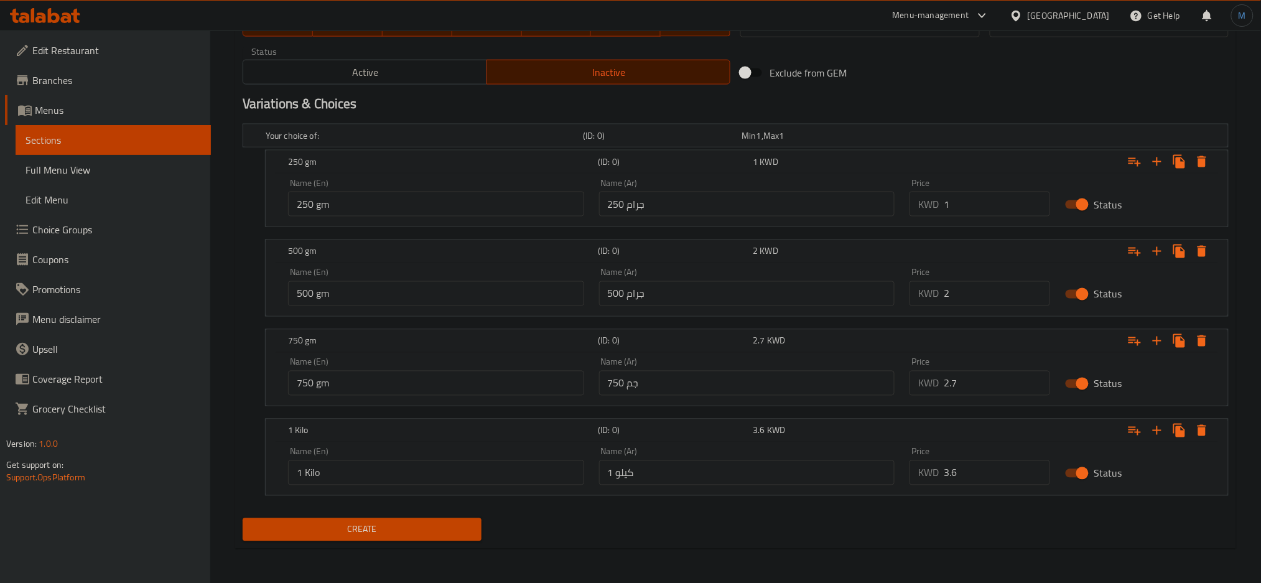
click at [459, 523] on span "Create" at bounding box center [362, 530] width 219 height 16
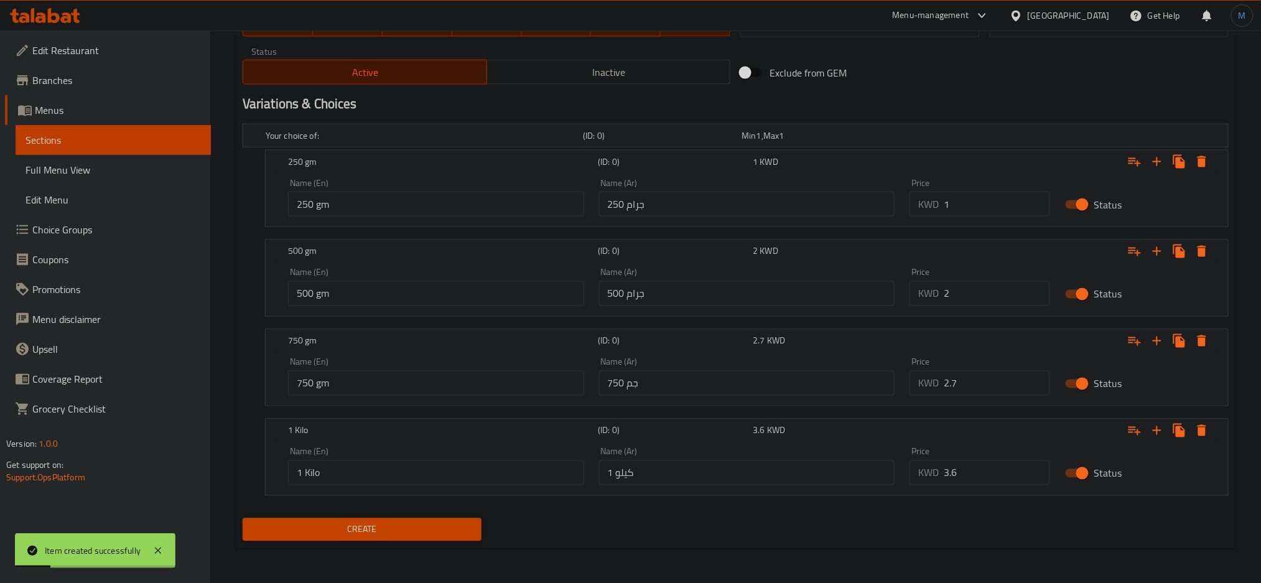
scroll to position [100, 0]
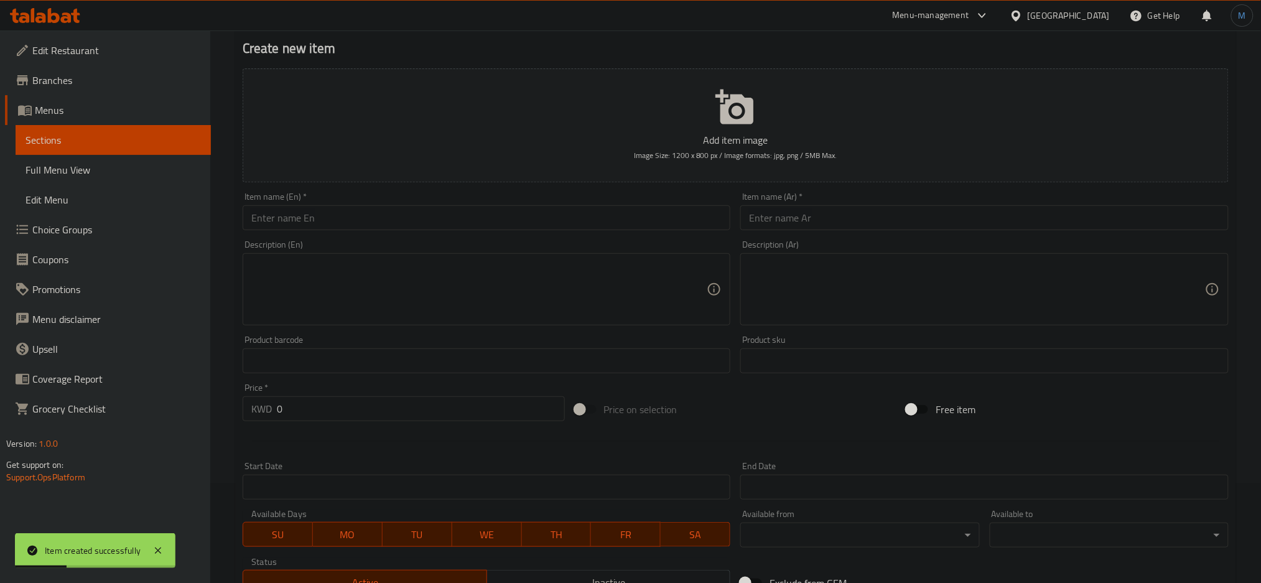
click at [350, 225] on input "text" at bounding box center [487, 217] width 488 height 25
paste input "Mixed Seeds & Nuts - Spices"
type input "Mixed Seeds & Nuts - Spices"
click at [814, 213] on input "text" at bounding box center [984, 217] width 488 height 25
paste input "مخلوط مكسرات و بذور نكهات"
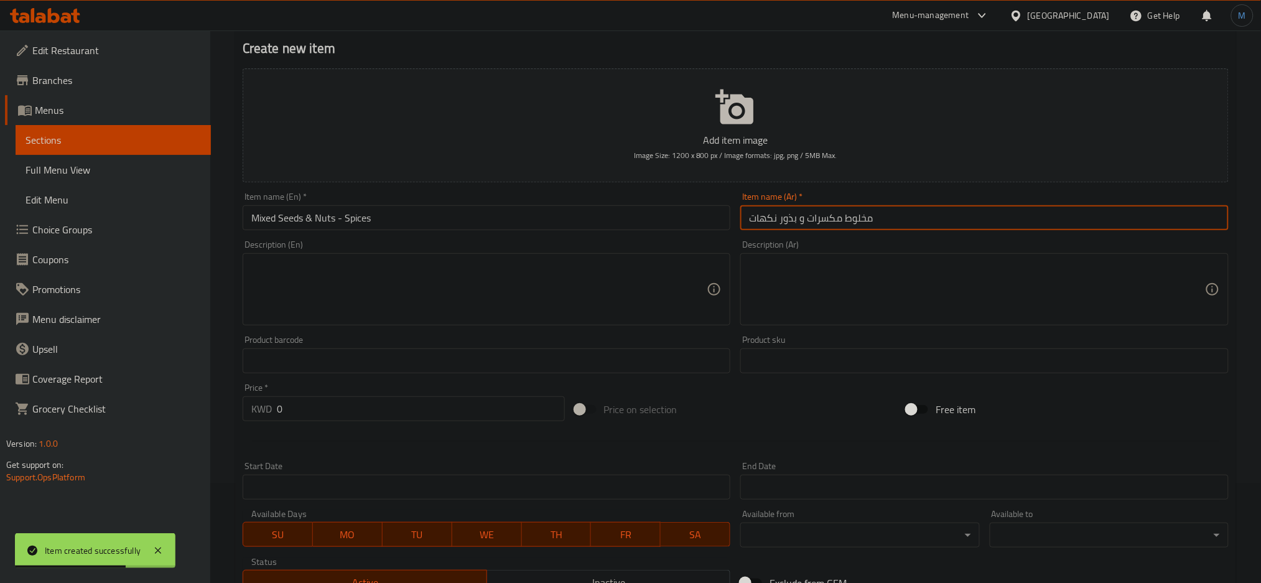
type input "مخلوط مكسرات و بذور نكهات"
click at [511, 288] on textarea at bounding box center [479, 289] width 456 height 59
paste textarea "Mix of Roasted Nuts & Seeds with different flavors"
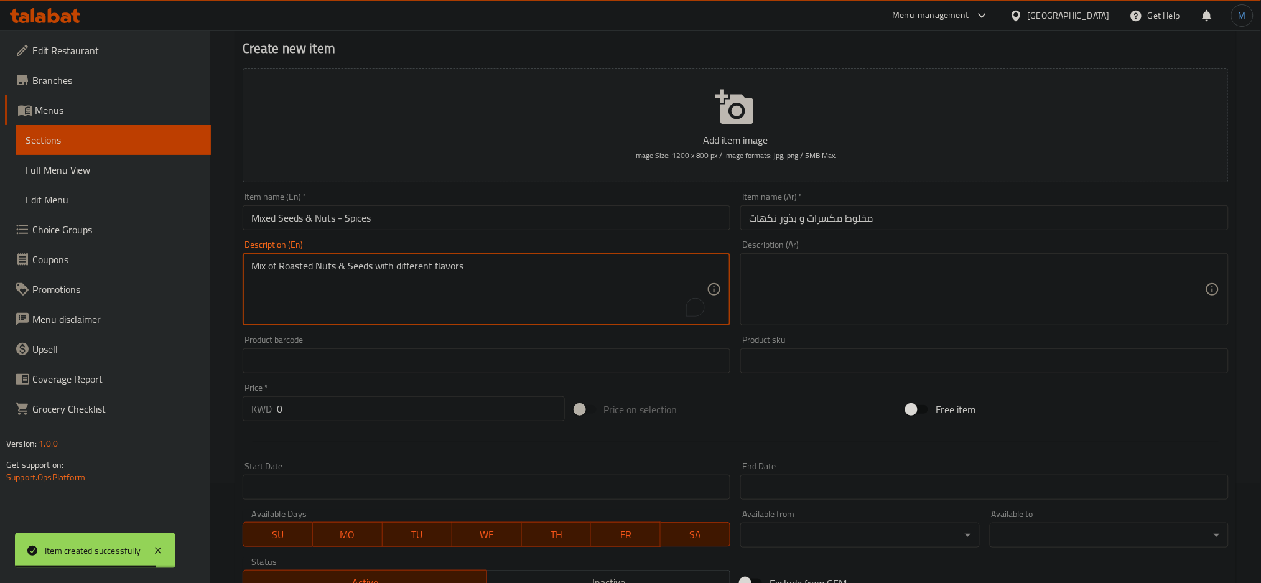
type textarea "Mix of Roasted Nuts & Seeds with different flavors"
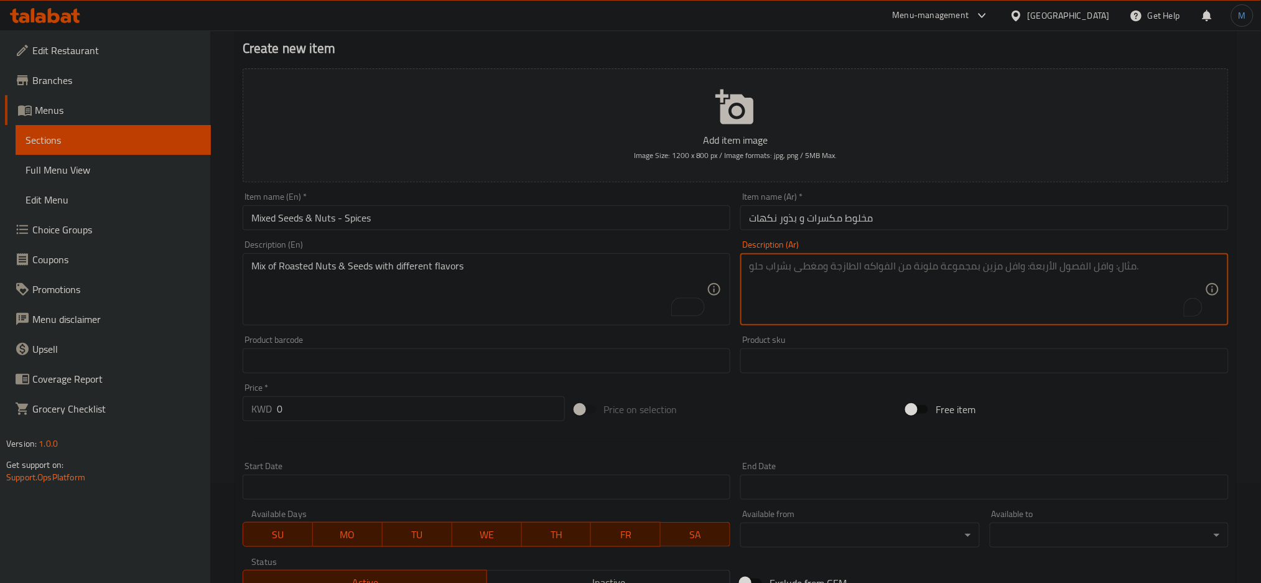
paste textarea "خلطة المكسرات و البذور المحمصة و المنكهة"
type textarea "خلطة المكسرات و البذور المحمصة و المنكهة"
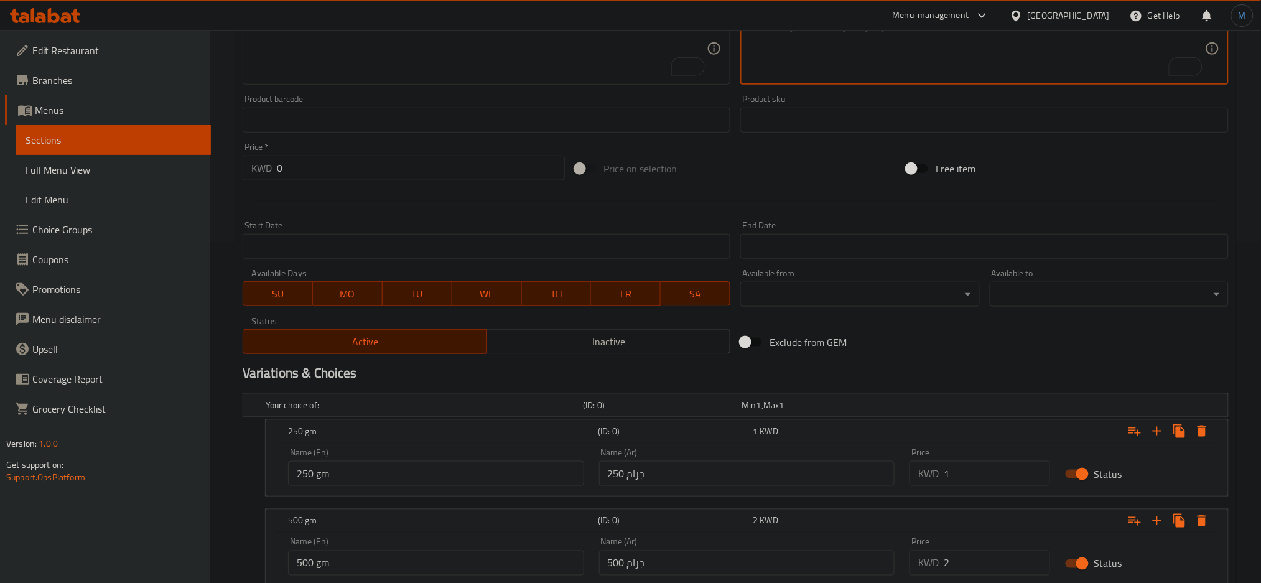
scroll to position [610, 0]
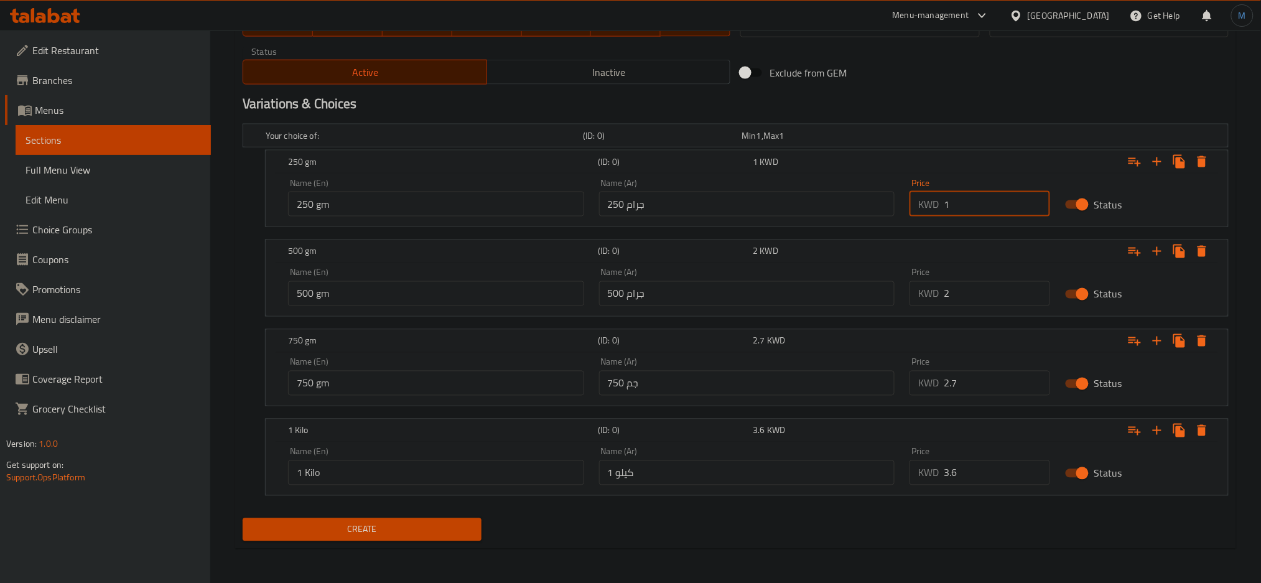
click at [1020, 213] on input "1" at bounding box center [997, 204] width 106 height 25
type input "0.9"
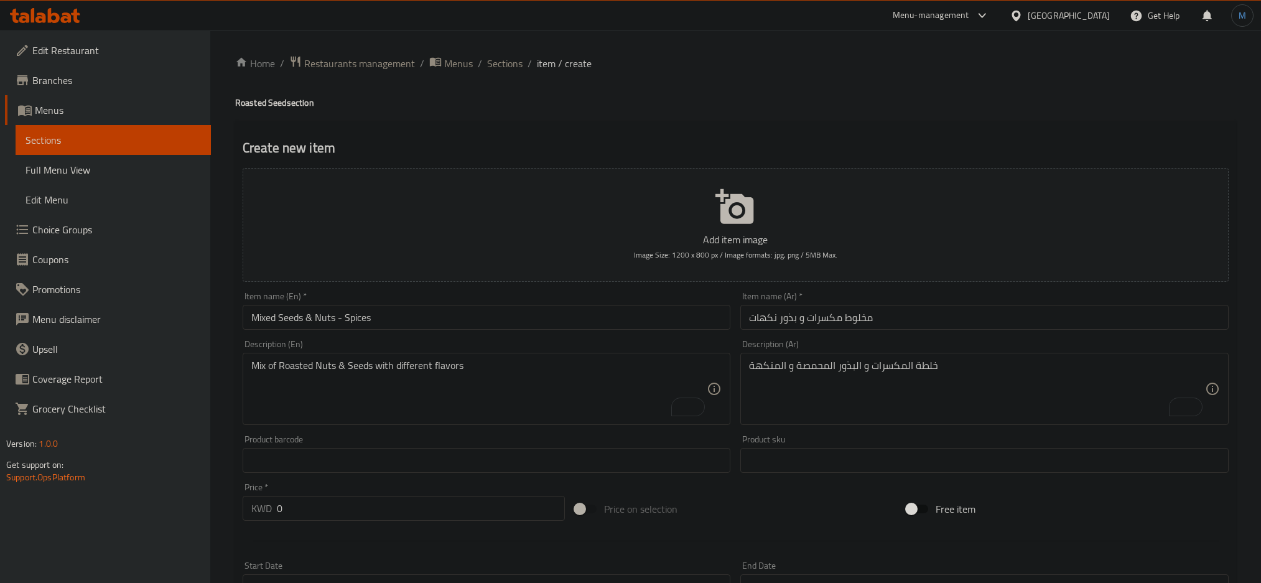
scroll to position [610, 0]
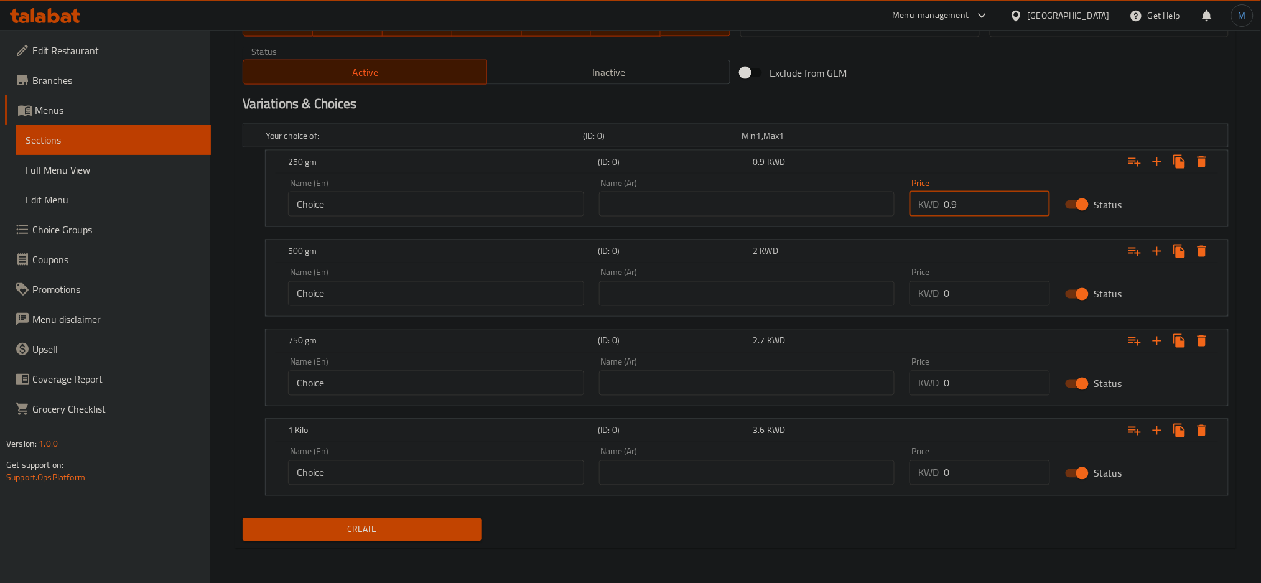
click at [996, 311] on div "Price KWD 0 Price" at bounding box center [979, 287] width 155 height 53
click at [996, 307] on div "Price KWD 0 Price" at bounding box center [979, 287] width 155 height 53
click at [996, 298] on input "0" at bounding box center [997, 293] width 106 height 25
type input "1.8"
click at [994, 378] on input "0" at bounding box center [997, 383] width 106 height 25
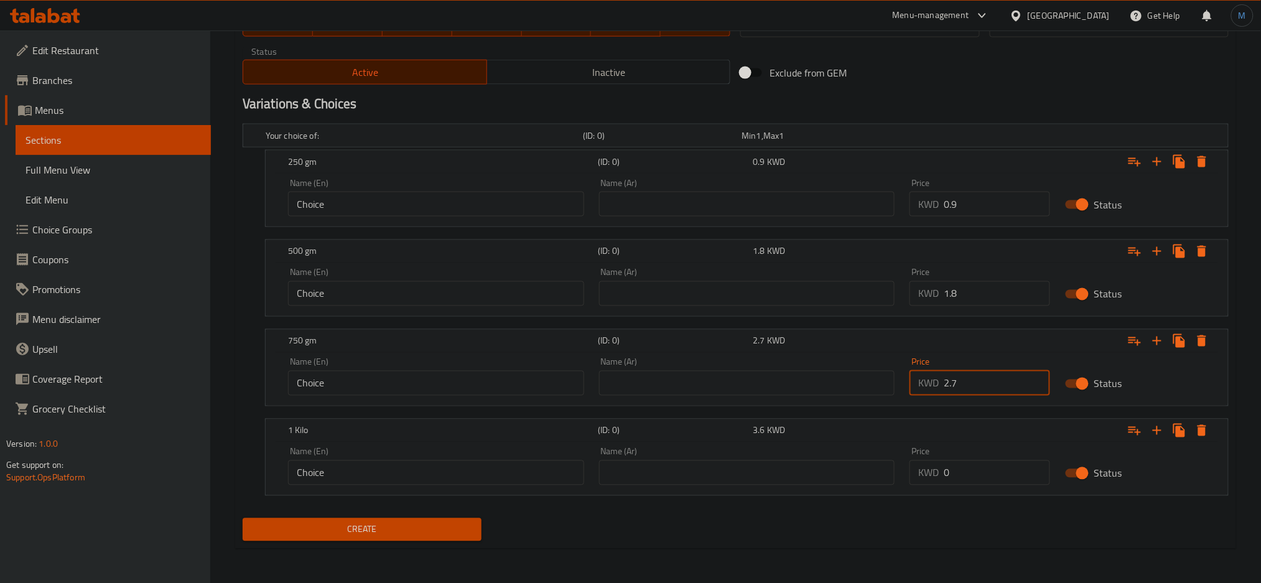
type input "2.7"
click at [971, 488] on div "Price KWD 0 Price" at bounding box center [979, 466] width 155 height 53
click at [972, 485] on div "Price KWD 0 Price" at bounding box center [979, 466] width 155 height 53
click at [974, 481] on input "0" at bounding box center [997, 472] width 106 height 25
type input "3.6"
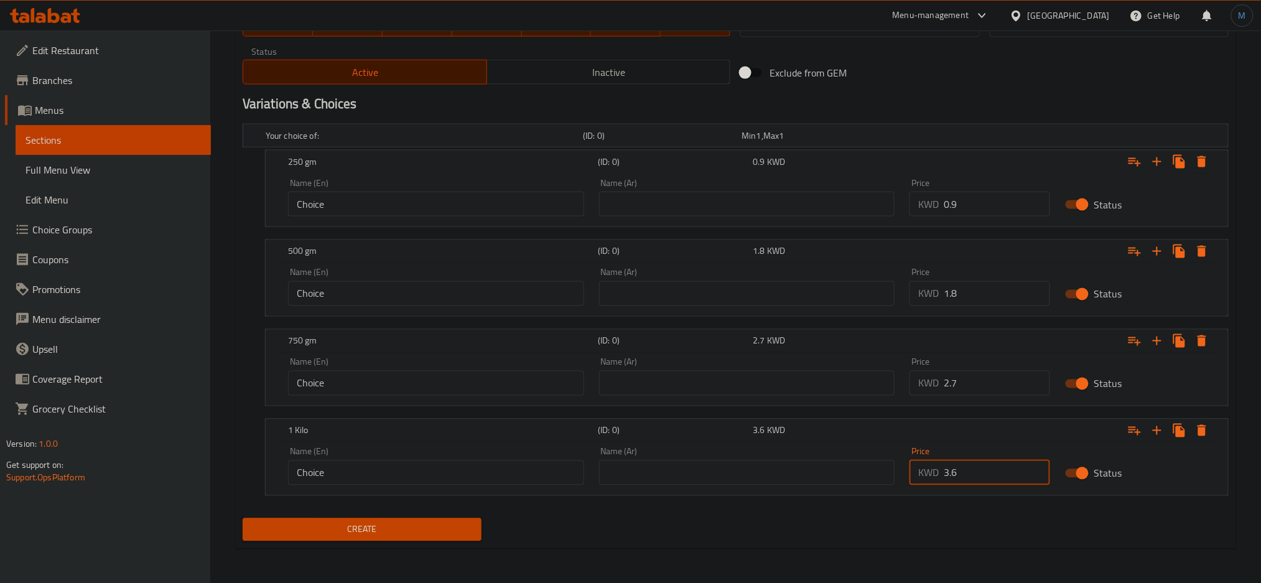
click at [580, 87] on div "Status Active Inactive" at bounding box center [487, 65] width 498 height 47
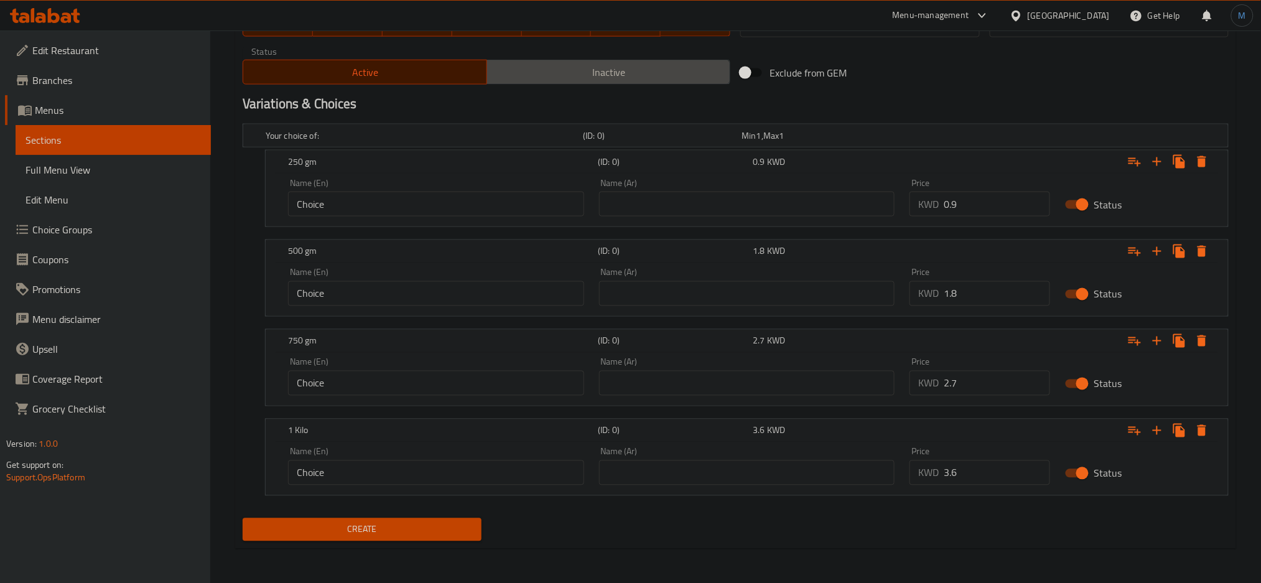
click at [587, 78] on span "Inactive" at bounding box center [609, 72] width 234 height 18
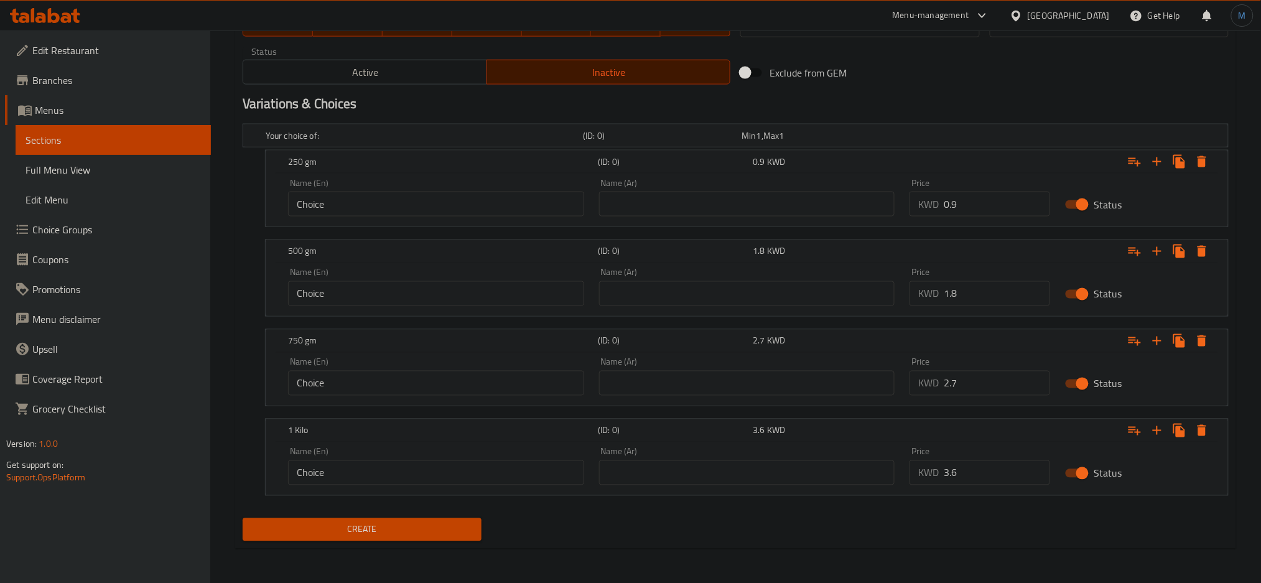
click at [410, 536] on span "Create" at bounding box center [362, 530] width 219 height 16
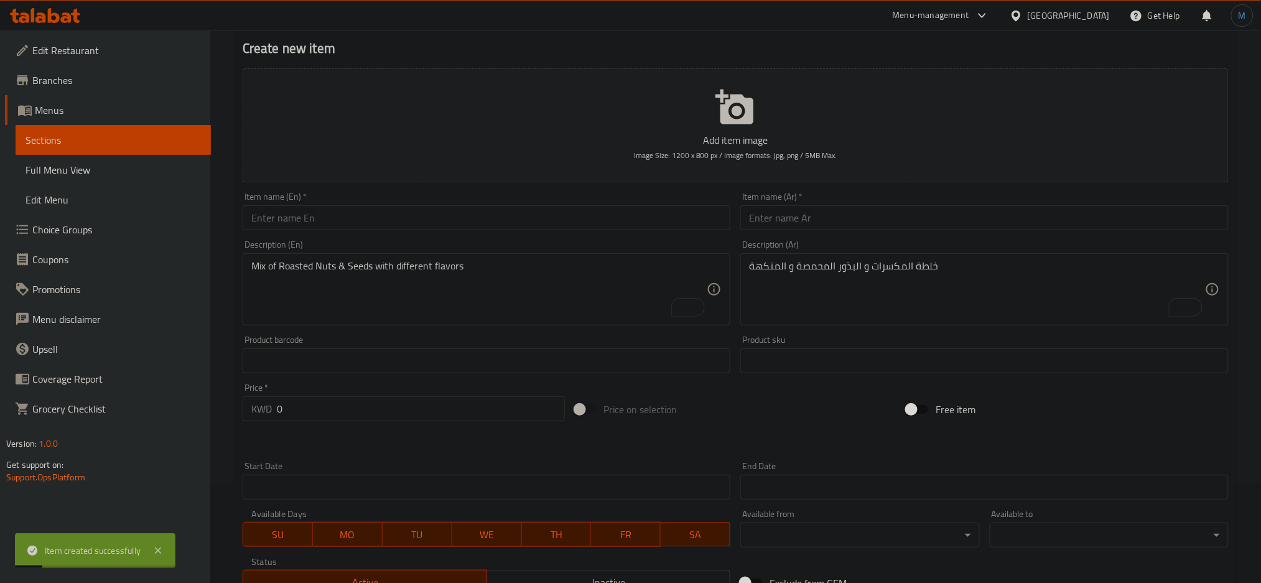
scroll to position [0, 0]
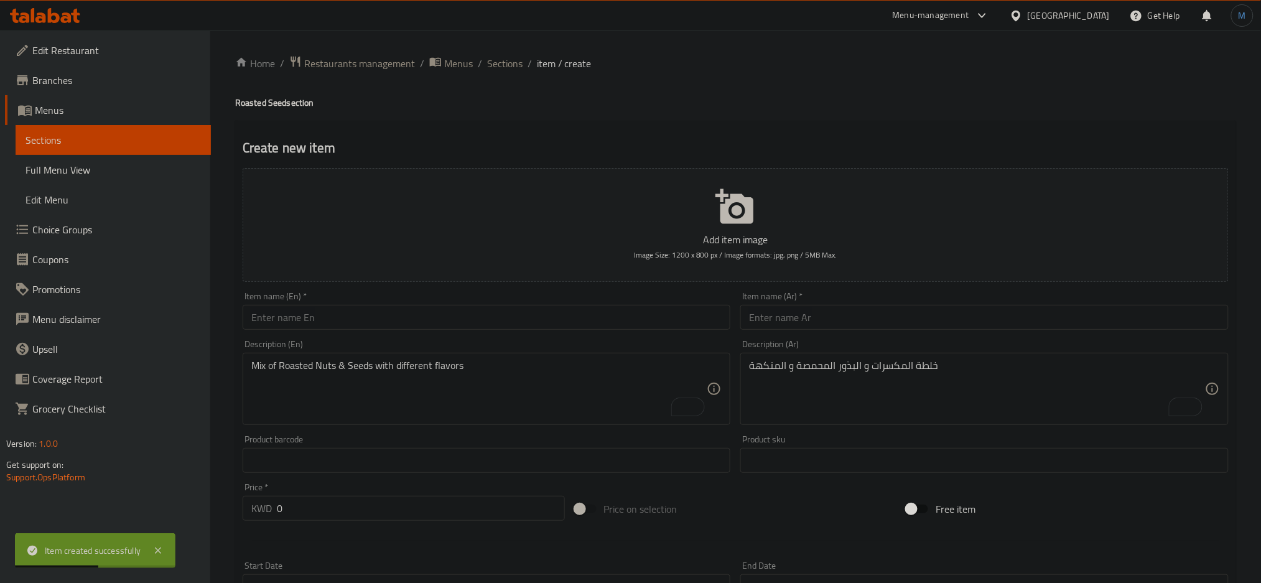
click at [568, 303] on div "Item name (En)   * Item name (En) *" at bounding box center [487, 311] width 488 height 38
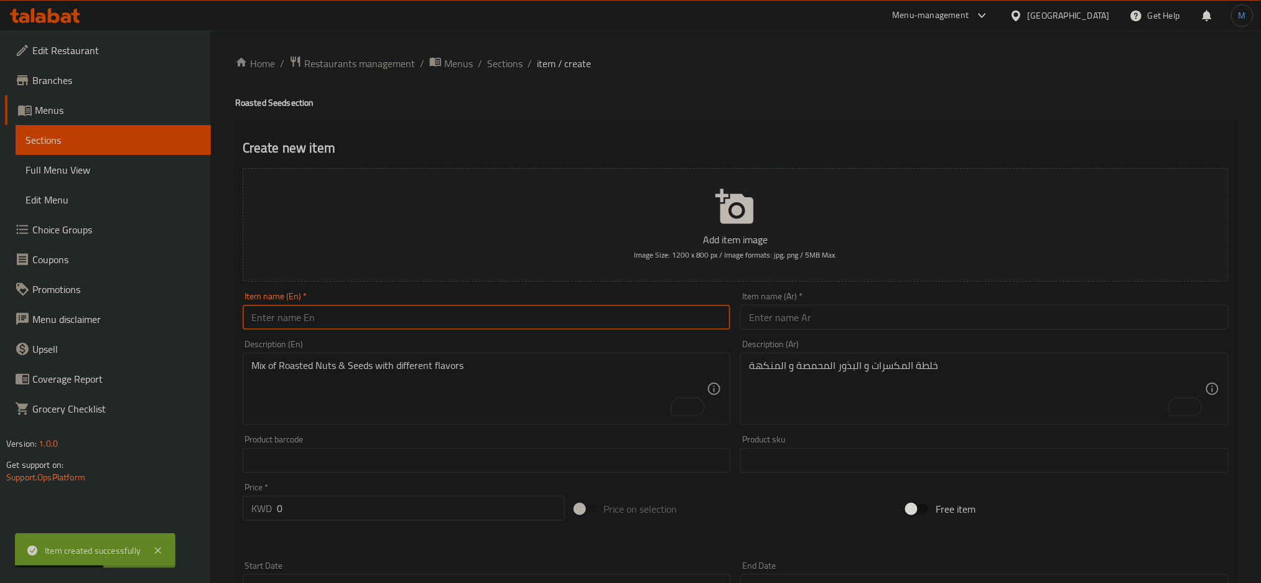
click at [570, 311] on input "text" at bounding box center [487, 317] width 488 height 25
paste input "Egyptian Seed - Smoked"
type input "Egyptian Seed - Smoked"
drag, startPoint x: 723, startPoint y: 328, endPoint x: 769, endPoint y: 319, distance: 47.5
click at [728, 328] on input "Egyptian Seed - Smoked" at bounding box center [487, 317] width 488 height 25
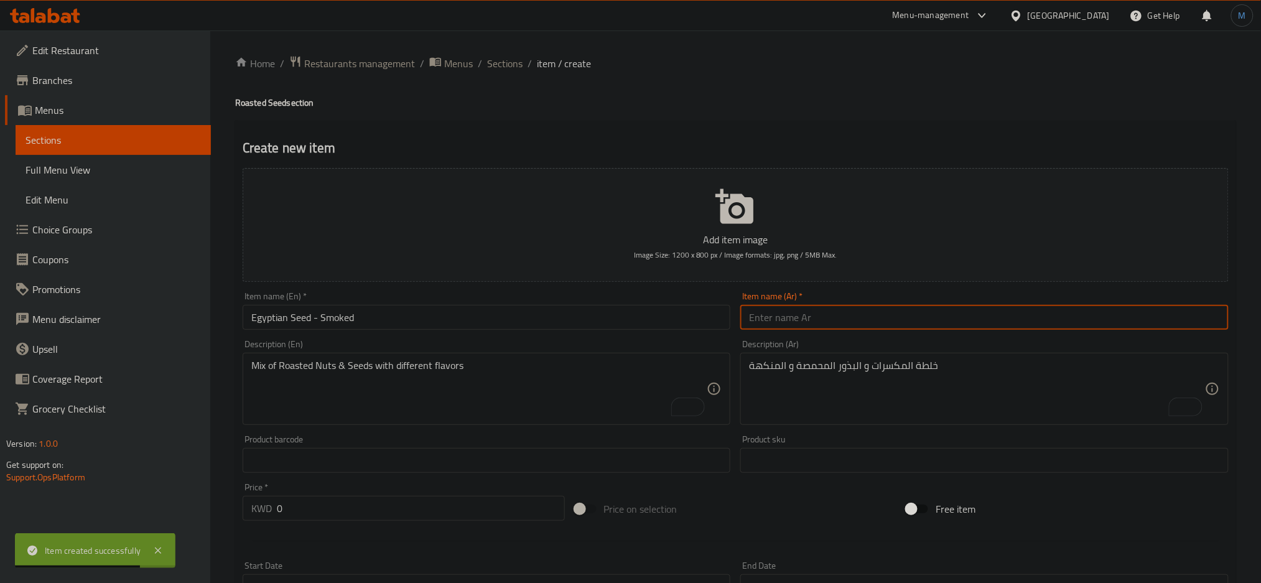
click at [769, 319] on input "text" at bounding box center [984, 317] width 488 height 25
paste input "حب مصري - مدخن"
type input "حب مصري - مدخن"
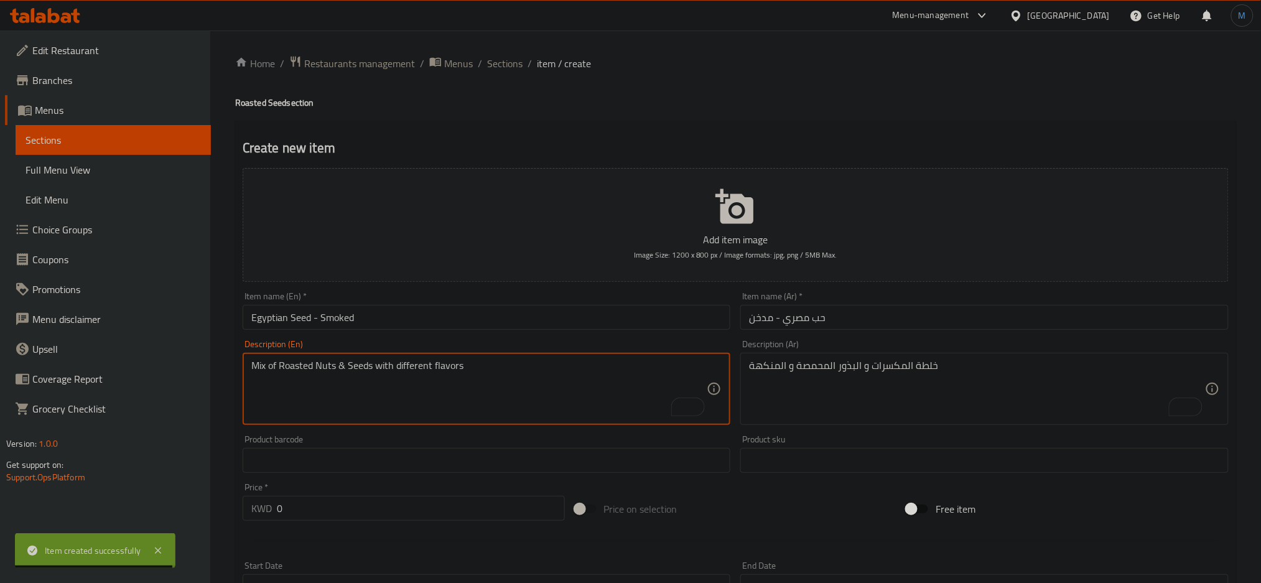
click at [401, 396] on textarea "Mix of Roasted Nuts & Seeds with different flavors" at bounding box center [479, 389] width 456 height 59
paste textarea "Egyptian Seeds (Super Size) Roasted & Smoked"
type textarea "Egyptian Seeds (Super Size) Roasted & Smoked"
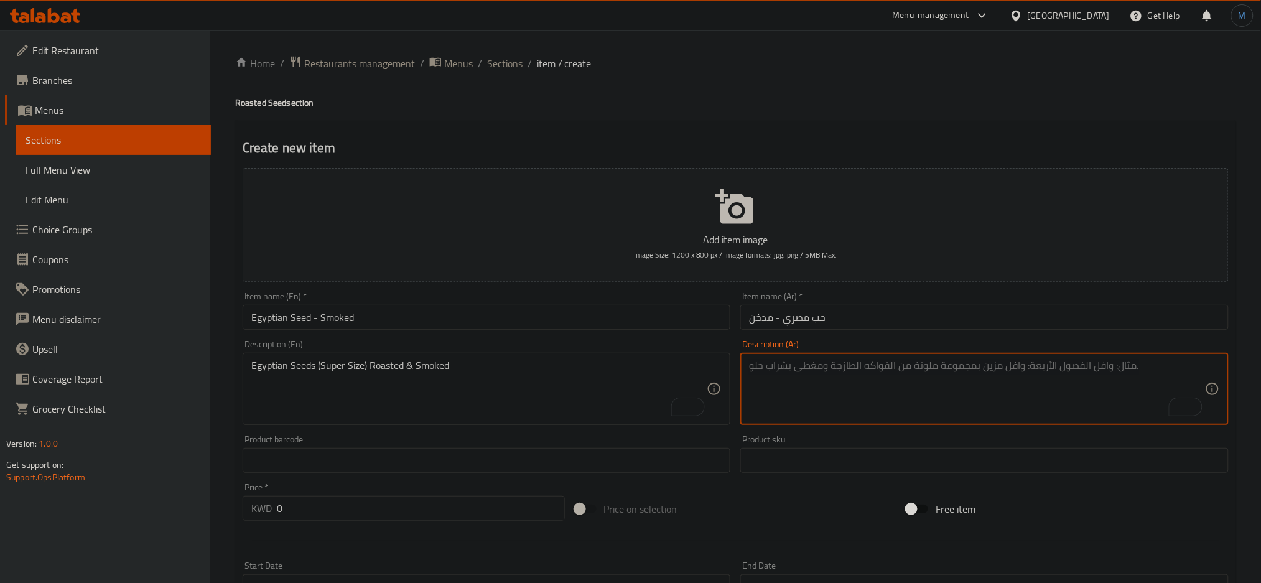
click at [828, 361] on textarea "To enrich screen reader interactions, please activate Accessibility in Grammarl…" at bounding box center [977, 389] width 456 height 59
paste textarea "حب مصري (سوبر) محمص و مدخن"
type textarea "حب مصري (سوبر) محمص و مدخن"
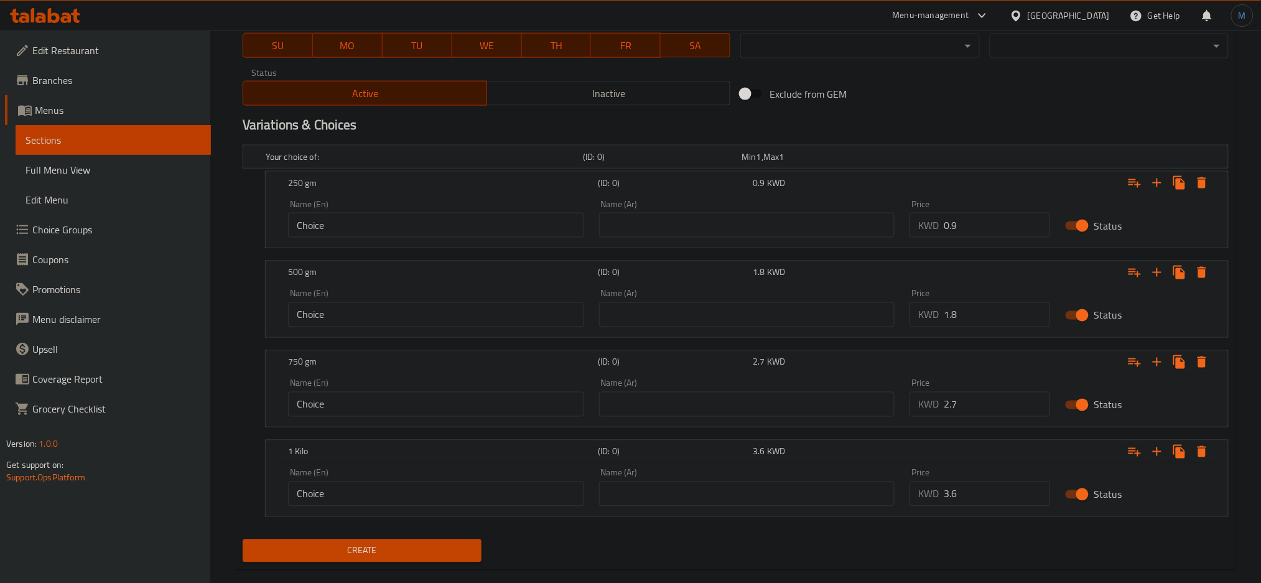
scroll to position [610, 0]
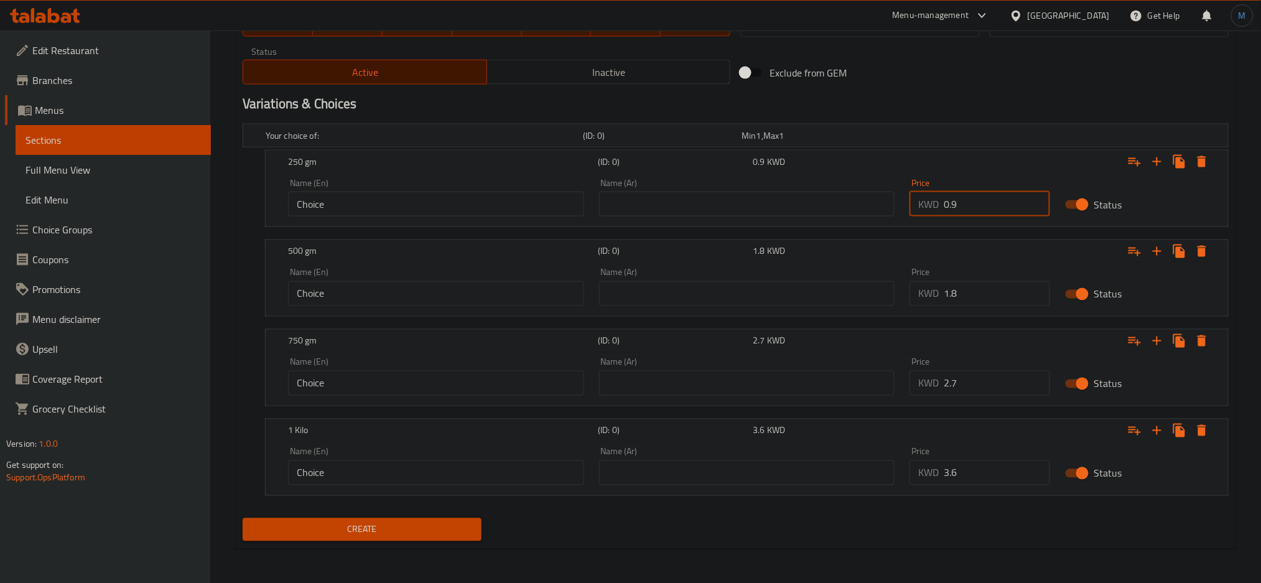
click at [993, 214] on input "0.9" at bounding box center [997, 204] width 106 height 25
type input "0.75"
drag, startPoint x: 977, startPoint y: 298, endPoint x: 925, endPoint y: 291, distance: 52.1
click at [925, 291] on div "KWD 0 Price" at bounding box center [979, 293] width 141 height 25
type input "1.5"
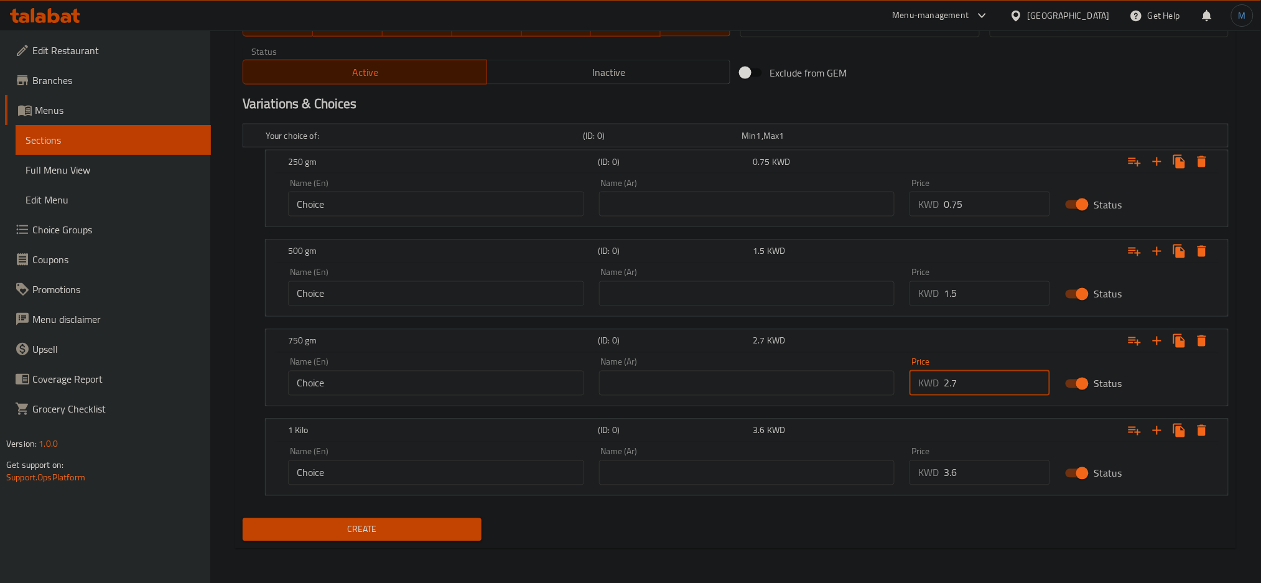
drag, startPoint x: 962, startPoint y: 383, endPoint x: 947, endPoint y: 383, distance: 14.9
click at [947, 383] on input "2.7" at bounding box center [997, 383] width 106 height 25
type input "2.25"
drag, startPoint x: 970, startPoint y: 481, endPoint x: 933, endPoint y: 481, distance: 37.3
click at [933, 481] on div "KWD 3.6 Price" at bounding box center [979, 472] width 141 height 25
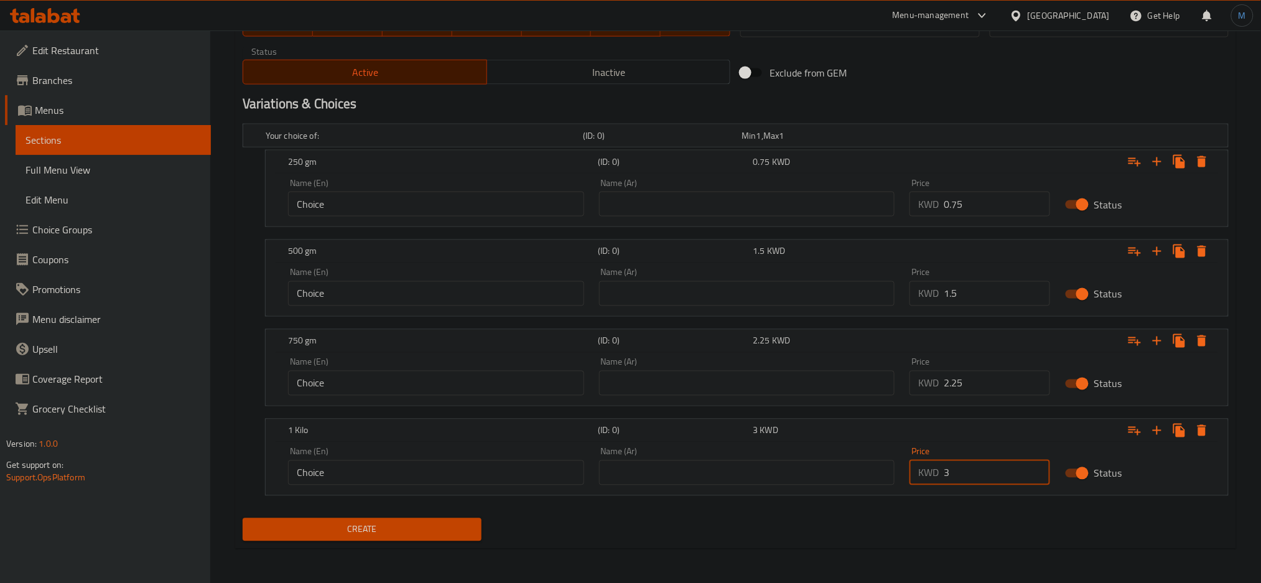
type input "3"
click at [577, 94] on div "Variations & Choices" at bounding box center [736, 104] width 996 height 29
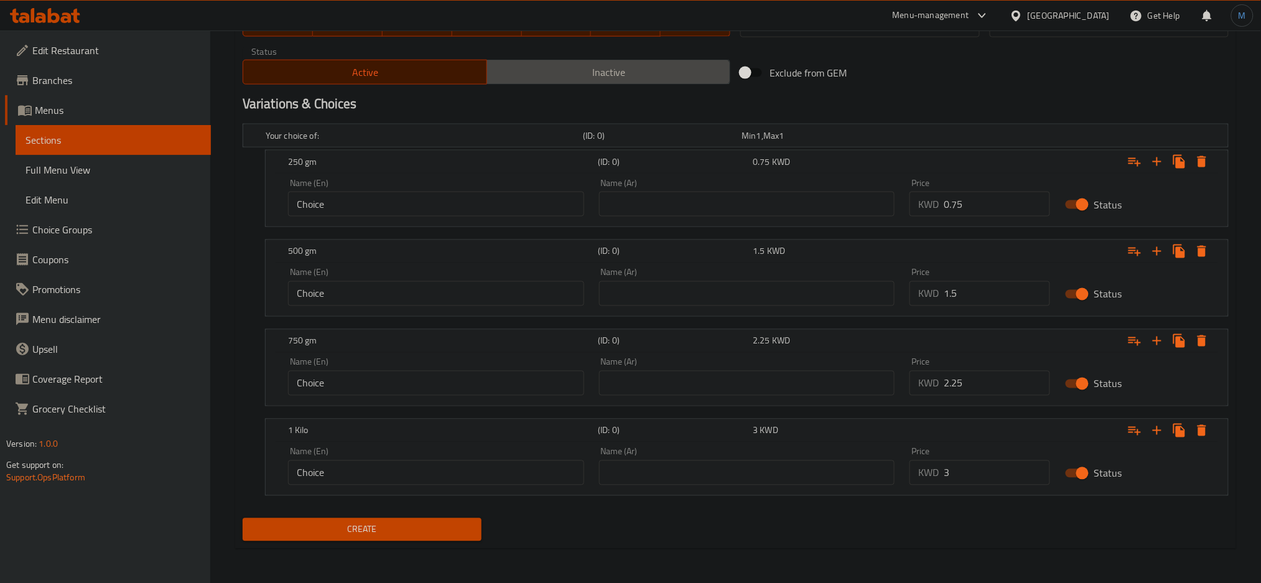
click at [580, 85] on button "Inactive" at bounding box center [608, 72] width 244 height 25
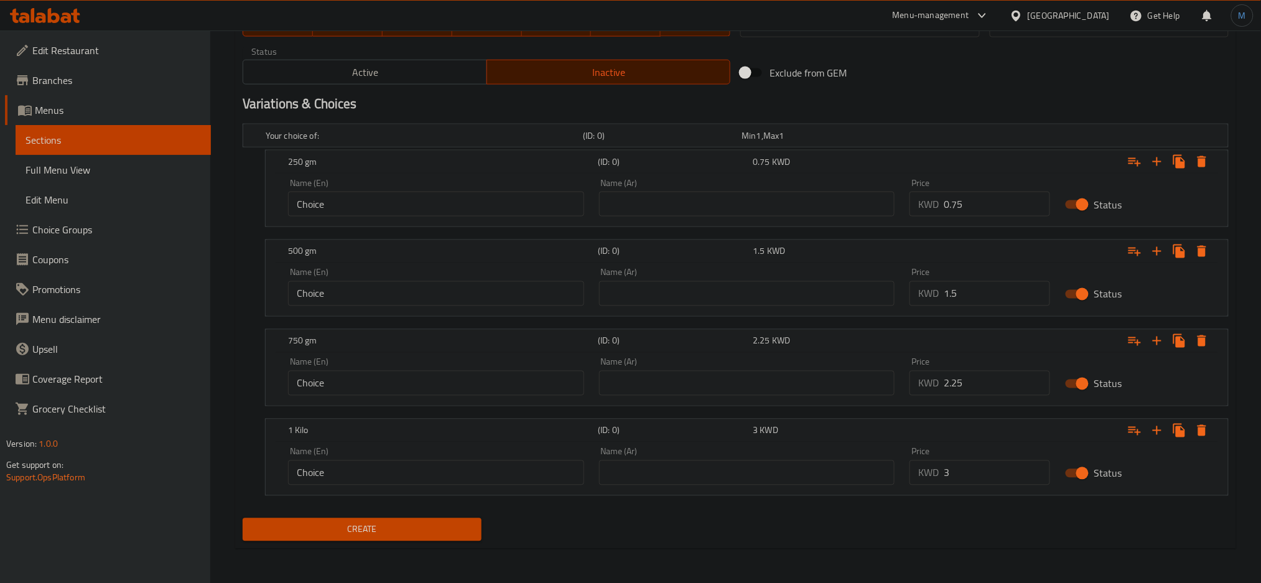
click at [355, 520] on button "Create" at bounding box center [362, 529] width 239 height 23
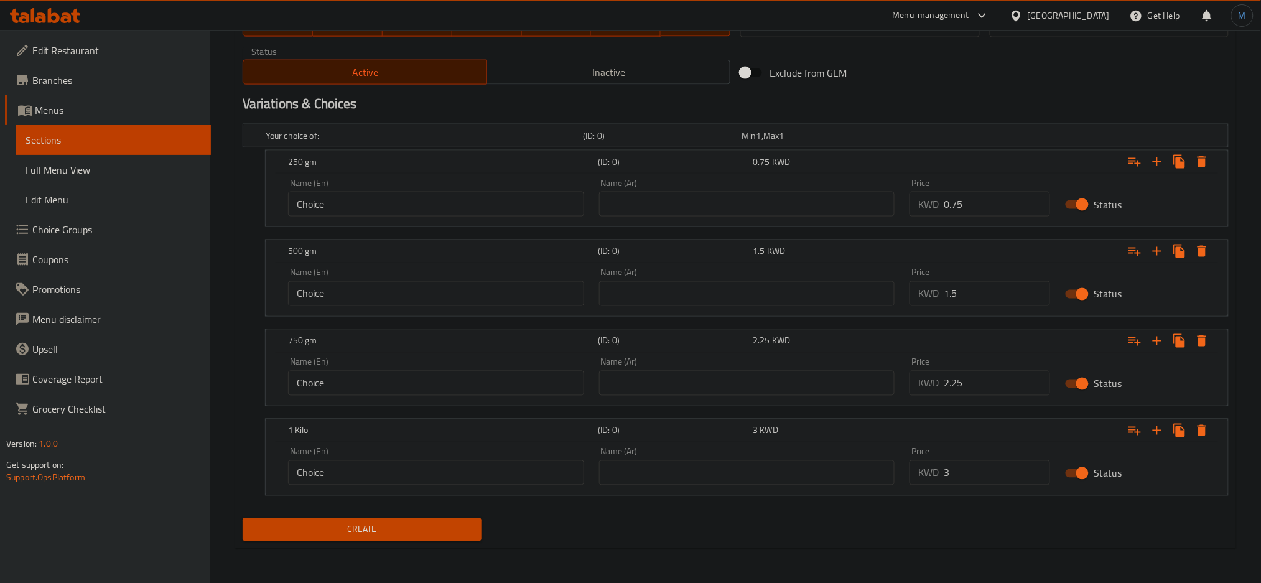
scroll to position [100, 0]
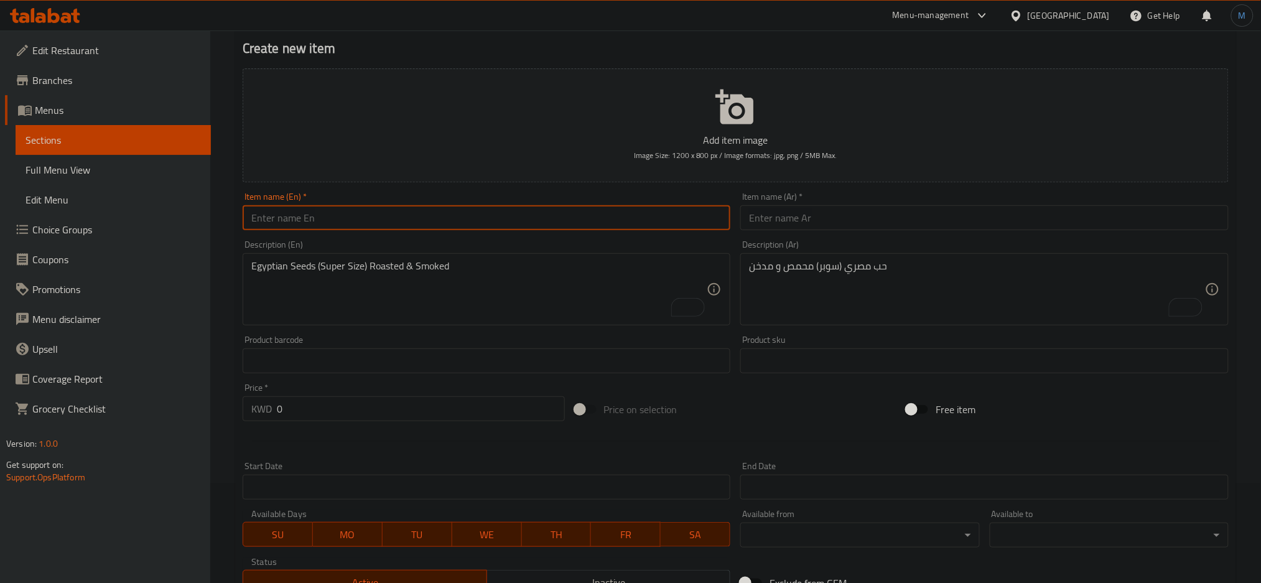
click at [564, 228] on input "text" at bounding box center [487, 217] width 488 height 25
paste input "Egyptian Seed - Salted"
type input "Egyptian Seed - Salted"
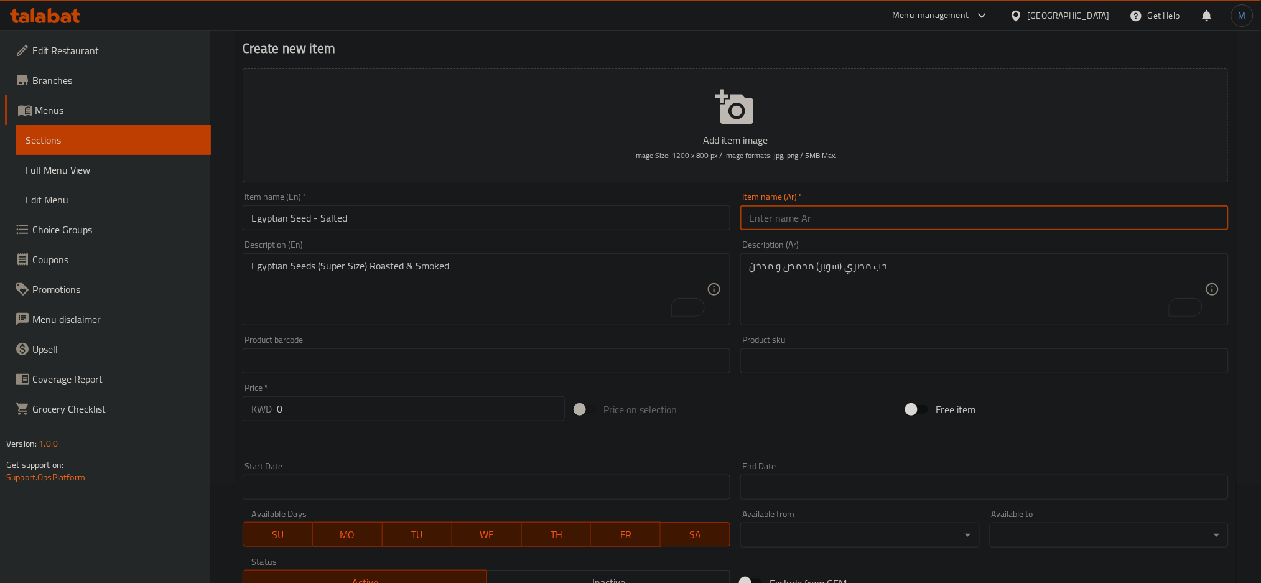
paste input "حب مصري - مالح"
type input "حب مصري - مالح"
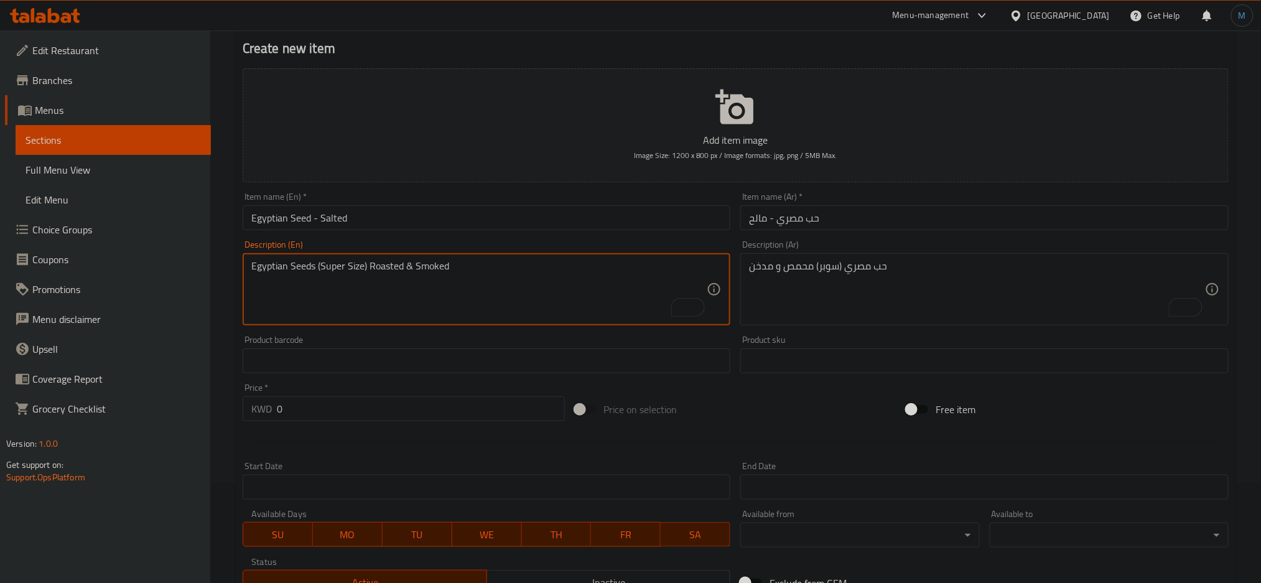
click at [516, 302] on textarea "Egyptian Seeds (Super Size) Roasted & Smoked" at bounding box center [479, 289] width 456 height 59
paste textarea "Egyptian Seeds (Super Size) Raosted & Salty"
type textarea "Egyptian Seeds (Super Size) Raosted & Salty"
click at [740, 273] on div "Description (Ar) حب مصري (سوبر) محمص و مدخن Description (Ar)" at bounding box center [984, 282] width 498 height 95
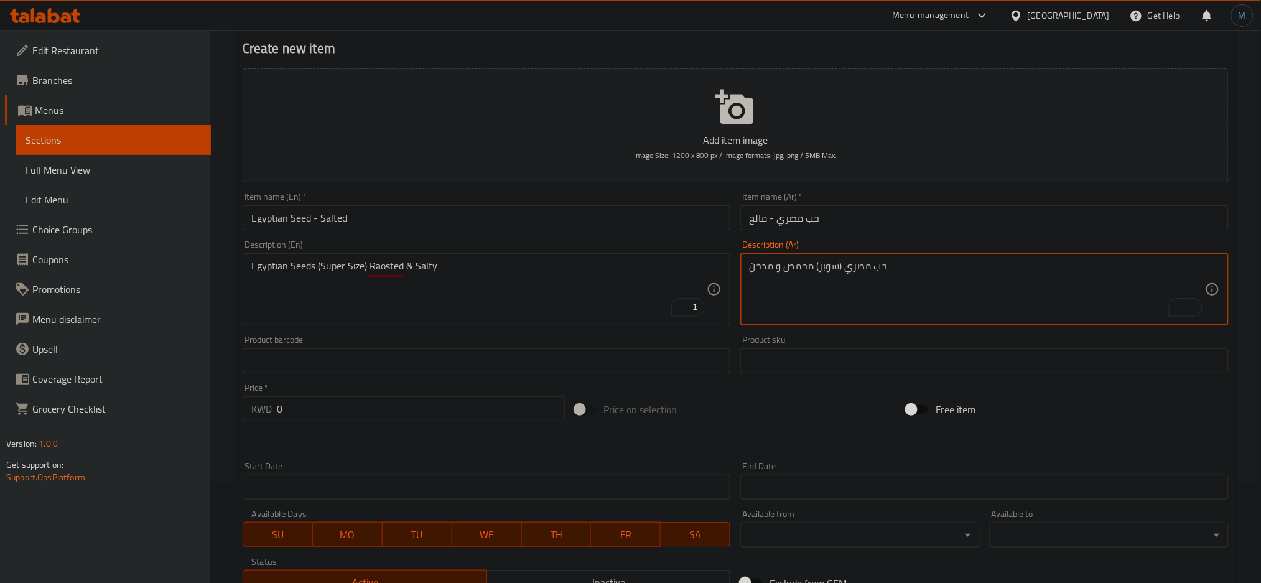
click at [766, 274] on textarea "حب مصري (سوبر) محمص و مدخن" at bounding box center [977, 289] width 456 height 59
paste textarea "حب مصري (سوبر) محمص و مملح"
type textarea "حب مصري (سوبر) محمص و مملح"
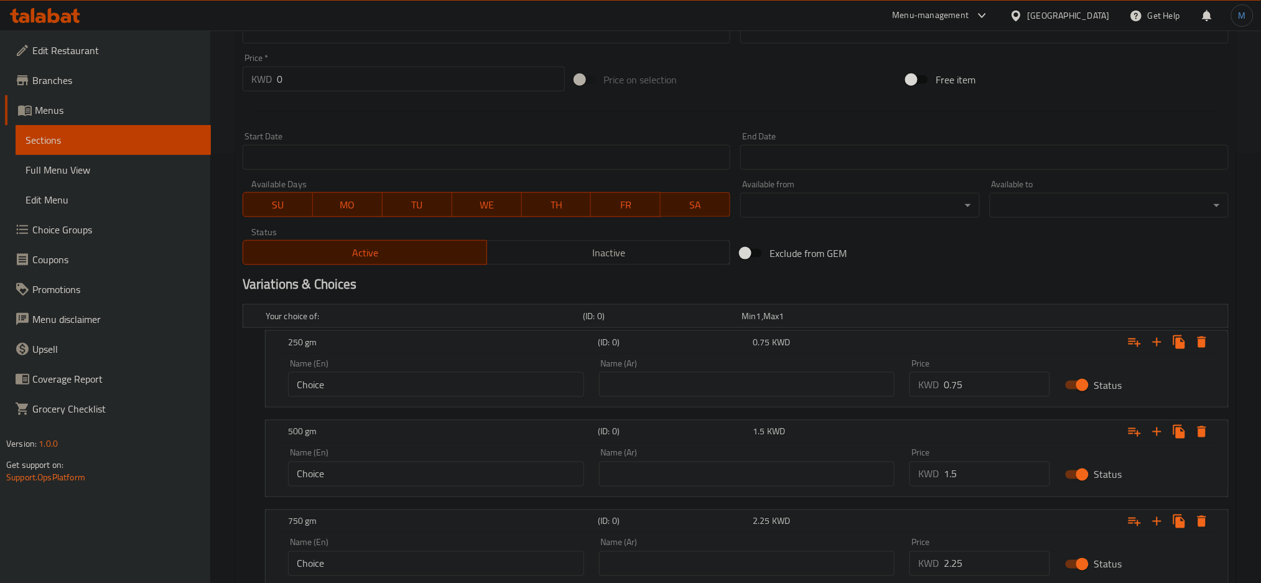
scroll to position [610, 0]
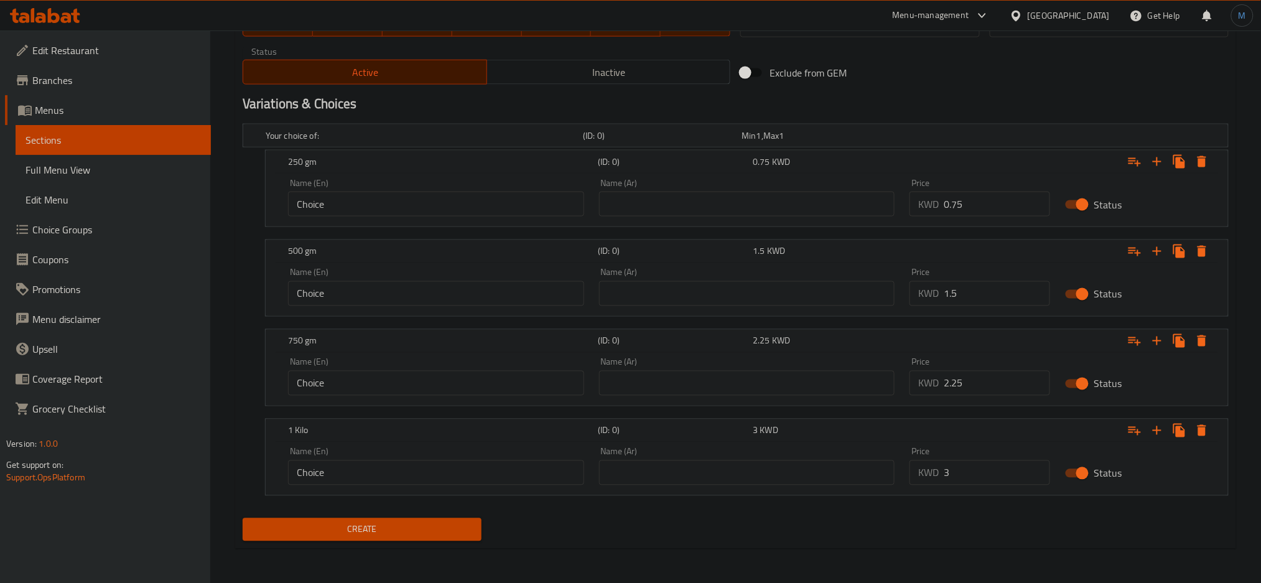
click at [978, 213] on input "0.75" at bounding box center [997, 204] width 106 height 25
type input "0.75"
click at [993, 292] on input "1.5" at bounding box center [997, 293] width 106 height 25
type input "1.5"
click at [992, 378] on input "2.25" at bounding box center [997, 383] width 106 height 25
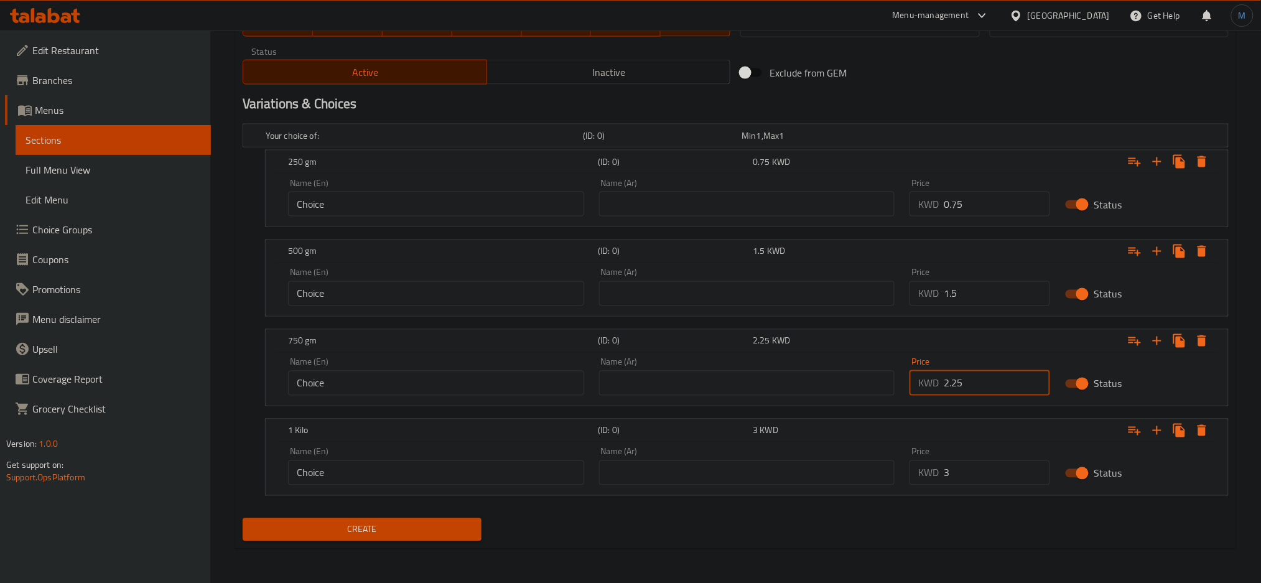
type input "2.25"
drag, startPoint x: 964, startPoint y: 482, endPoint x: 887, endPoint y: 484, distance: 77.1
click at [887, 484] on div "Name (En) Choice Name (En) Name (Ar) Name (Ar) Price KWD 3 Price Status" at bounding box center [747, 466] width 932 height 53
click at [887, 484] on input "text" at bounding box center [747, 472] width 296 height 25
type input "3"
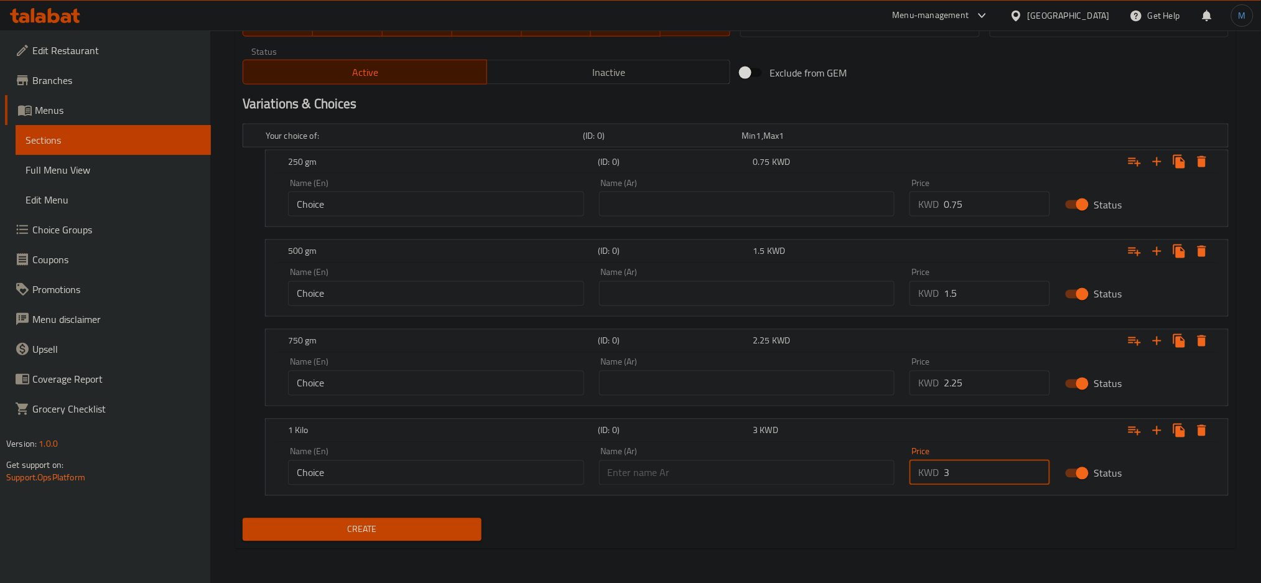
drag, startPoint x: 977, startPoint y: 467, endPoint x: 929, endPoint y: 468, distance: 48.5
click at [929, 468] on div "KWD 3 Price" at bounding box center [979, 472] width 141 height 25
type input "3"
click at [601, 90] on div "Variations & Choices" at bounding box center [736, 104] width 996 height 29
click at [603, 86] on div "Status Active Inactive" at bounding box center [487, 65] width 498 height 47
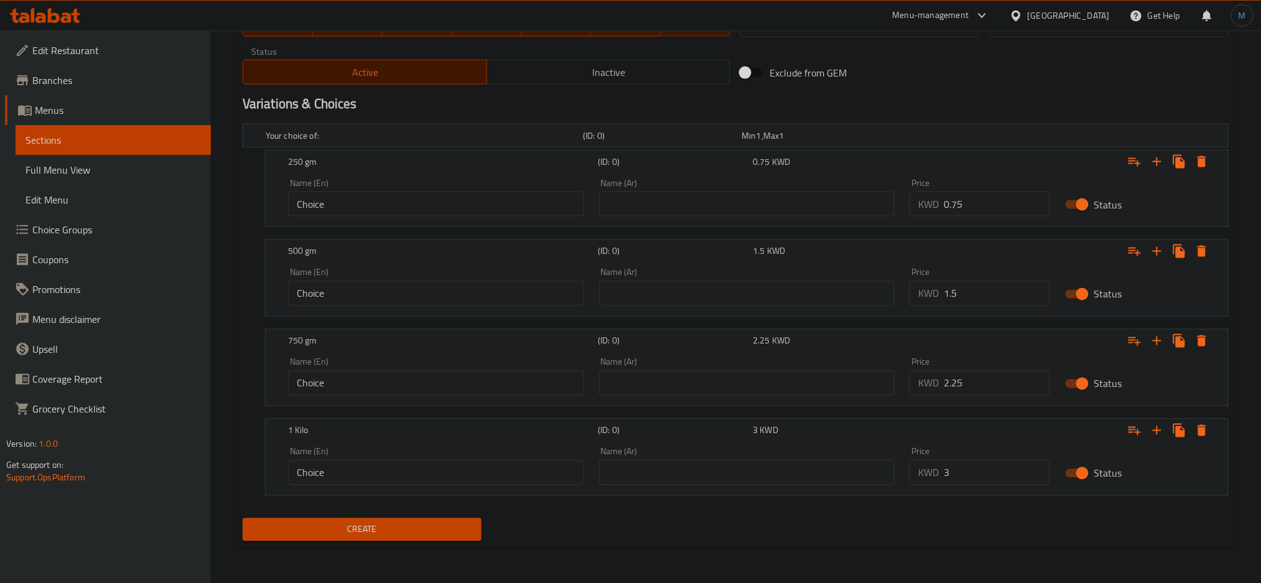
click at [570, 64] on span "Inactive" at bounding box center [609, 72] width 234 height 18
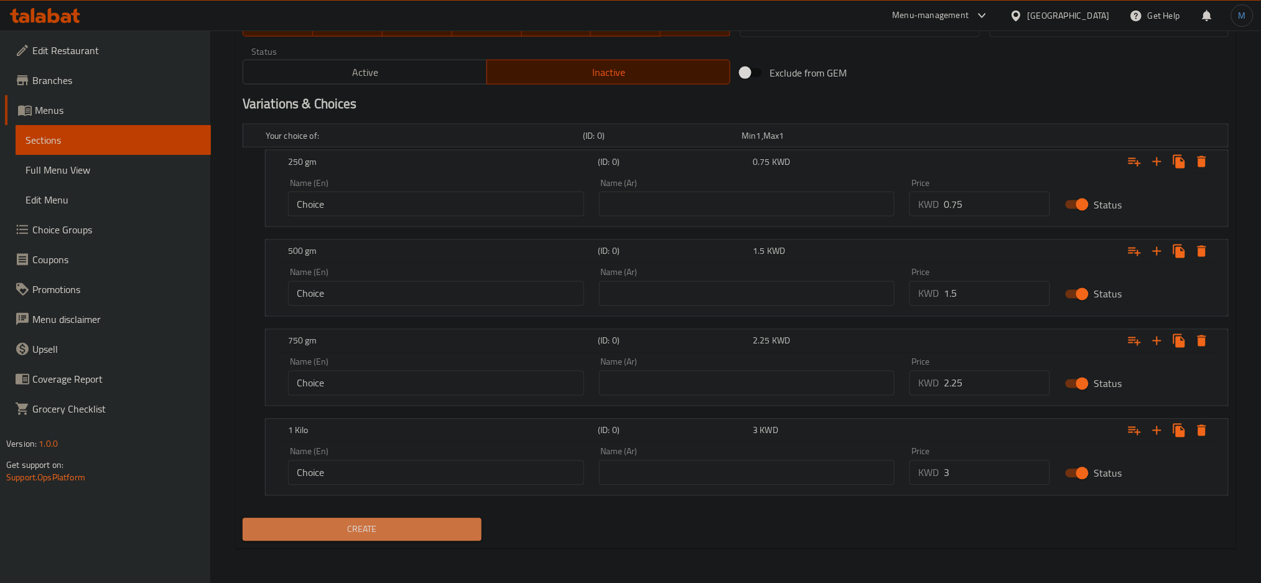
click at [408, 529] on span "Create" at bounding box center [362, 530] width 219 height 16
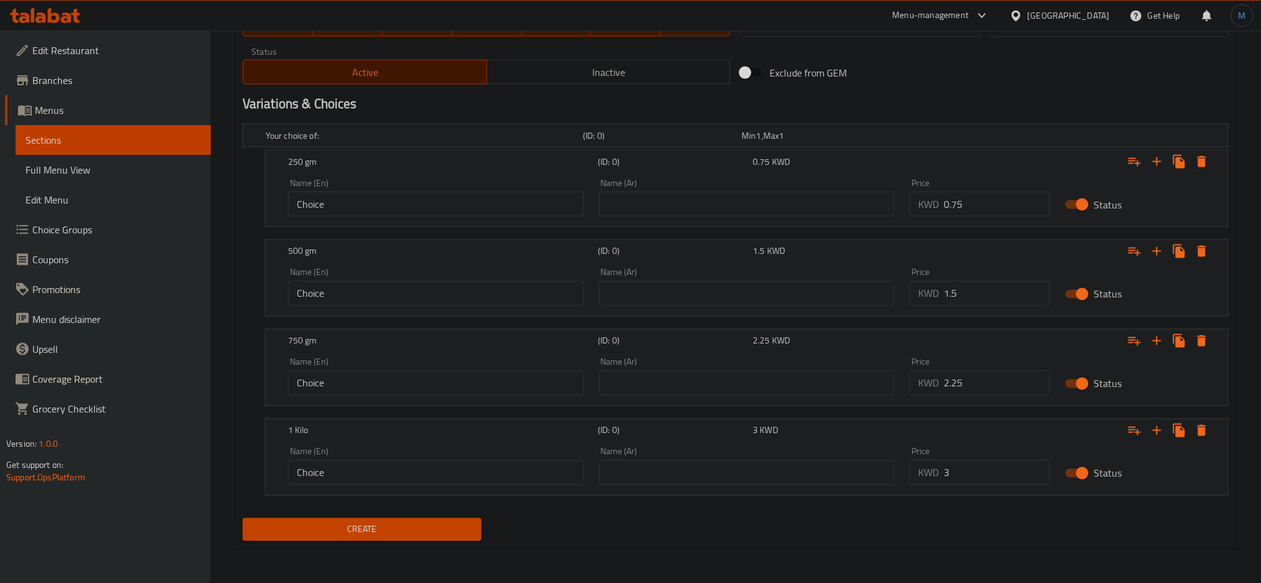
scroll to position [100, 0]
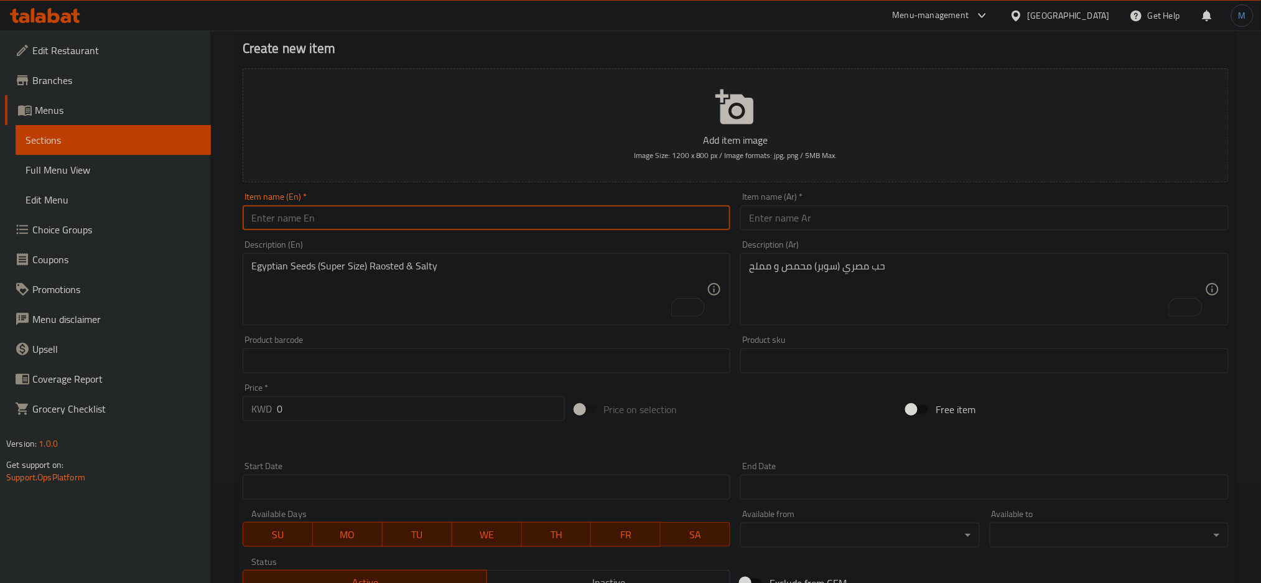
click at [360, 225] on input "text" at bounding box center [487, 217] width 488 height 25
paste input "[PERSON_NAME] Seed - Smoked"
type input "[PERSON_NAME] Seed - Smoked"
click at [847, 237] on div "Description (Ar) حب مصري (سوبر) محمص و مملح Description (Ar)" at bounding box center [984, 282] width 498 height 95
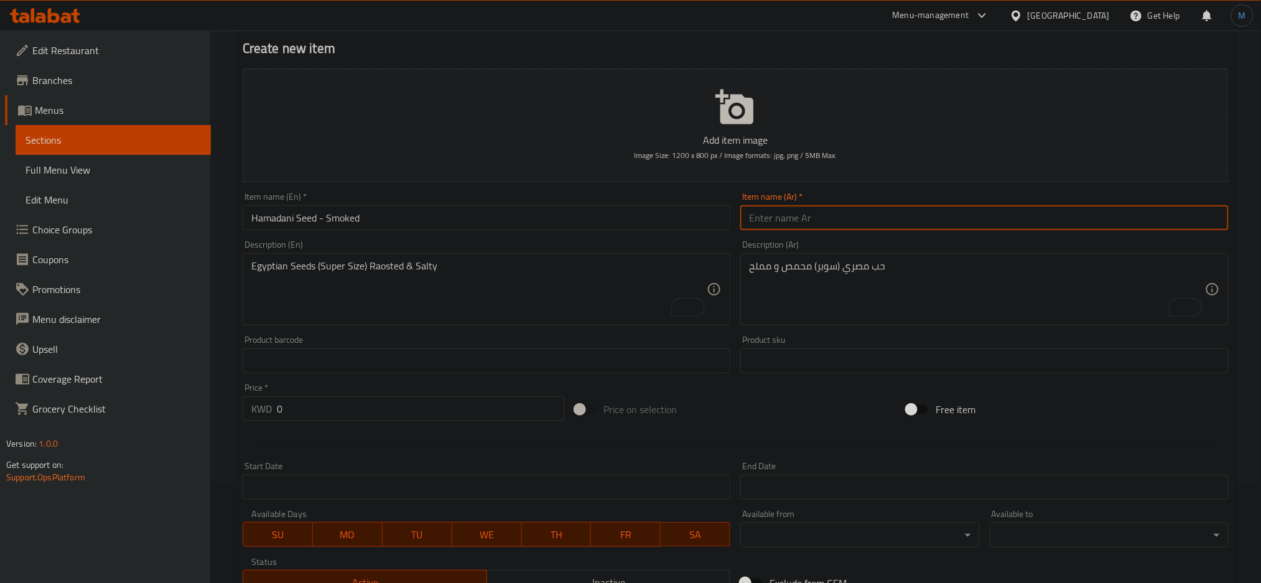
click at [858, 220] on input "text" at bounding box center [984, 217] width 488 height 25
paste input "حب شيرازي - مدخن"
type input "حب شيرازي - مدخن"
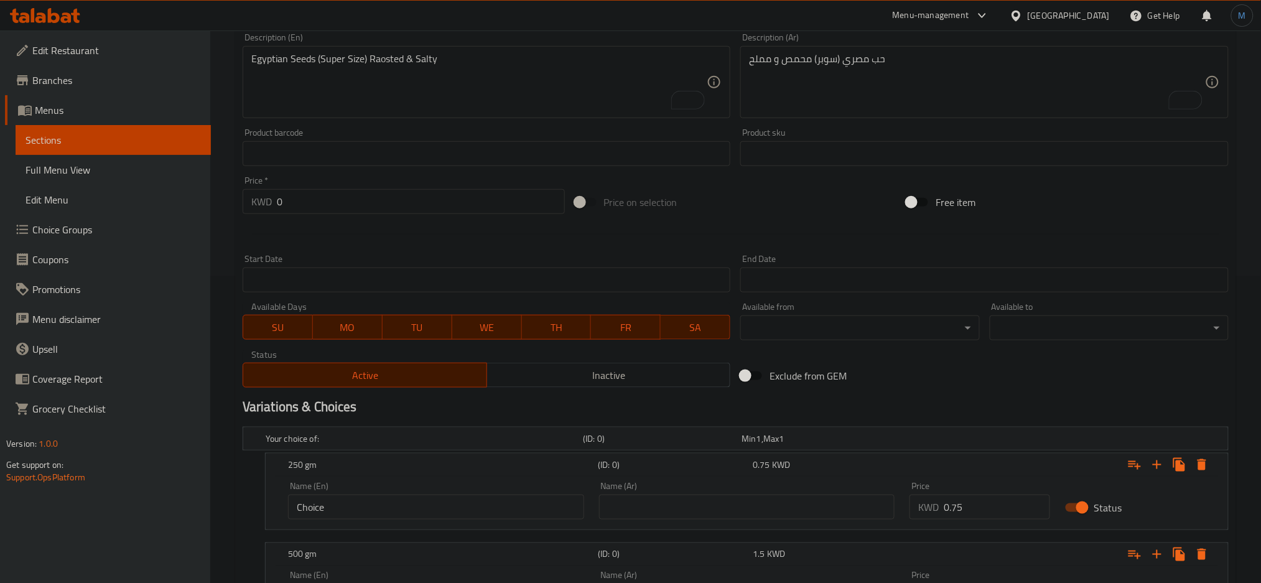
scroll to position [610, 0]
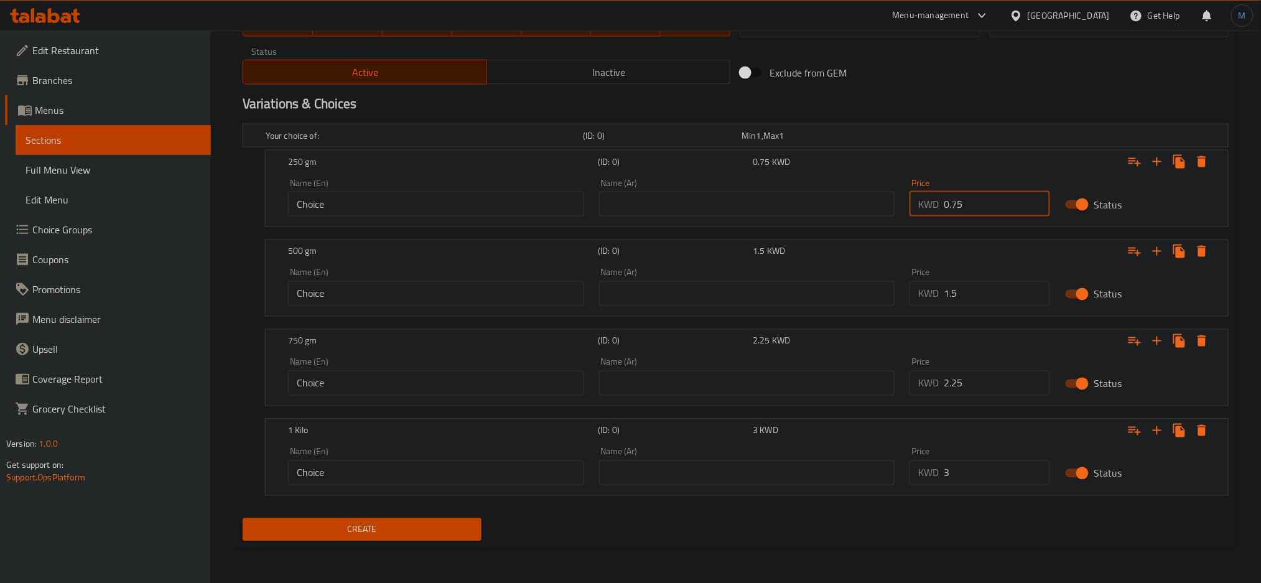
drag, startPoint x: 956, startPoint y: 213, endPoint x: 941, endPoint y: 215, distance: 15.0
click at [941, 215] on div "KWD 0.75 Price" at bounding box center [979, 204] width 141 height 25
type input "1"
drag, startPoint x: 962, startPoint y: 306, endPoint x: 924, endPoint y: 306, distance: 37.3
click at [924, 306] on div "Price KWD 1.5 Price" at bounding box center [979, 287] width 155 height 53
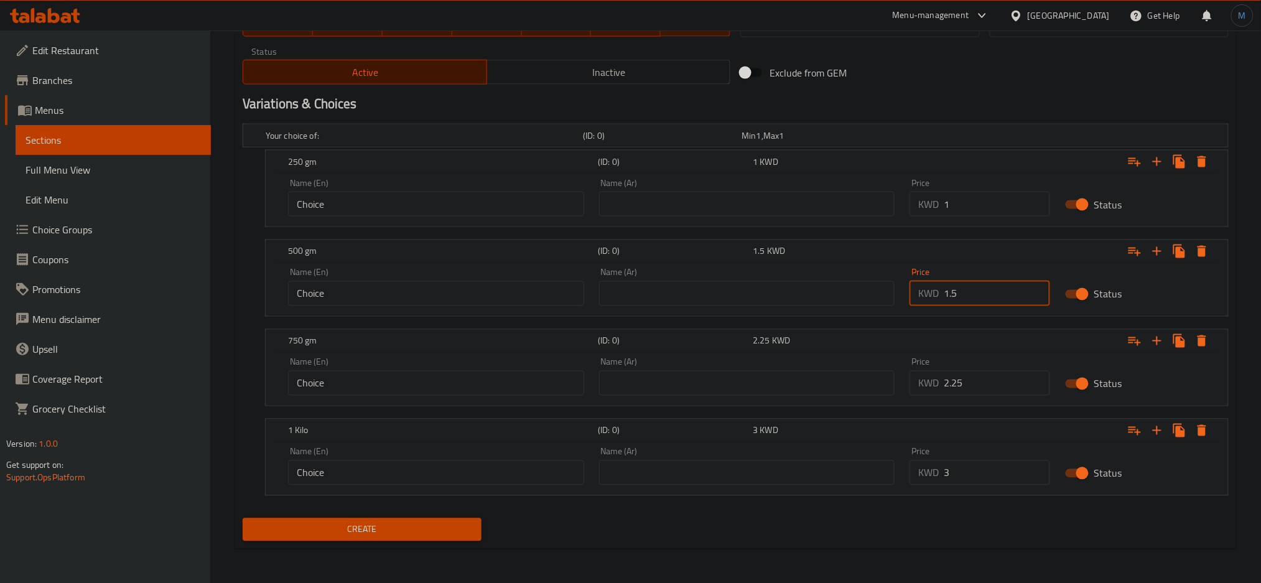
drag, startPoint x: 948, startPoint y: 300, endPoint x: 929, endPoint y: 300, distance: 18.7
click at [929, 300] on div "KWD 1.5 Price" at bounding box center [979, 293] width 141 height 25
type input "2"
drag, startPoint x: 958, startPoint y: 385, endPoint x: 922, endPoint y: 385, distance: 35.5
click at [922, 385] on div "KWD 2.25 Price" at bounding box center [979, 383] width 141 height 25
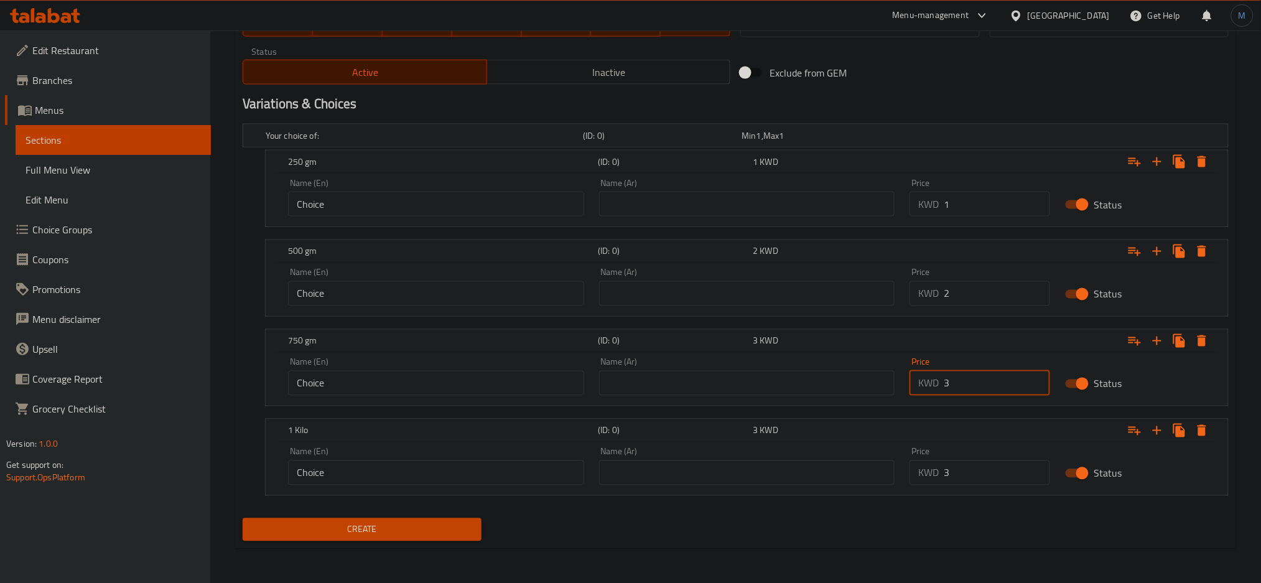
type input "3"
drag, startPoint x: 949, startPoint y: 476, endPoint x: 935, endPoint y: 477, distance: 13.1
click at [935, 477] on div "KWD 3 Price" at bounding box center [979, 472] width 141 height 25
type input "4"
click at [408, 527] on span "Create" at bounding box center [362, 530] width 219 height 16
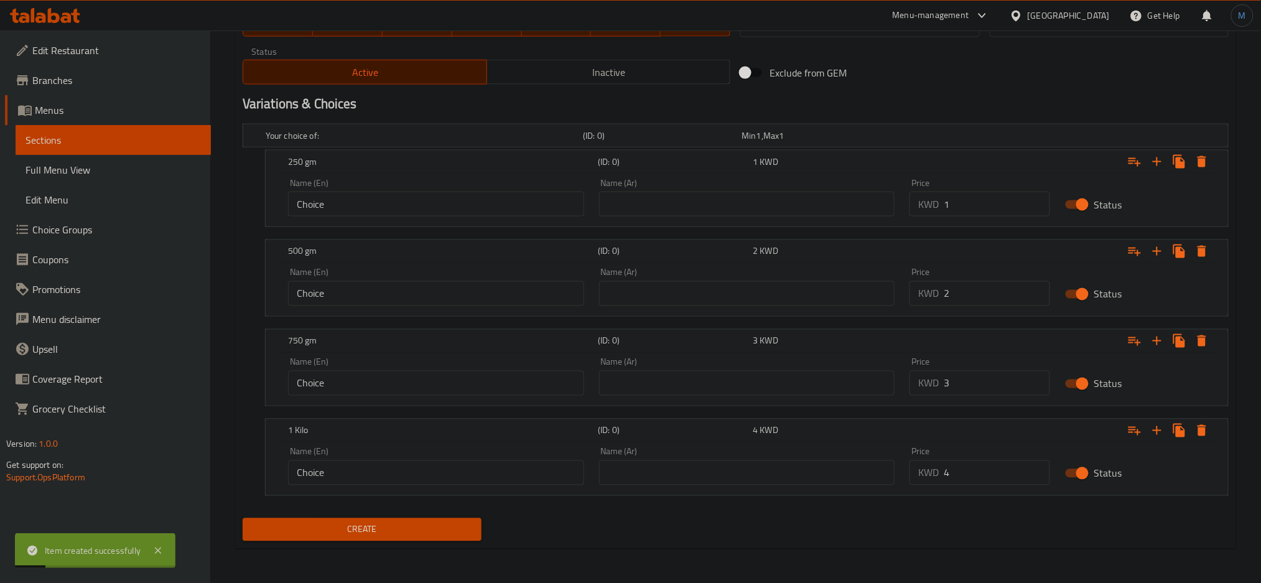
scroll to position [100, 0]
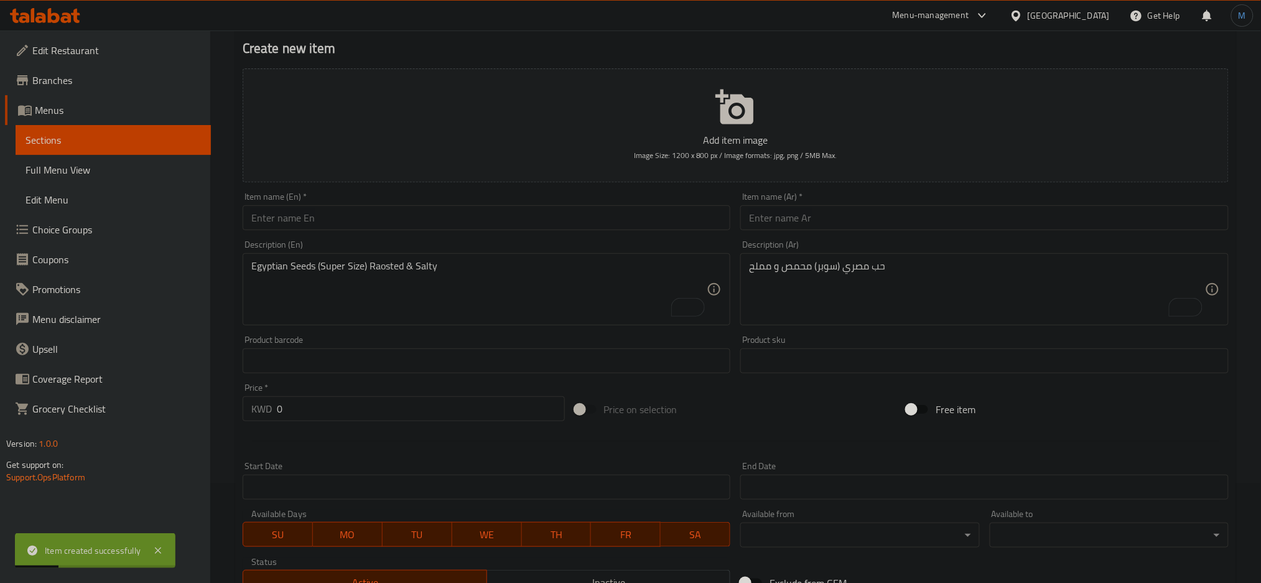
click at [553, 205] on div "Item name (En)   * Item name (En) *" at bounding box center [487, 211] width 488 height 38
click at [552, 215] on input "text" at bounding box center [487, 217] width 488 height 25
paste input "Sherazi Seed - Salted"
type input "Sherazi Seed - Salted"
drag, startPoint x: 812, startPoint y: 249, endPoint x: 817, endPoint y: 238, distance: 12.3
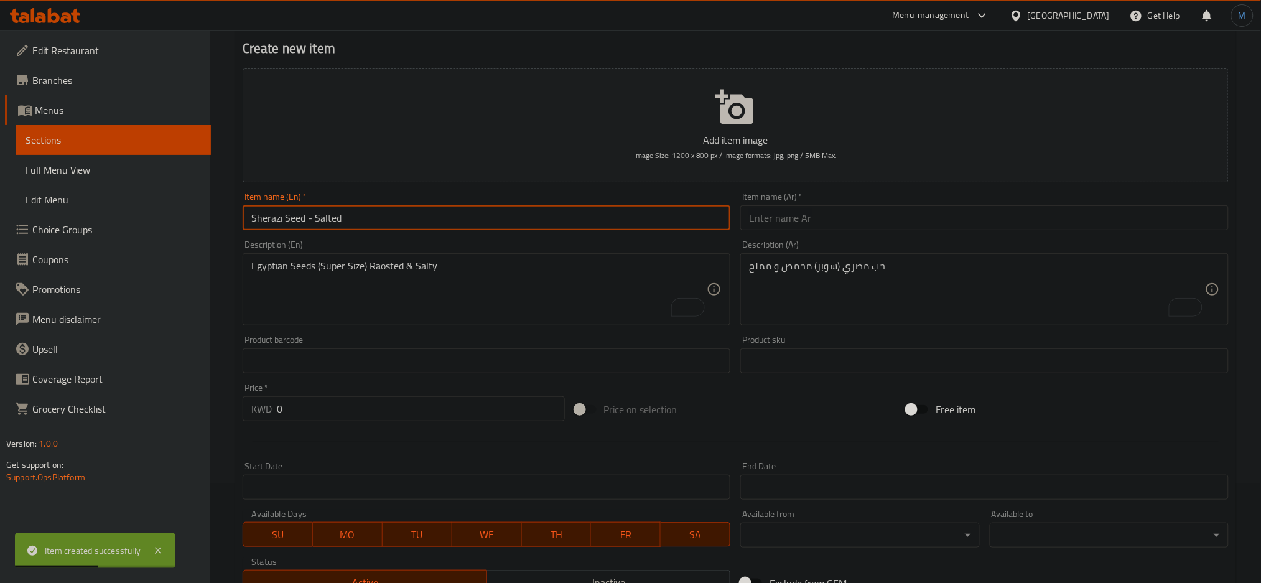
click at [817, 239] on div "Description (Ar) حب مصري (سوبر) محمص و مملح Description (Ar)" at bounding box center [984, 282] width 498 height 95
click at [809, 219] on div at bounding box center [809, 219] width 0 height 0
click at [821, 222] on input "text" at bounding box center [984, 217] width 488 height 25
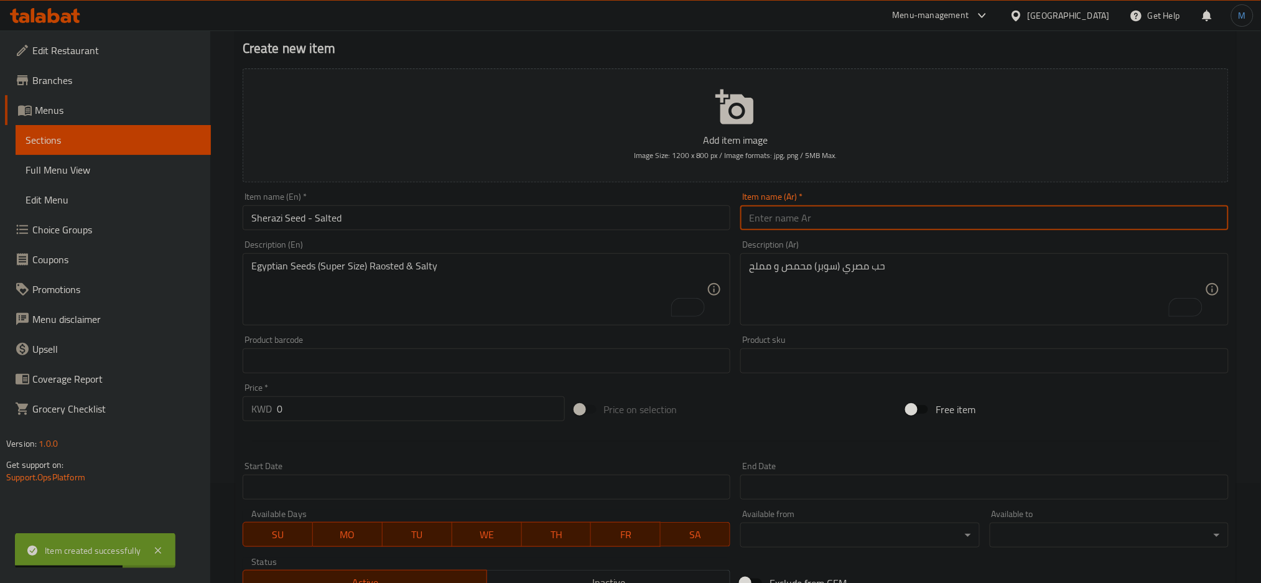
paste input "حب شبرازي - مالح"
type input "حب شبرازي - مالح"
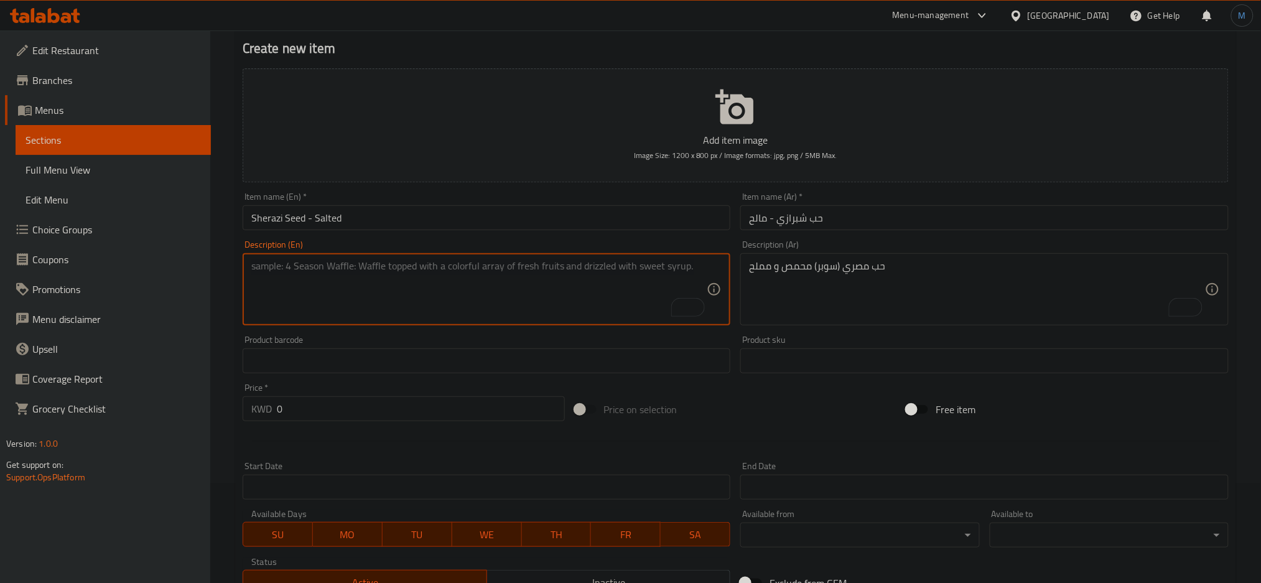
click at [415, 308] on textarea "To enrich screen reader interactions, please activate Accessibility in Grammarl…" at bounding box center [479, 289] width 456 height 59
paste textarea "Sherazi Seeds Roasted & Salty"
type textarea "Sherazi Seeds Roasted & Salty"
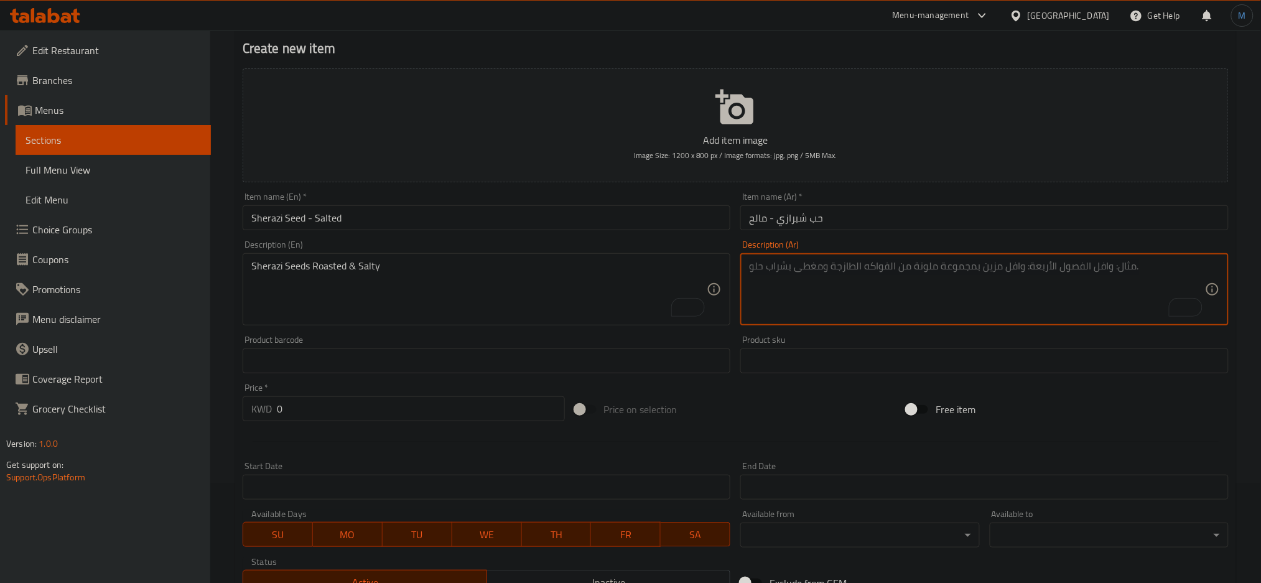
click at [935, 287] on textarea "To enrich screen reader interactions, please activate Accessibility in Grammarl…" at bounding box center [977, 289] width 456 height 59
paste textarea "حب شيرازي محمص و مملح"
type textarea "حب شيرازي محمص و مملح"
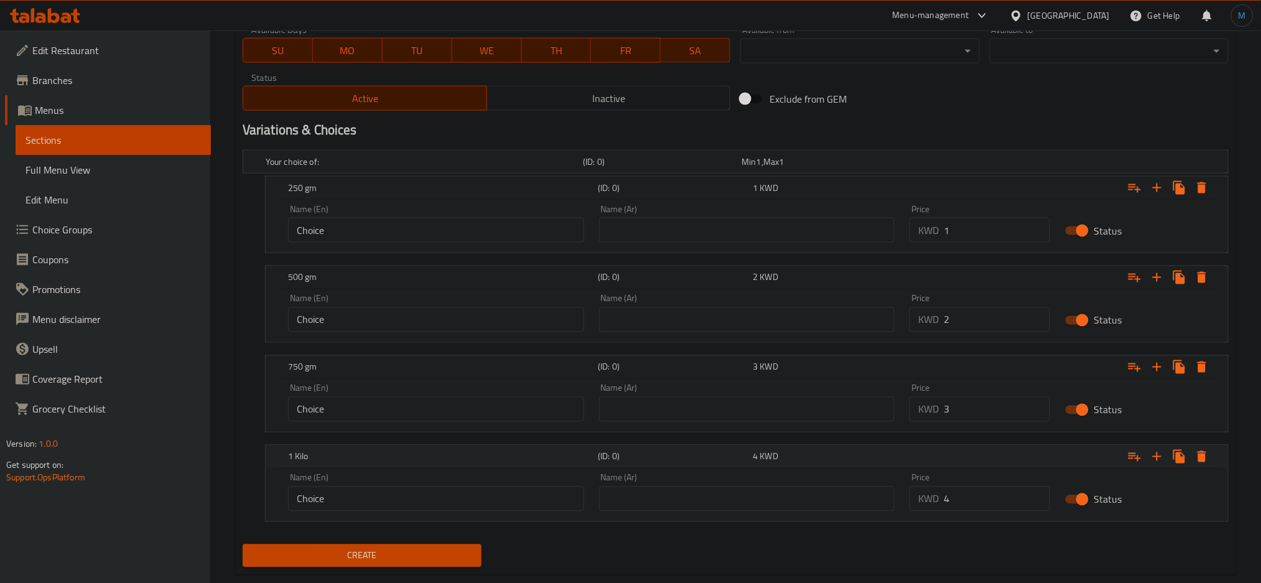
scroll to position [610, 0]
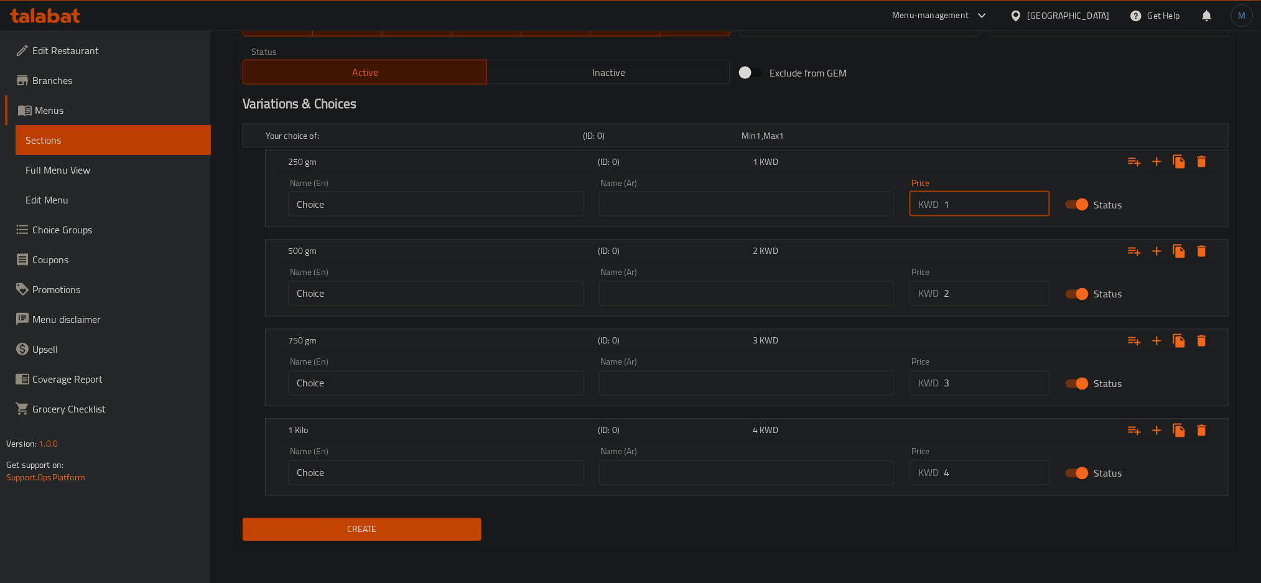
click at [957, 200] on input "1" at bounding box center [997, 204] width 106 height 25
type input "0.9"
click at [980, 307] on div "Price KWD 2 Price" at bounding box center [979, 287] width 155 height 53
click at [979, 304] on input "2" at bounding box center [997, 293] width 106 height 25
type input "1.8"
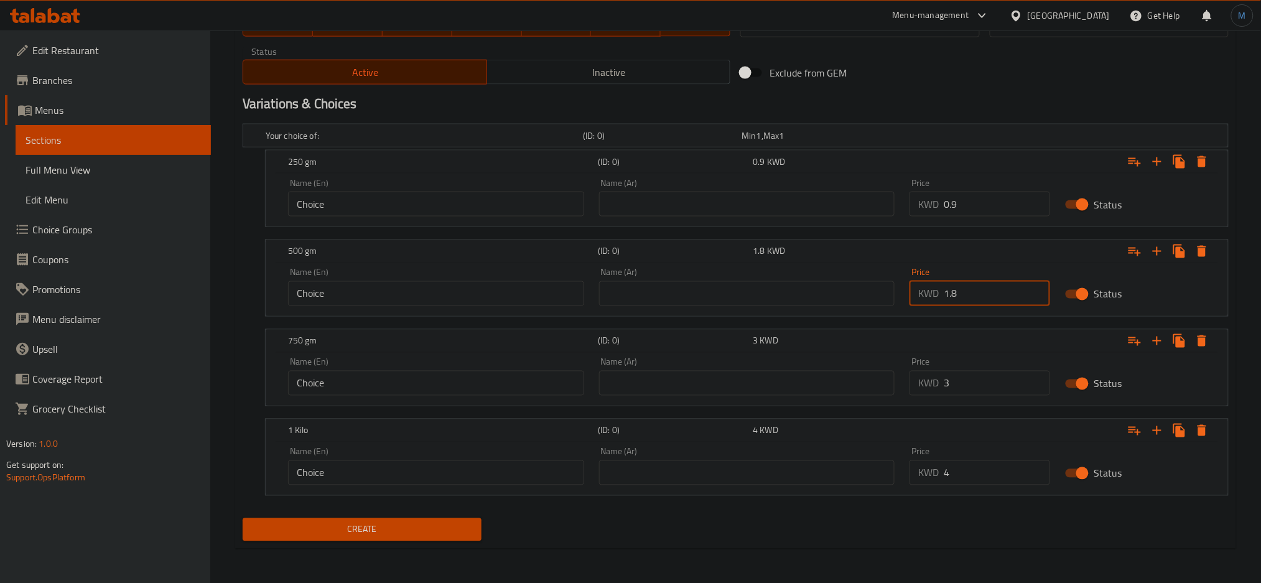
click at [969, 385] on input "3" at bounding box center [997, 383] width 106 height 25
type input "2.7"
click at [958, 464] on input "4" at bounding box center [997, 472] width 106 height 25
type input "3.6"
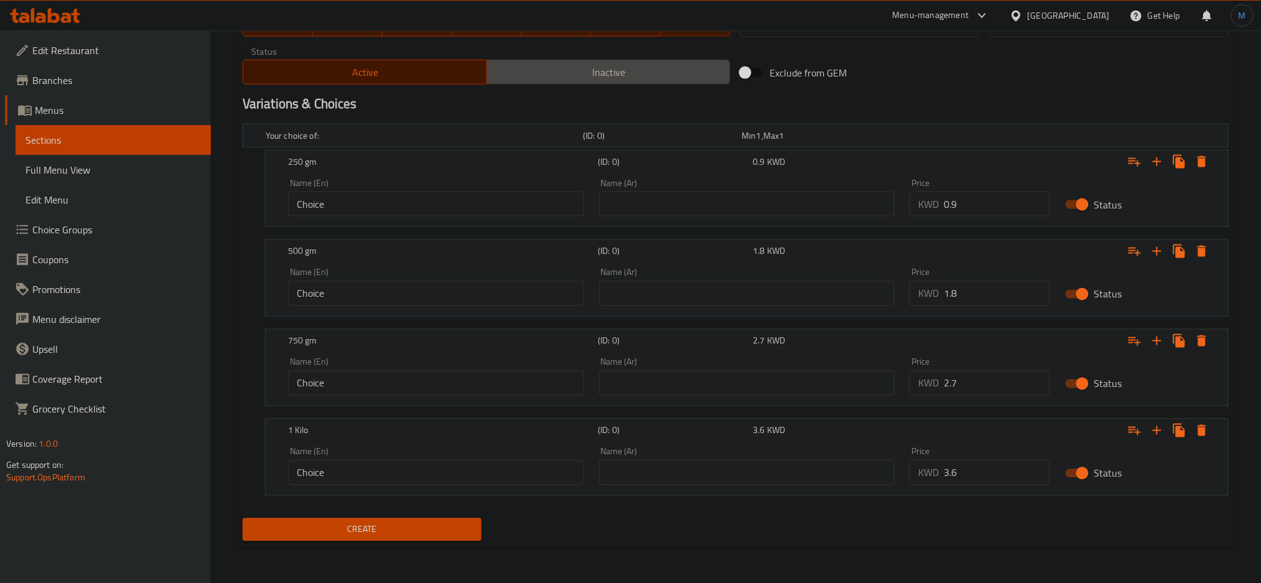
click at [692, 84] on button "Inactive" at bounding box center [608, 72] width 244 height 25
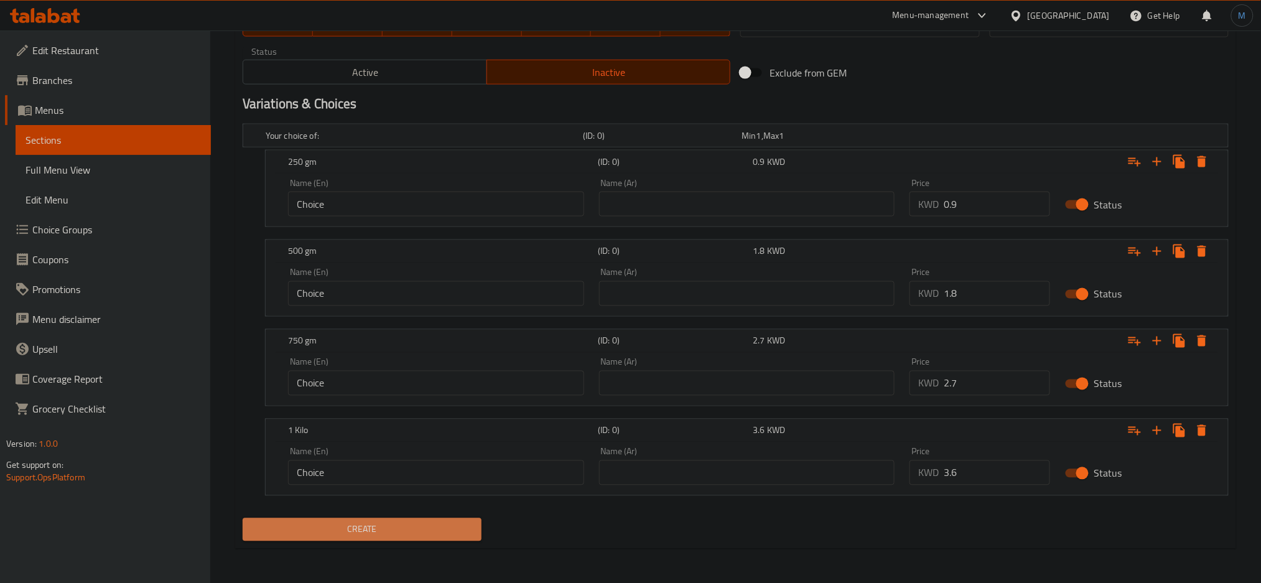
click at [422, 535] on span "Create" at bounding box center [362, 530] width 219 height 16
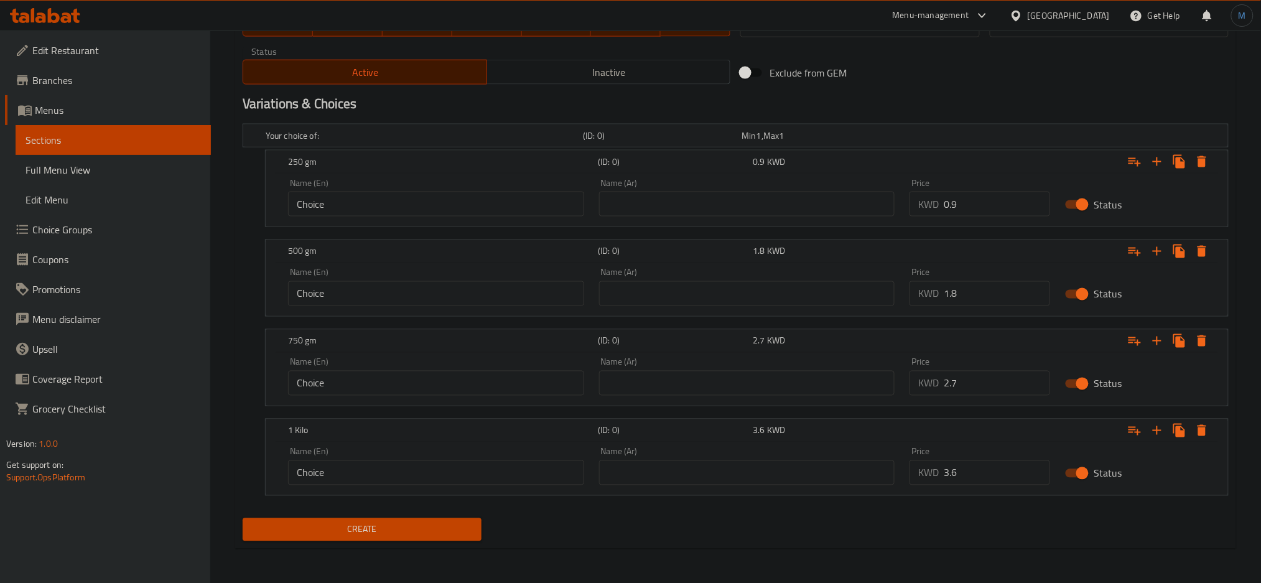
scroll to position [100, 0]
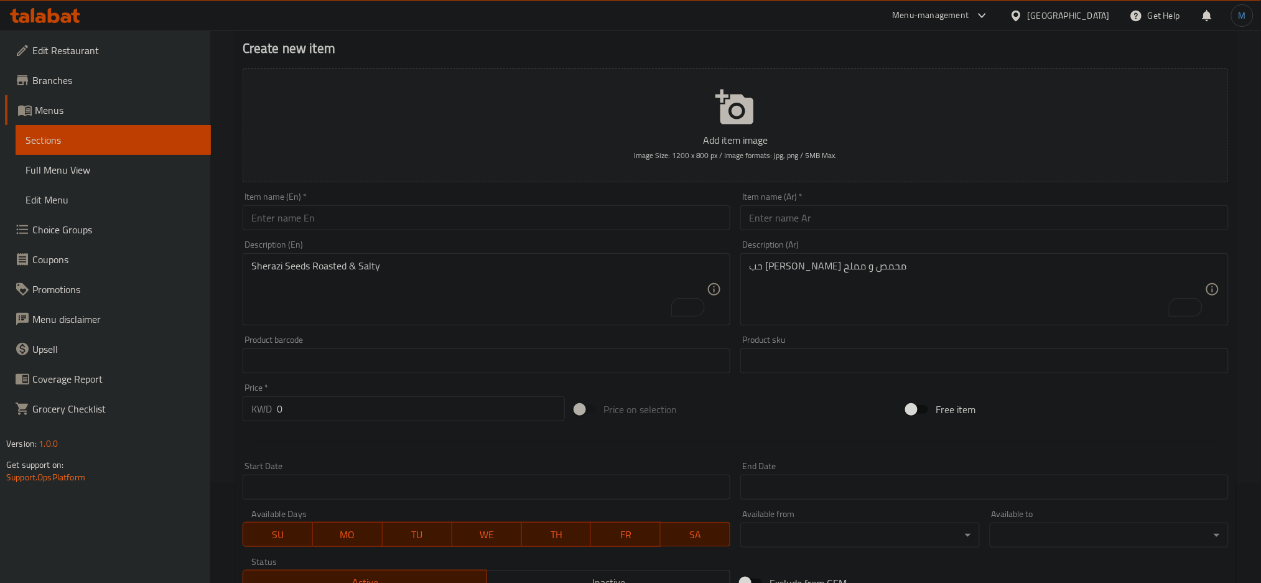
click at [674, 204] on div "Item name (En)   * Item name (En) *" at bounding box center [487, 211] width 488 height 38
click at [657, 218] on input "text" at bounding box center [487, 217] width 488 height 25
paste input "[PERSON_NAME] Seed - Salted"
type input "[PERSON_NAME] Seed - Salted"
paste input "حب همداني - مالح"
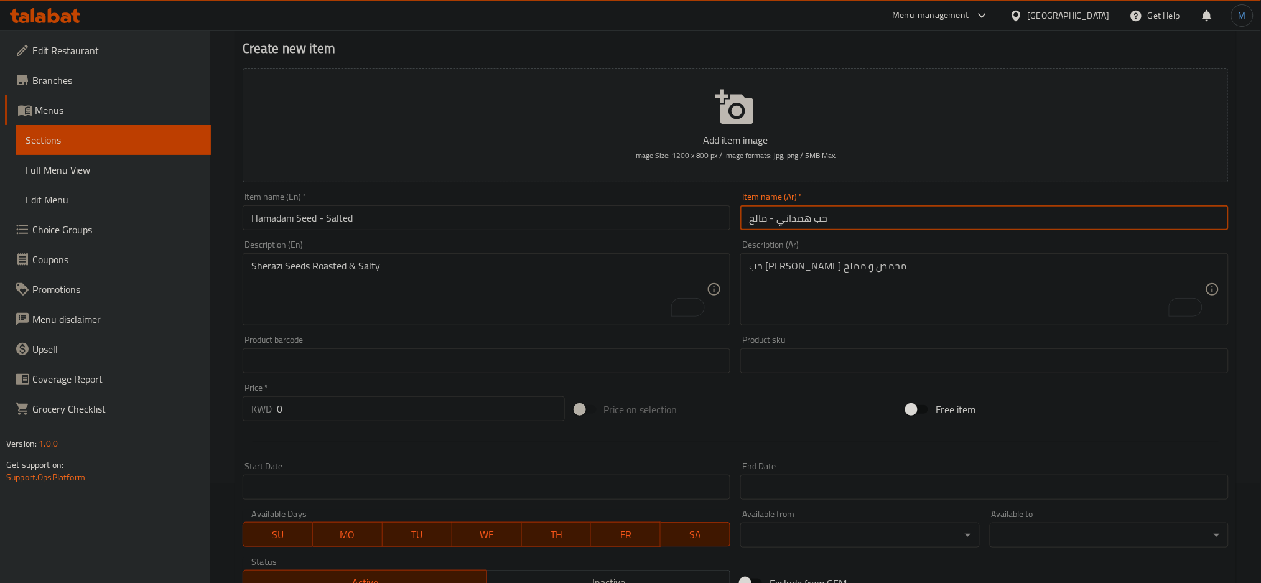
type input "حب همداني - مالح"
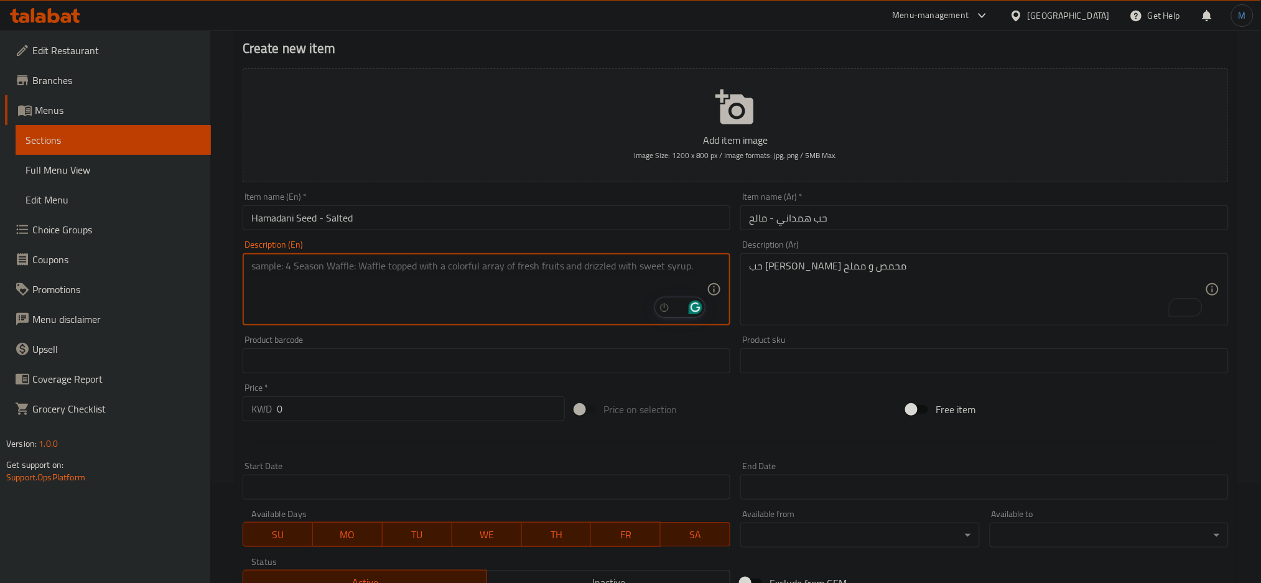
paste textarea "Sherazi Seeds Roasted & Smoked"
type textarea "Sherazi Seeds Roasted & Smoked"
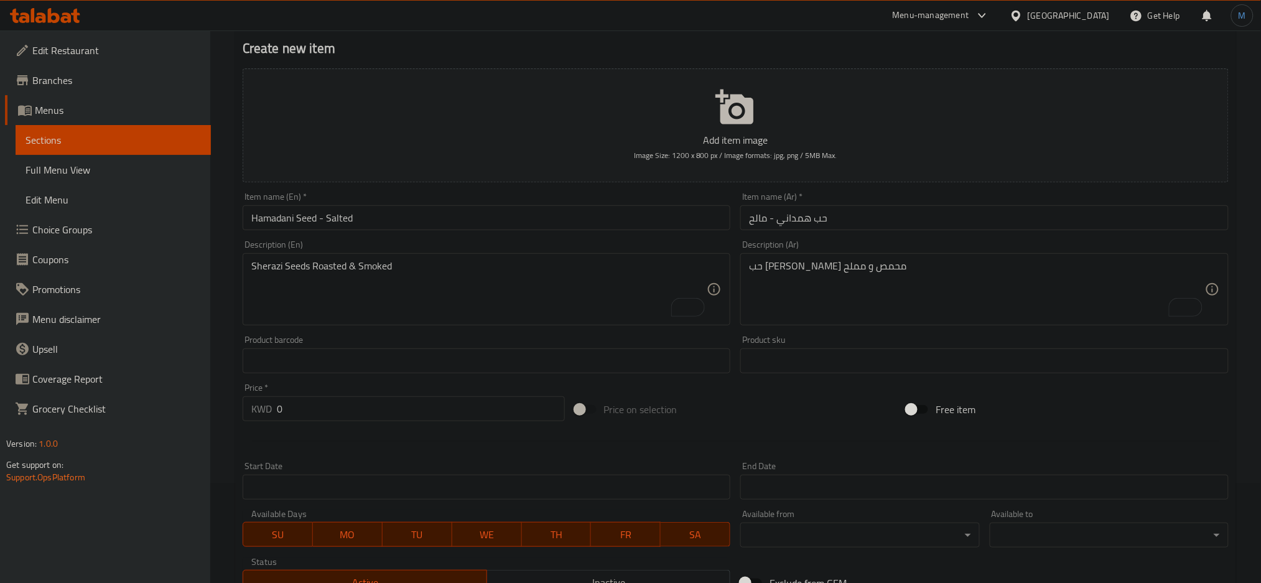
click at [862, 262] on textarea "حب شيرازي محمص و مملح" at bounding box center [977, 289] width 456 height 59
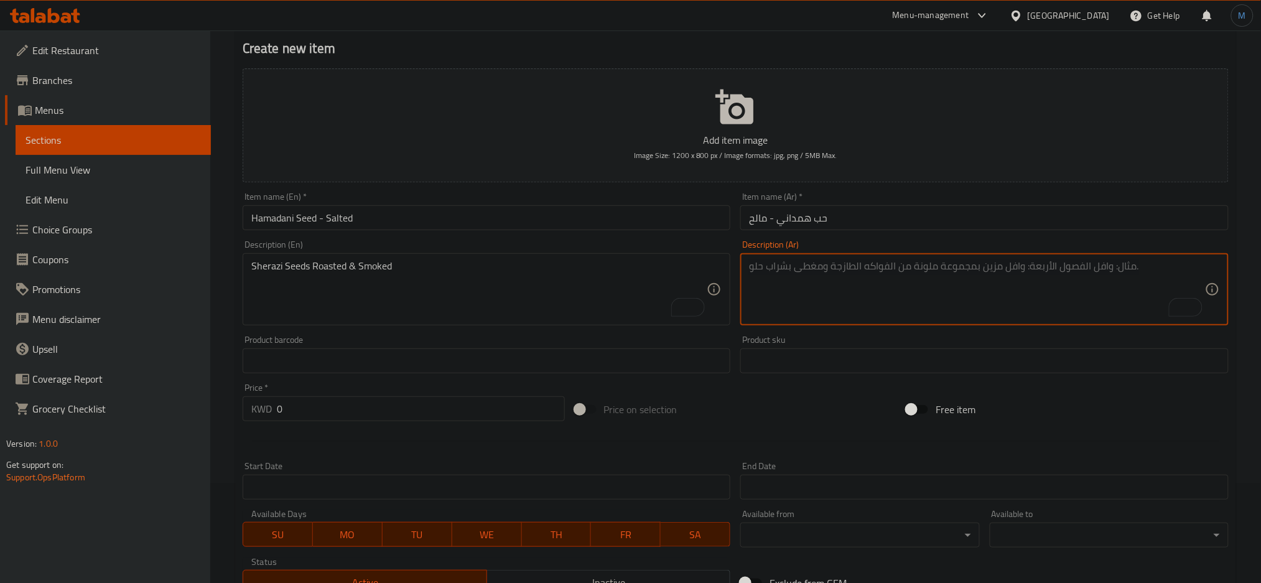
paste textarea "حب حمداني محمص و مدخن"
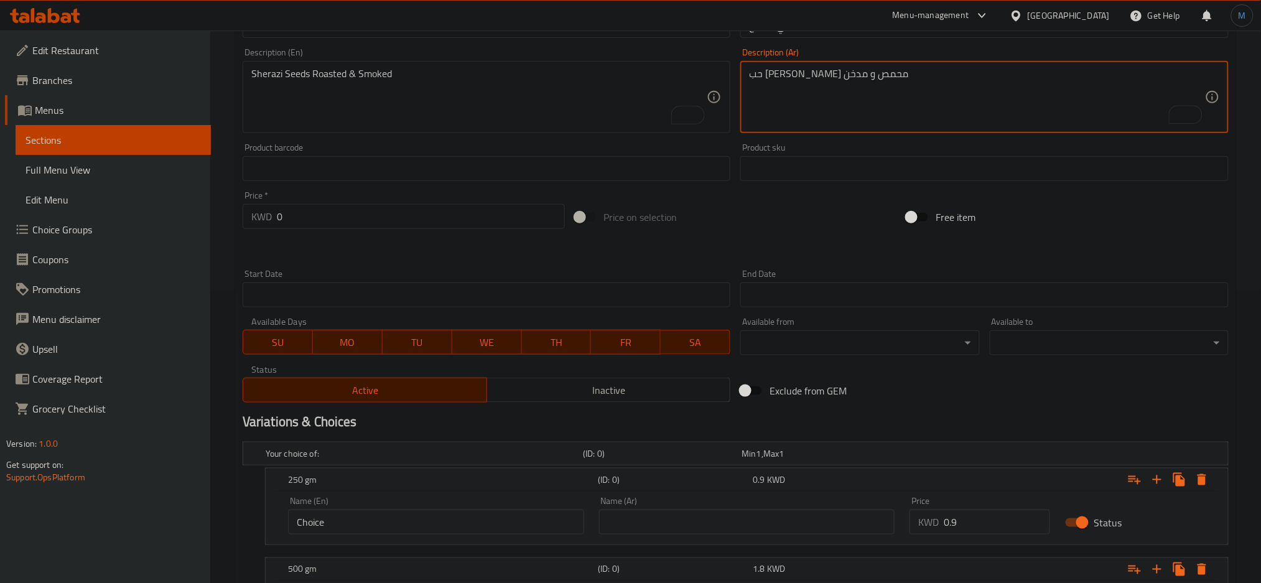
scroll to position [610, 0]
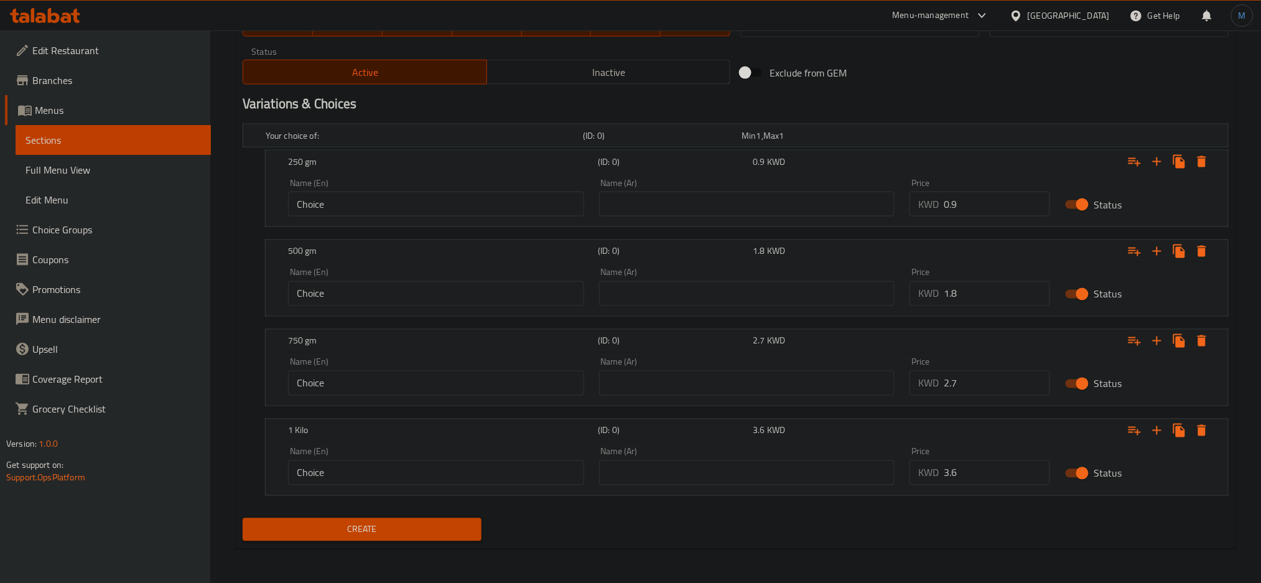
type textarea "حب حمداني محمص و مدخن"
click at [999, 223] on div "Price KWD 0.9 Price" at bounding box center [979, 197] width 155 height 53
click at [998, 217] on div "Price KWD 0.9 Price" at bounding box center [979, 197] width 155 height 53
drag, startPoint x: 996, startPoint y: 215, endPoint x: 962, endPoint y: 220, distance: 34.6
click at [962, 220] on div "Price KWD 0.9 Price" at bounding box center [979, 197] width 155 height 53
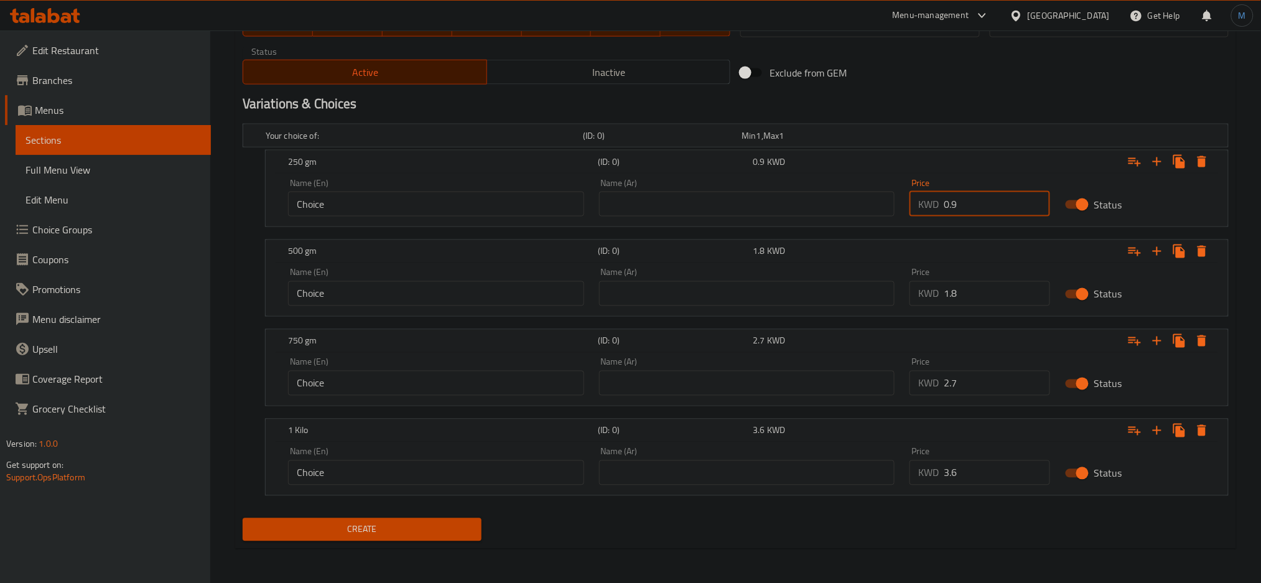
drag, startPoint x: 957, startPoint y: 208, endPoint x: 918, endPoint y: 204, distance: 39.4
click at [918, 204] on div "KWD 0.9 Price" at bounding box center [979, 204] width 141 height 25
type input "1"
drag, startPoint x: 961, startPoint y: 299, endPoint x: 943, endPoint y: 303, distance: 18.4
click at [943, 303] on div "KWD 1.8 Price" at bounding box center [979, 293] width 141 height 25
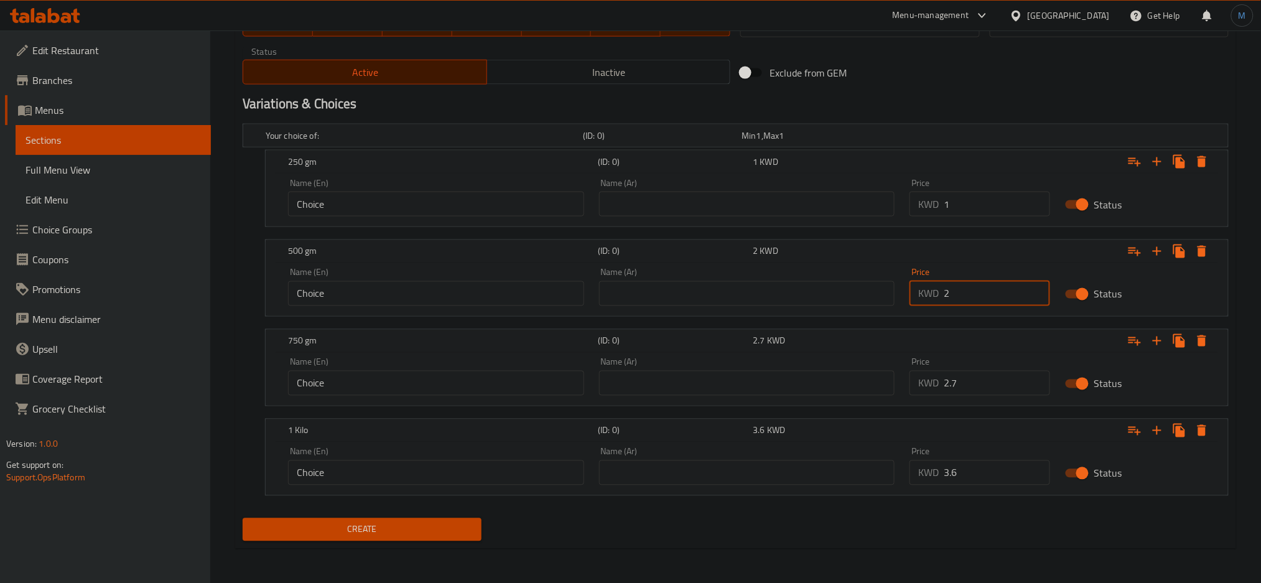
type input "2"
click at [946, 392] on input "2.7" at bounding box center [997, 383] width 106 height 25
type input "3"
drag, startPoint x: 955, startPoint y: 481, endPoint x: 932, endPoint y: 481, distance: 23.6
click at [932, 481] on div "KWD 3.6 Price" at bounding box center [979, 472] width 141 height 25
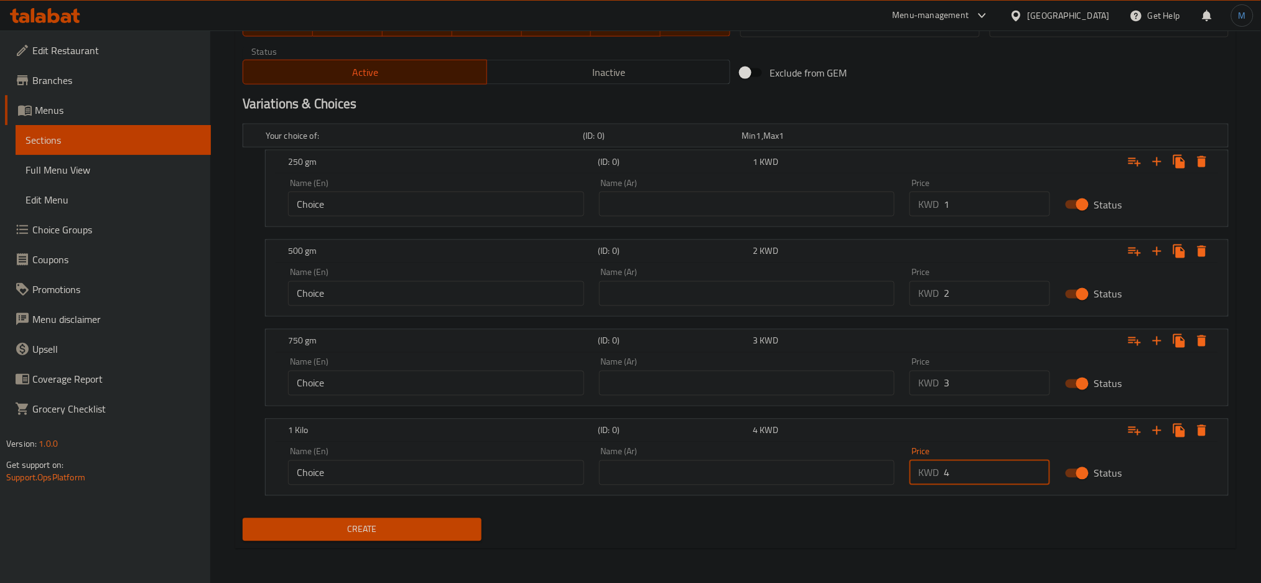
type input "4"
